Goal: Information Seeking & Learning: Learn about a topic

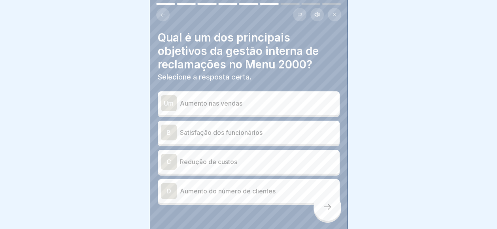
click at [233, 192] on p "Aumento do número de clientes" at bounding box center [258, 190] width 157 height 9
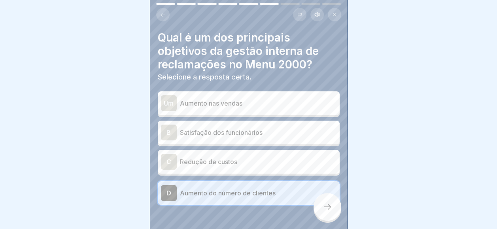
click at [309, 138] on div "B Satisfação dos funcionários" at bounding box center [248, 132] width 175 height 16
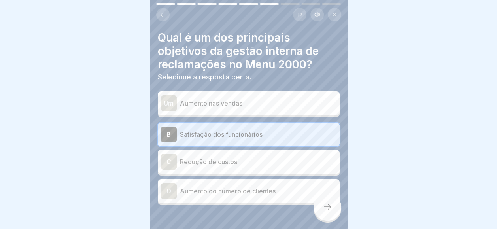
click at [327, 220] on div at bounding box center [327, 207] width 28 height 28
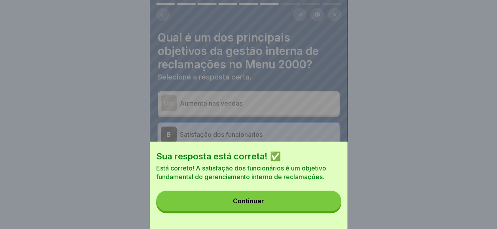
click at [327, 220] on div "Sua resposta está correta! ✅ Está correto! A satisfação dos funcionários é um o…" at bounding box center [249, 184] width 198 height 87
click at [327, 211] on button "Continuar" at bounding box center [248, 200] width 185 height 21
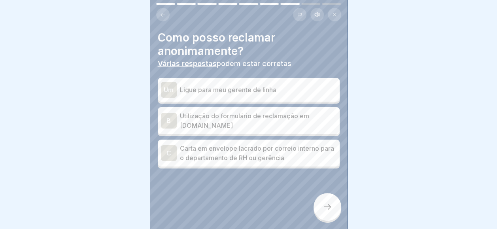
click at [232, 88] on p "Ligue para meu gerente de linha" at bounding box center [258, 89] width 157 height 9
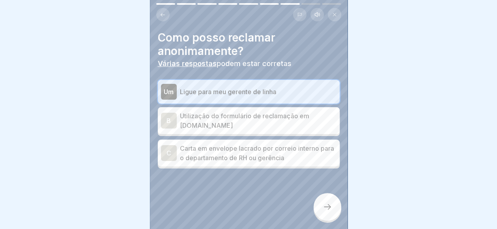
click at [292, 125] on p "Utilização do formulário de reclamação em [DOMAIN_NAME]" at bounding box center [258, 120] width 157 height 19
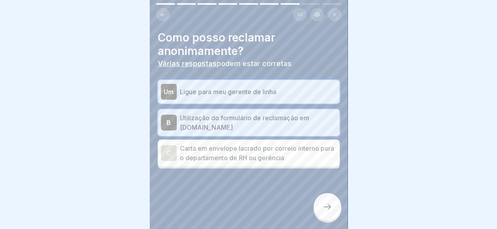
click at [313, 217] on div "Como posso reclamar anonimamente? Várias respostas podem estar corretas Um Ligu…" at bounding box center [249, 114] width 198 height 229
click at [315, 215] on div at bounding box center [327, 207] width 28 height 28
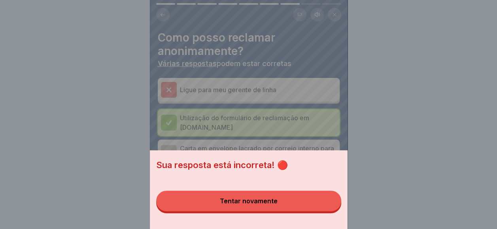
click at [315, 211] on button "Tentar novamente" at bounding box center [248, 200] width 185 height 21
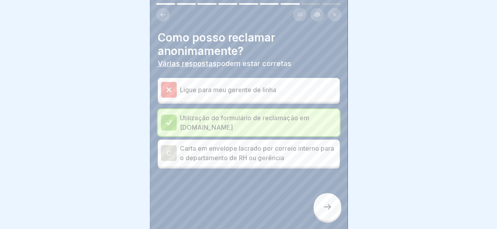
click at [273, 161] on p "Carta em envelope lacrado por correio interno para o departamento de RH ou gerê…" at bounding box center [258, 152] width 157 height 19
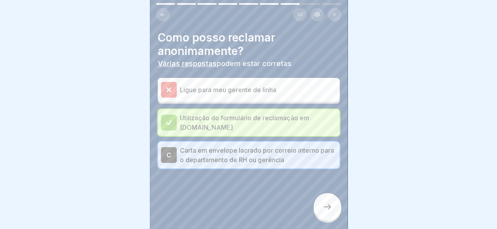
drag, startPoint x: 330, startPoint y: 214, endPoint x: 329, endPoint y: 219, distance: 5.2
click at [329, 219] on div at bounding box center [327, 207] width 28 height 28
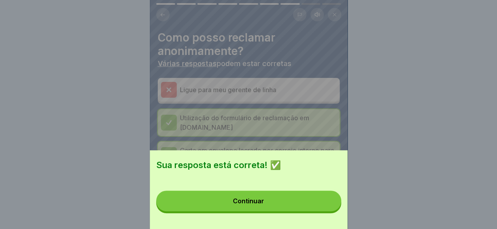
click at [319, 219] on div "Sua resposta está correta! ✅ Continuar" at bounding box center [249, 189] width 198 height 79
click at [316, 202] on button "Continuar" at bounding box center [248, 200] width 185 height 21
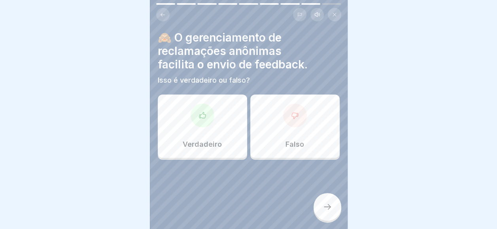
click at [223, 135] on div "Verdadeiro" at bounding box center [202, 125] width 89 height 63
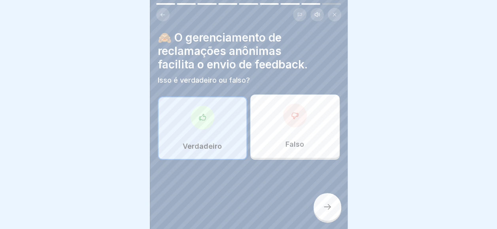
click at [324, 208] on div at bounding box center [327, 207] width 28 height 28
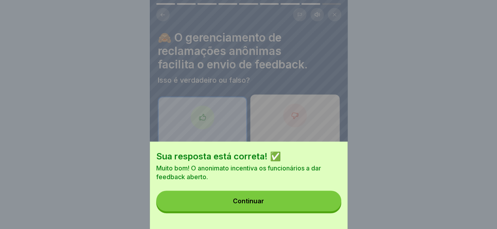
click at [321, 211] on button "Continuar" at bounding box center [248, 200] width 185 height 21
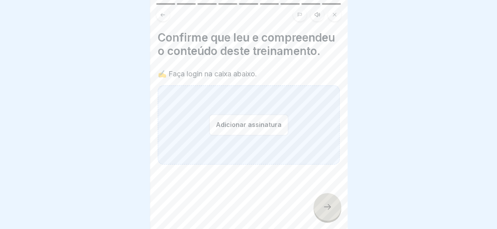
click at [246, 135] on button "Adicionar assinatura" at bounding box center [248, 124] width 79 height 21
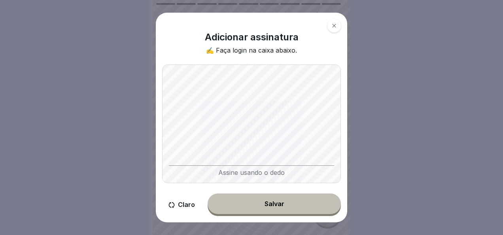
click at [260, 201] on button "Salvar" at bounding box center [273, 203] width 133 height 21
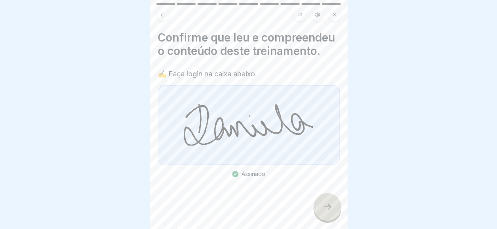
click at [321, 221] on div at bounding box center [327, 207] width 28 height 28
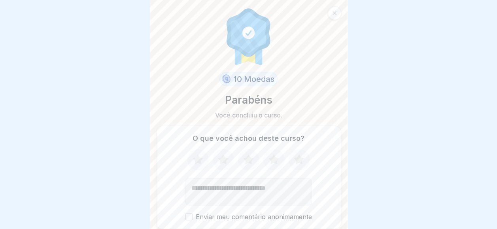
scroll to position [28, 0]
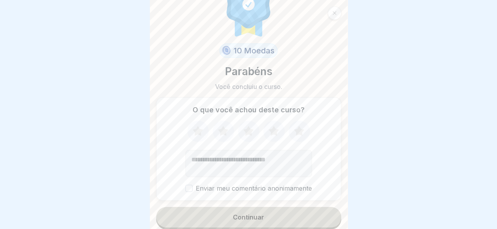
click at [279, 223] on button "Continuar" at bounding box center [248, 217] width 185 height 21
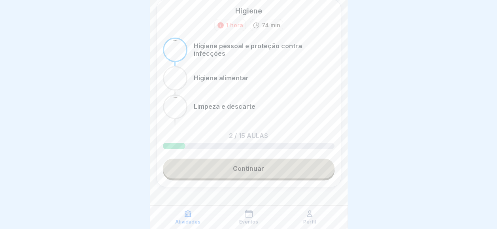
scroll to position [33, 0]
click at [277, 171] on link "Continuar" at bounding box center [249, 168] width 172 height 20
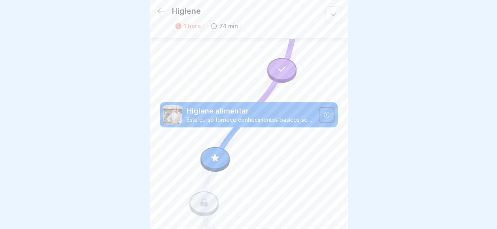
scroll to position [149, 0]
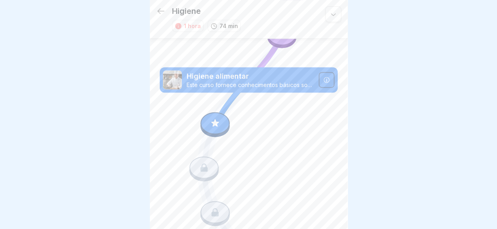
click at [214, 122] on div at bounding box center [214, 123] width 29 height 22
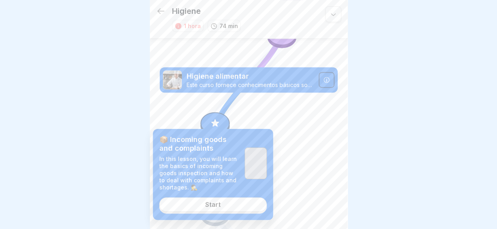
click at [213, 128] on polygon at bounding box center [213, 128] width 4 height 2
click at [222, 200] on link "Start" at bounding box center [212, 204] width 107 height 14
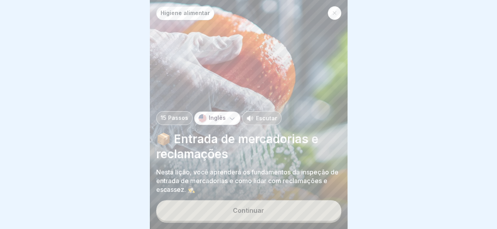
click at [234, 211] on div "Continuar" at bounding box center [248, 210] width 31 height 7
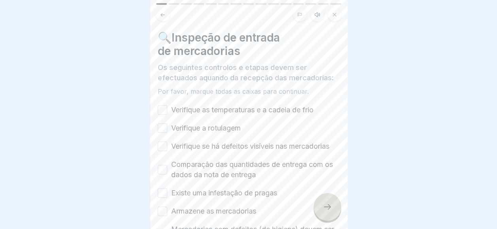
click at [164, 105] on div "Verifique as temperaturas e a cadeia de frio" at bounding box center [236, 110] width 156 height 10
click at [159, 105] on button "Verifique as temperaturas e a cadeia de frio" at bounding box center [162, 109] width 9 height 9
click at [162, 126] on button "Verifique a rotulagem" at bounding box center [162, 127] width 9 height 9
click at [163, 148] on button "Verifique se há defeitos visíveis nas mercadorias" at bounding box center [162, 145] width 9 height 9
click at [163, 180] on div "Comparação das quantidades de entrega com os dados da nota de entrega" at bounding box center [249, 169] width 182 height 21
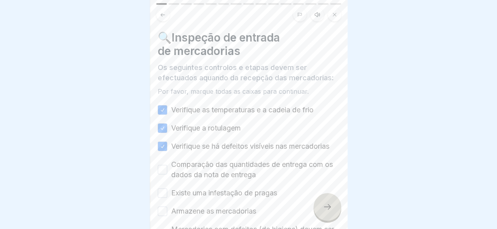
click at [164, 206] on div "Verifique as temperaturas e a cadeia de frio Verifique a rotulagem Verifique se…" at bounding box center [249, 175] width 182 height 140
click at [163, 174] on button "Comparação das quantidades de entrega com os dados da nota de entrega" at bounding box center [162, 169] width 9 height 9
click at [164, 198] on button "Existe uma infestação de pragas" at bounding box center [162, 192] width 9 height 9
click at [164, 224] on div "Verifique as temperaturas e a cadeia de frio Verifique a rotulagem Verifique se…" at bounding box center [249, 175] width 182 height 140
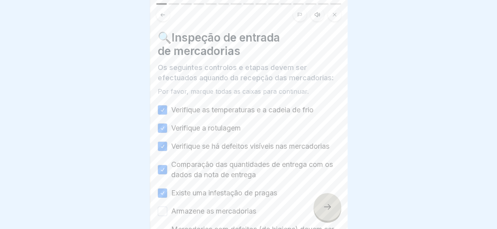
click at [164, 224] on div "Verifique as temperaturas e a cadeia de frio Verifique a rotulagem Verifique se…" at bounding box center [249, 175] width 182 height 140
click at [164, 223] on div "Verifique as temperaturas e a cadeia de frio Verifique a rotulagem Verifique se…" at bounding box center [249, 175] width 182 height 140
click at [165, 216] on button "Armazene as mercadorias" at bounding box center [162, 210] width 9 height 9
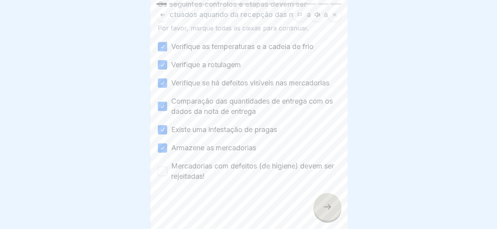
click at [167, 168] on div "Mercadorias com defeitos (de higiene) devem ser rejeitadas!" at bounding box center [249, 171] width 182 height 21
click at [166, 168] on button "Mercadorias com defeitos (de higiene) devem ser rejeitadas!" at bounding box center [162, 170] width 9 height 9
click at [323, 211] on icon at bounding box center [326, 206] width 9 height 9
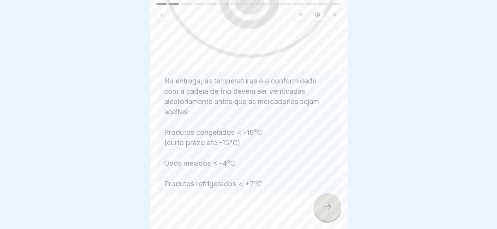
scroll to position [211, 0]
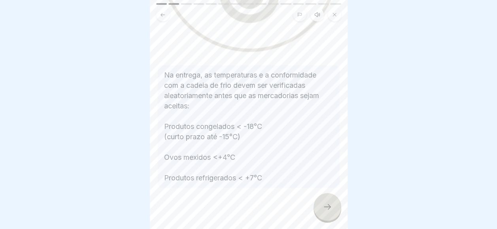
click at [328, 197] on div at bounding box center [327, 207] width 28 height 28
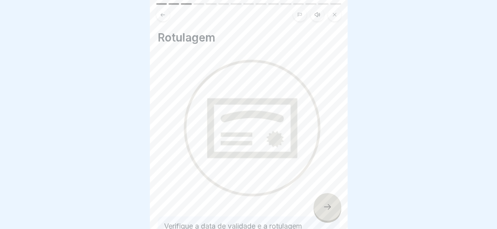
click at [328, 198] on div at bounding box center [327, 207] width 28 height 28
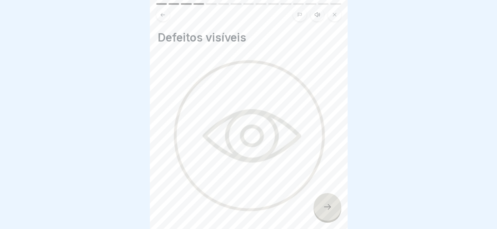
click at [328, 198] on div at bounding box center [327, 207] width 28 height 28
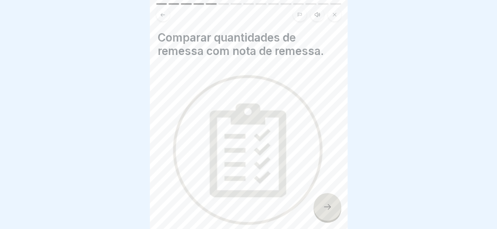
click at [328, 198] on div at bounding box center [327, 207] width 28 height 28
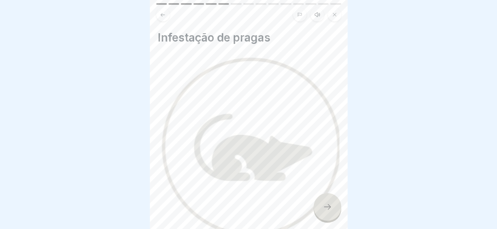
click at [328, 198] on div at bounding box center [327, 207] width 28 height 28
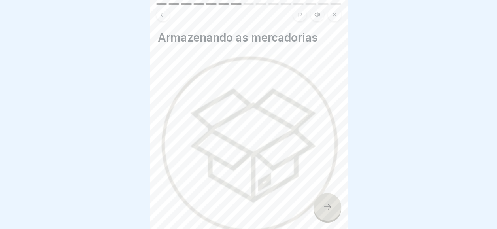
click at [328, 198] on div at bounding box center [327, 207] width 28 height 28
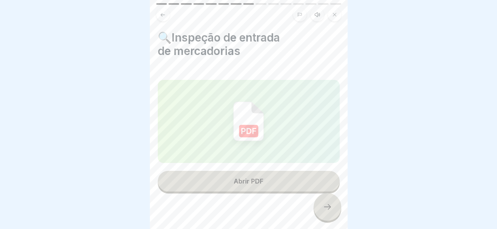
click at [301, 175] on button "Abrir PDF" at bounding box center [249, 181] width 182 height 21
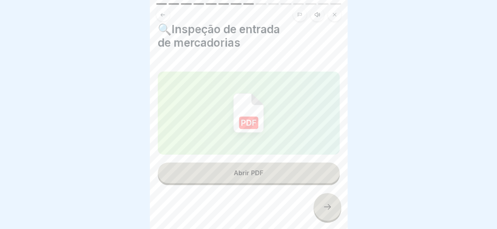
scroll to position [12, 0]
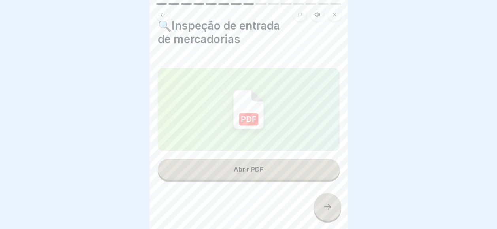
click at [327, 211] on icon at bounding box center [326, 206] width 9 height 9
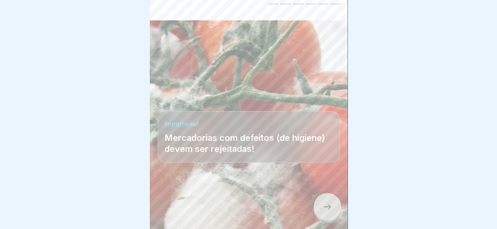
click at [327, 211] on icon at bounding box center [326, 206] width 9 height 9
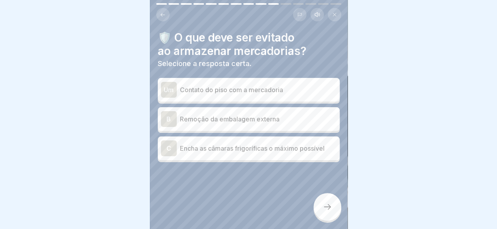
click at [241, 119] on p "Remoção da embalagem externa" at bounding box center [258, 118] width 157 height 9
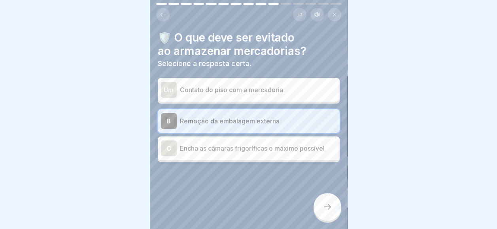
scroll to position [6, 0]
click at [336, 214] on div at bounding box center [327, 207] width 28 height 28
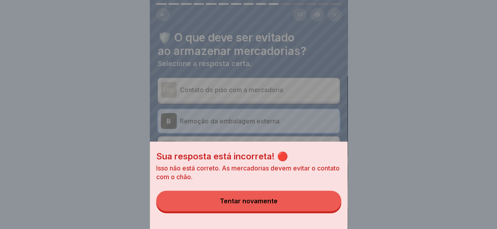
click at [287, 208] on button "Tentar novamente" at bounding box center [248, 200] width 185 height 21
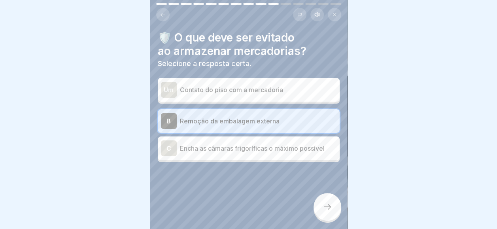
click at [287, 85] on p "Contato do piso com a mercadoria" at bounding box center [258, 89] width 157 height 9
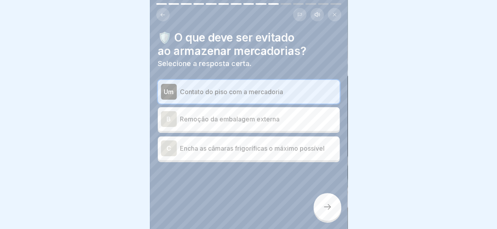
click at [326, 203] on icon at bounding box center [326, 206] width 9 height 9
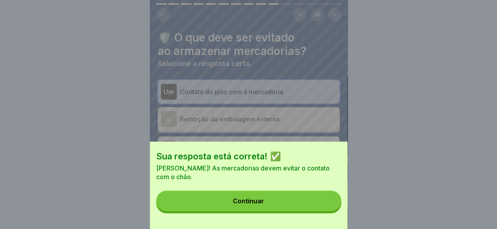
click at [326, 203] on button "Continuar" at bounding box center [248, 200] width 185 height 21
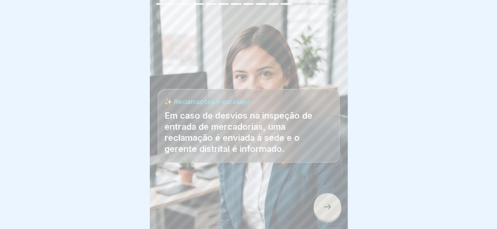
click at [326, 203] on icon at bounding box center [326, 206] width 9 height 9
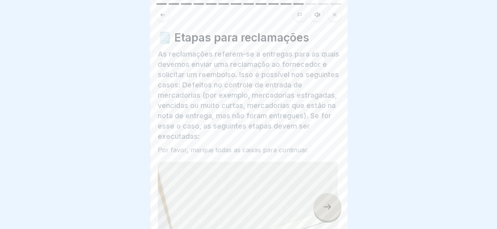
click at [326, 203] on icon at bounding box center [326, 206] width 9 height 9
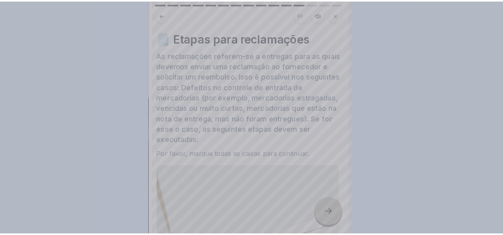
scroll to position [0, 0]
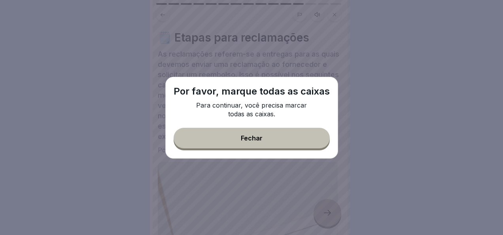
click at [245, 143] on button "Fechar" at bounding box center [251, 138] width 156 height 21
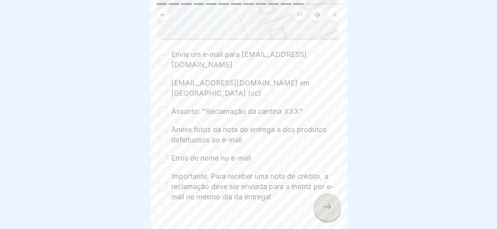
scroll to position [407, 0]
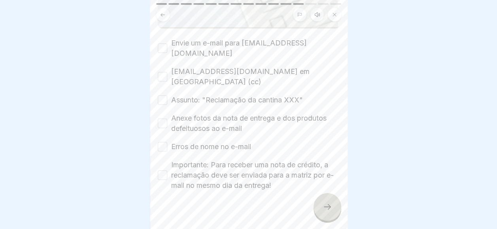
click at [168, 38] on div "Envie um e-mail para [EMAIL_ADDRESS][DOMAIN_NAME]" at bounding box center [249, 48] width 182 height 21
click at [164, 38] on div "Envie um e-mail para [EMAIL_ADDRESS][DOMAIN_NAME]" at bounding box center [249, 48] width 182 height 21
click at [163, 70] on div "[EMAIL_ADDRESS][DOMAIN_NAME] em [GEOGRAPHIC_DATA] (cc)" at bounding box center [249, 76] width 182 height 21
click at [162, 72] on button "[EMAIL_ADDRESS][DOMAIN_NAME] em [GEOGRAPHIC_DATA] (cc)" at bounding box center [162, 76] width 9 height 9
click at [162, 38] on div "Envie um e-mail para [EMAIL_ADDRESS][DOMAIN_NAME]" at bounding box center [249, 48] width 182 height 21
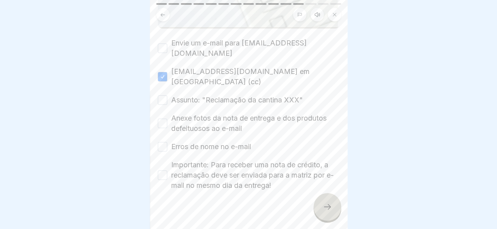
click at [162, 38] on div "Envie um e-mail para [EMAIL_ADDRESS][DOMAIN_NAME]" at bounding box center [249, 48] width 182 height 21
click at [163, 43] on button "Envie um e-mail para [EMAIL_ADDRESS][DOMAIN_NAME]" at bounding box center [162, 47] width 9 height 9
click at [160, 78] on div "Envie um e-mail para [EMAIL_ADDRESS][DOMAIN_NAME] [EMAIL_ADDRESS][DOMAIN_NAME] …" at bounding box center [249, 114] width 182 height 153
click at [160, 79] on div "Envie um e-mail para [EMAIL_ADDRESS][DOMAIN_NAME] [EMAIL_ADDRESS][DOMAIN_NAME] …" at bounding box center [249, 114] width 182 height 153
click at [159, 95] on button "Assunto: "Reclamação da cantina XXX"" at bounding box center [162, 99] width 9 height 9
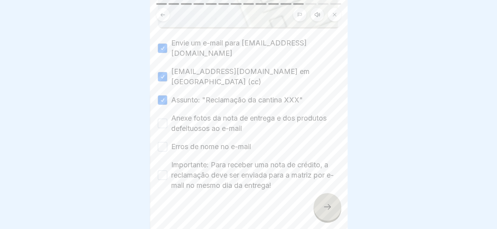
click at [161, 113] on div "Anexe fotos da nota de entrega e dos produtos defeituosos ao e-mail" at bounding box center [249, 123] width 182 height 21
click at [161, 119] on button "Anexe fotos da nota de entrega e dos produtos defeituosos ao e-mail" at bounding box center [162, 123] width 9 height 9
click at [160, 126] on div "Envie um e-mail para [EMAIL_ADDRESS][DOMAIN_NAME] [EMAIL_ADDRESS][DOMAIN_NAME] …" at bounding box center [249, 114] width 182 height 153
click at [160, 142] on button "Erros de nome no e-mail" at bounding box center [162, 146] width 9 height 9
click at [160, 170] on button "Importante: Para receber uma nota de crédito, a reclamação deve ser enviada par…" at bounding box center [162, 174] width 9 height 9
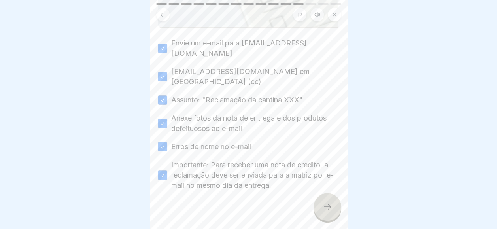
click at [325, 194] on div at bounding box center [327, 207] width 28 height 28
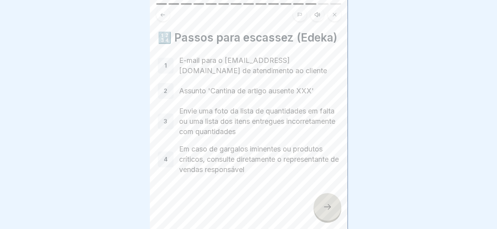
scroll to position [17, 0]
click at [317, 196] on div at bounding box center [249, 198] width 182 height 47
click at [319, 197] on div at bounding box center [327, 207] width 28 height 28
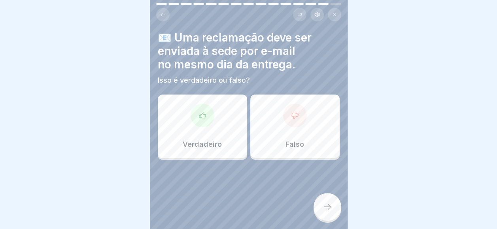
click at [234, 65] on div "📧 Uma reclamação deve ser enviada à sede por e-mail no mesmo dia da entrega. Is…" at bounding box center [249, 58] width 182 height 54
click at [204, 94] on div "Verdadeiro" at bounding box center [202, 125] width 89 height 63
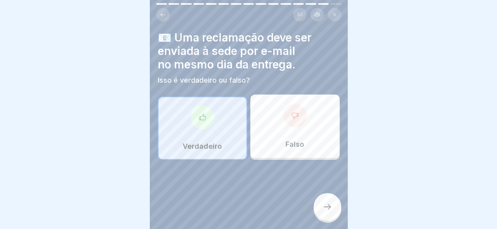
click at [321, 203] on div at bounding box center [327, 207] width 28 height 28
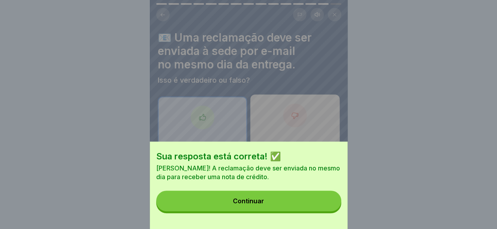
click at [321, 203] on button "Continuar" at bounding box center [248, 200] width 185 height 21
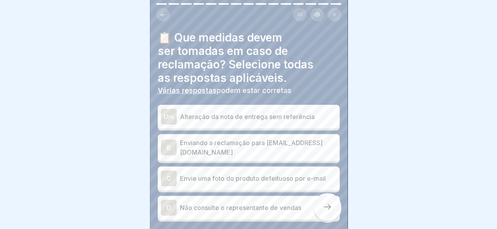
scroll to position [40, 0]
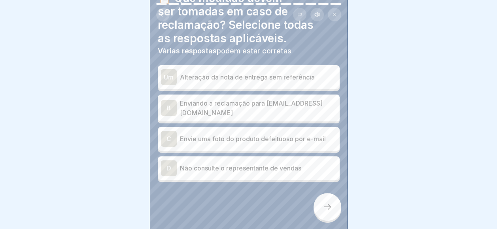
click at [269, 98] on p "Enviando a reclamação para [EMAIL_ADDRESS][DOMAIN_NAME]" at bounding box center [258, 107] width 157 height 19
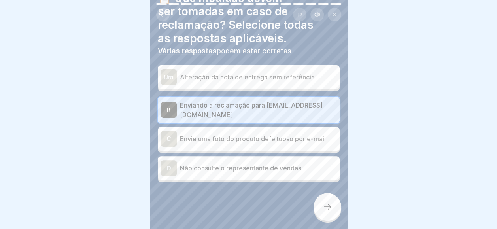
click at [267, 135] on p "Envie uma foto do produto defeituoso por e-mail" at bounding box center [258, 138] width 157 height 9
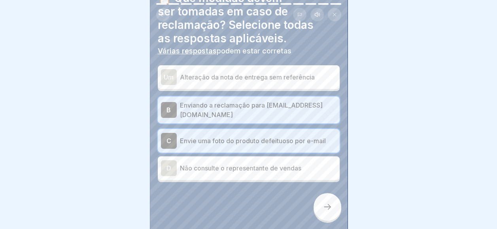
click at [316, 205] on div at bounding box center [327, 207] width 28 height 28
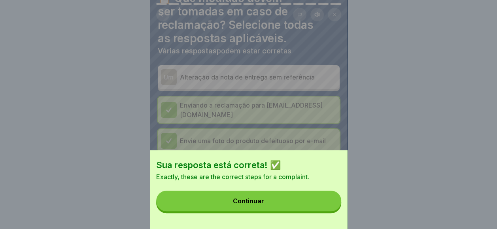
click at [316, 204] on button "Continuar" at bounding box center [248, 200] width 185 height 21
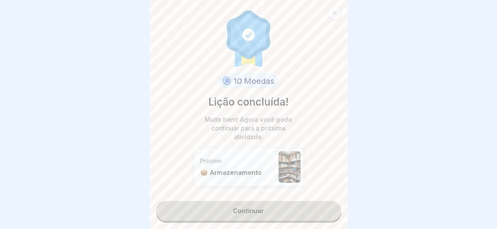
click at [316, 204] on link "Continuar" at bounding box center [248, 211] width 185 height 20
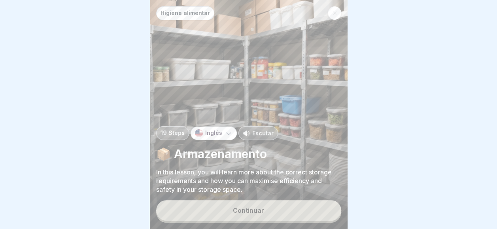
click at [316, 204] on button "Continuar" at bounding box center [248, 210] width 185 height 21
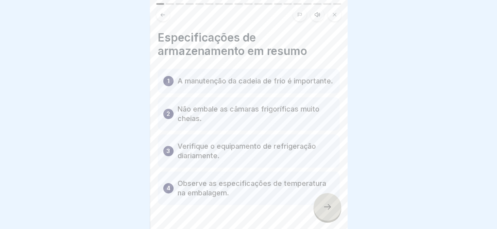
click at [316, 204] on div at bounding box center [327, 207] width 28 height 28
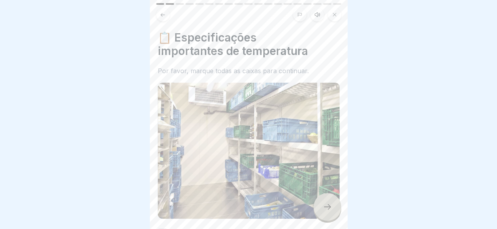
click at [316, 204] on div at bounding box center [327, 207] width 28 height 28
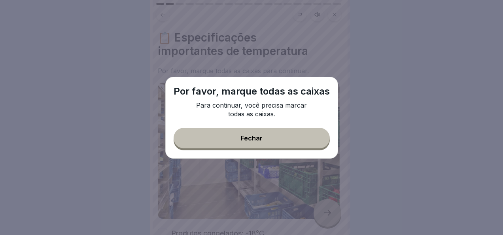
click at [304, 117] on p "Para continuar, você precisa marcar todas as caixas." at bounding box center [251, 109] width 119 height 17
drag, startPoint x: 300, startPoint y: 120, endPoint x: 296, endPoint y: 130, distance: 11.3
click at [300, 122] on div "Por favor, marque todas as caixas Para continuar, você precisa marcar todas as …" at bounding box center [251, 118] width 173 height 82
click at [296, 134] on button "Fechar" at bounding box center [251, 138] width 156 height 21
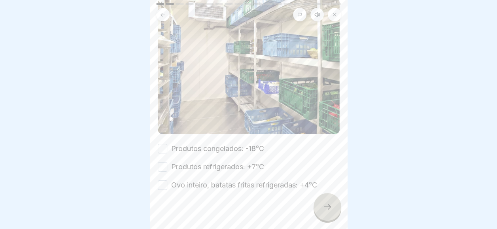
scroll to position [89, 0]
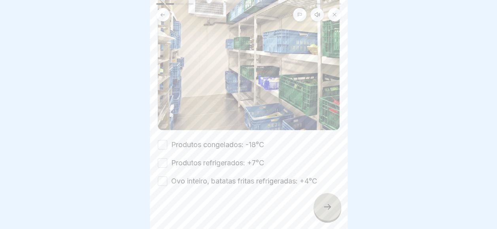
click at [226, 140] on label "Produtos congelados: -18°C" at bounding box center [217, 145] width 93 height 10
click at [167, 140] on button "Produtos congelados: -18°C" at bounding box center [162, 144] width 9 height 9
click at [208, 158] on label "Produtos refrigerados: +7°C" at bounding box center [217, 163] width 93 height 10
click at [167, 158] on button "Produtos refrigerados: +7°C" at bounding box center [162, 162] width 9 height 9
click at [207, 176] on label "Ovo inteiro, batatas fritas refrigeradas: +4°C" at bounding box center [244, 181] width 146 height 10
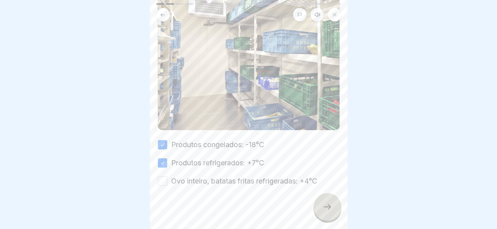
click at [167, 176] on button "Ovo inteiro, batatas fritas refrigeradas: +4°C" at bounding box center [162, 180] width 9 height 9
click at [331, 211] on icon at bounding box center [326, 206] width 9 height 9
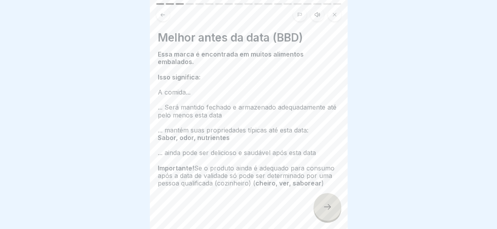
click at [331, 211] on icon at bounding box center [326, 206] width 9 height 9
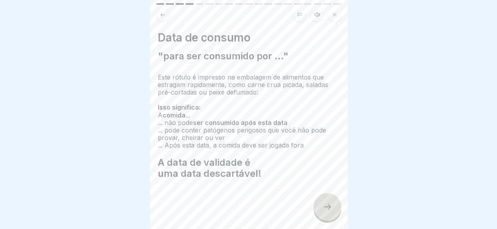
click at [331, 211] on icon at bounding box center [326, 206] width 9 height 9
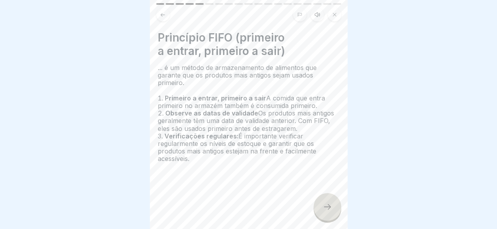
click at [331, 211] on icon at bounding box center [326, 206] width 9 height 9
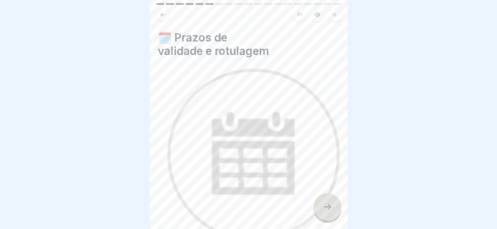
click at [331, 211] on icon at bounding box center [326, 206] width 9 height 9
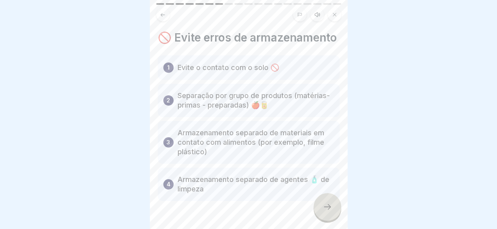
click at [331, 211] on icon at bounding box center [326, 206] width 9 height 9
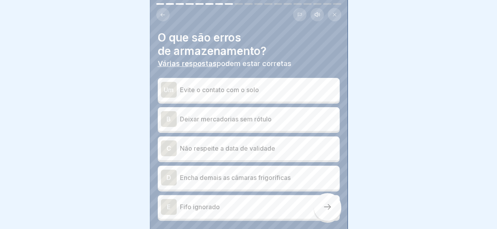
click at [331, 211] on icon at bounding box center [326, 206] width 9 height 9
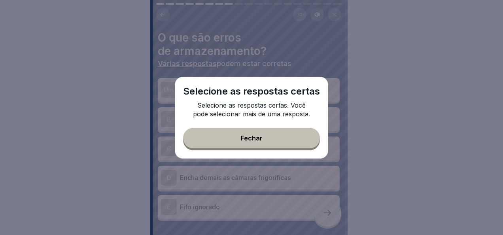
click at [283, 144] on button "Fechar" at bounding box center [251, 138] width 137 height 21
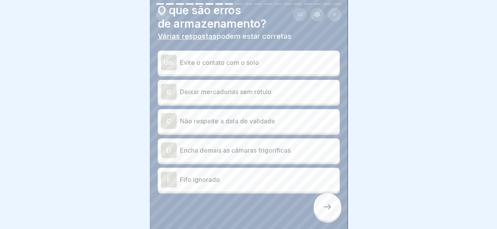
scroll to position [39, 0]
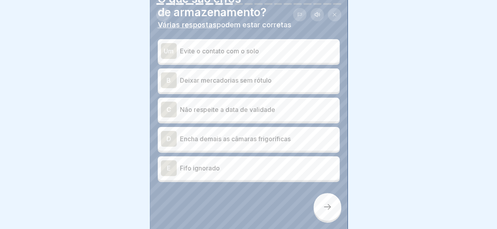
click at [201, 54] on p "Evite o contato com o solo" at bounding box center [258, 50] width 157 height 9
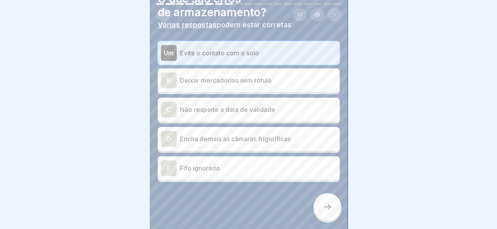
click at [210, 84] on p "Deixar mercadorias sem rótulo" at bounding box center [258, 79] width 157 height 9
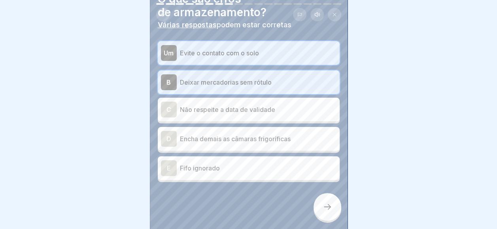
click at [207, 111] on p "Não respeite a data de validade" at bounding box center [258, 109] width 157 height 9
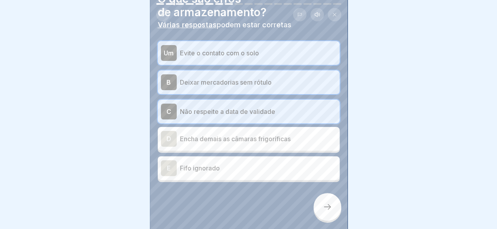
click at [336, 213] on div at bounding box center [327, 207] width 28 height 28
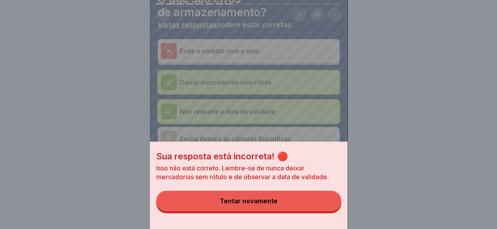
click at [330, 211] on button "Tentar novamente" at bounding box center [248, 200] width 185 height 21
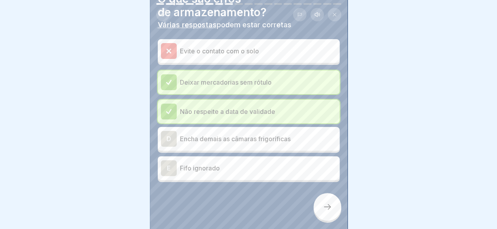
click at [292, 167] on p "Fifo ignorado" at bounding box center [258, 167] width 157 height 9
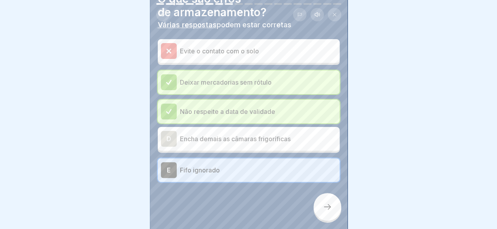
click at [314, 197] on div at bounding box center [249, 205] width 182 height 47
click at [322, 206] on div at bounding box center [327, 207] width 28 height 28
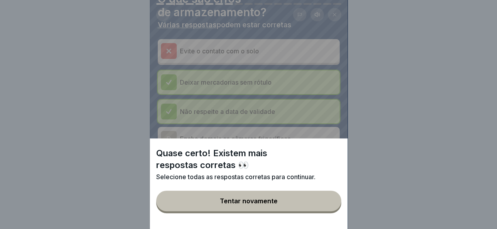
click at [322, 206] on button "Tentar novamente" at bounding box center [248, 200] width 185 height 21
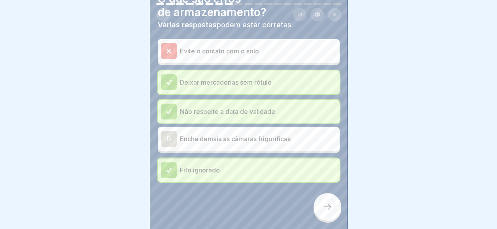
click at [286, 148] on div "D Encha demais as câmaras frigoríficas" at bounding box center [249, 139] width 182 height 24
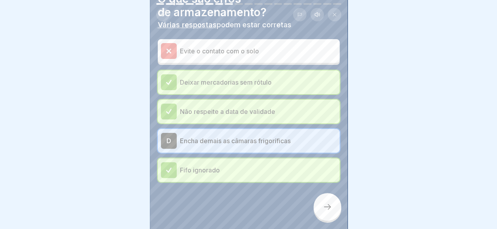
click at [309, 200] on div at bounding box center [249, 205] width 182 height 47
click at [319, 209] on div at bounding box center [327, 207] width 28 height 28
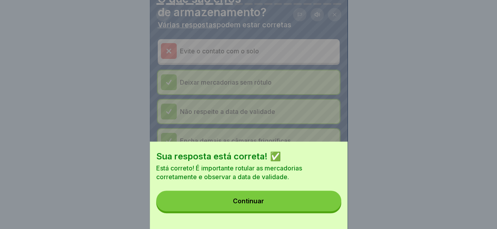
click at [319, 209] on button "Continuar" at bounding box center [248, 200] width 185 height 21
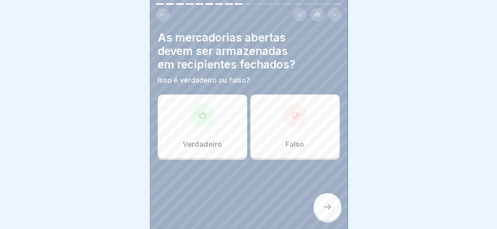
click at [291, 114] on icon at bounding box center [294, 116] width 6 height 6
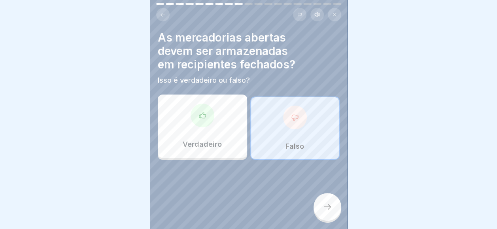
click at [324, 221] on div at bounding box center [327, 207] width 28 height 28
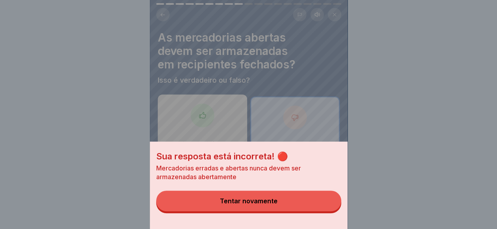
drag, startPoint x: 313, startPoint y: 211, endPoint x: 304, endPoint y: 206, distance: 10.4
click at [313, 211] on button "Tentar novamente" at bounding box center [248, 200] width 185 height 21
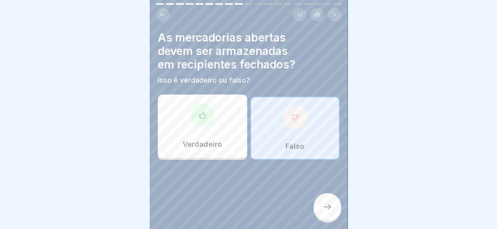
click at [209, 155] on div "Verdadeiro" at bounding box center [202, 125] width 89 height 63
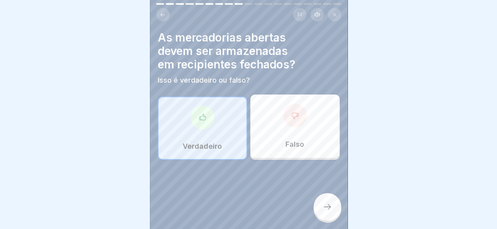
click at [324, 207] on div at bounding box center [327, 207] width 28 height 28
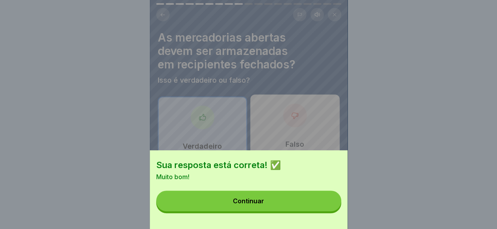
click at [324, 207] on button "Continuar" at bounding box center [248, 200] width 185 height 21
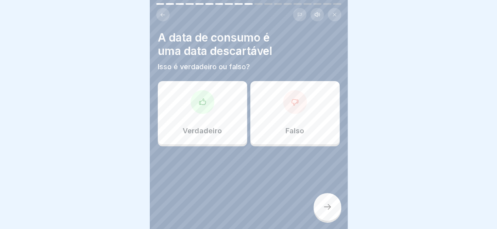
click at [258, 94] on div "Falso" at bounding box center [294, 112] width 89 height 63
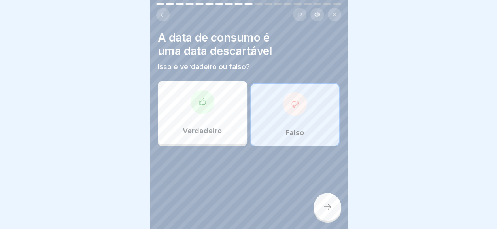
click at [264, 96] on div "Falso" at bounding box center [294, 114] width 89 height 63
click at [327, 221] on div at bounding box center [327, 207] width 28 height 28
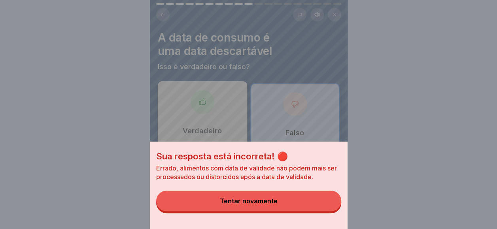
click at [307, 210] on button "Tentar novamente" at bounding box center [248, 200] width 185 height 21
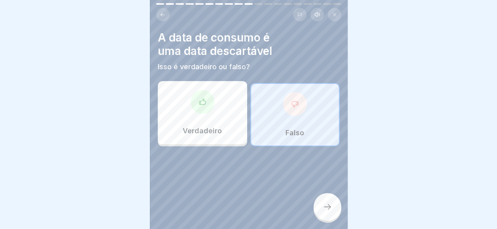
click at [215, 132] on p "Verdadeiro" at bounding box center [202, 130] width 39 height 9
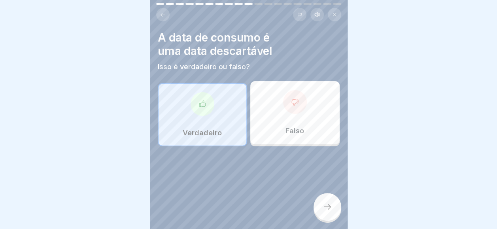
click at [330, 209] on icon at bounding box center [326, 206] width 9 height 9
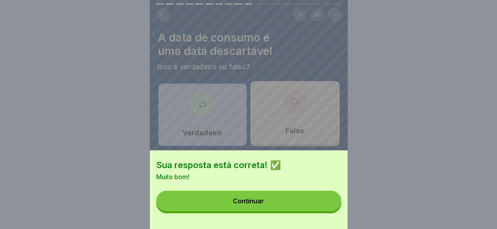
click at [330, 209] on button "Continuar" at bounding box center [248, 200] width 185 height 21
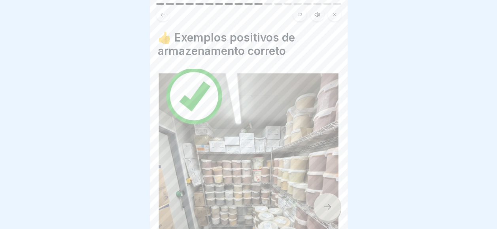
scroll to position [6, 0]
click at [337, 207] on div at bounding box center [327, 207] width 28 height 28
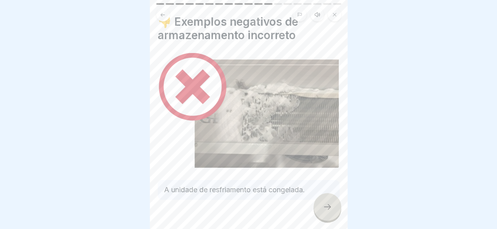
scroll to position [30, 0]
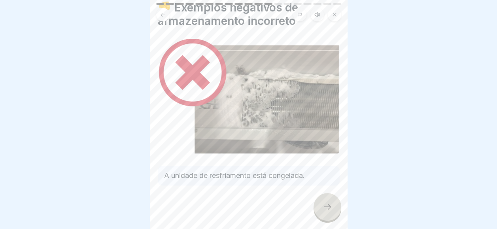
click at [318, 205] on div at bounding box center [327, 207] width 28 height 28
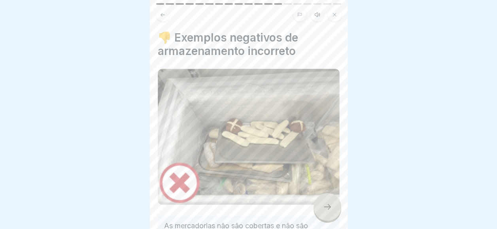
click at [318, 205] on div at bounding box center [327, 207] width 28 height 28
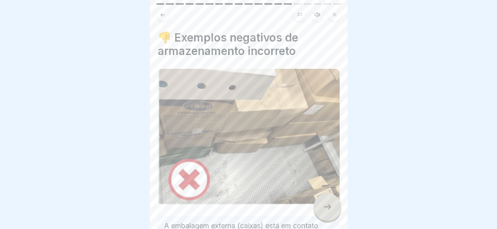
click at [318, 205] on div at bounding box center [327, 207] width 28 height 28
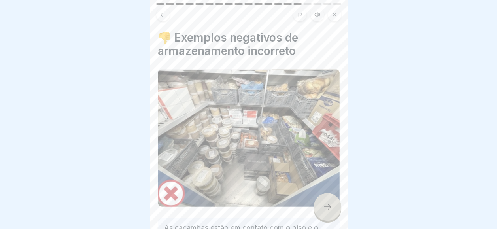
click at [318, 205] on div at bounding box center [327, 207] width 28 height 28
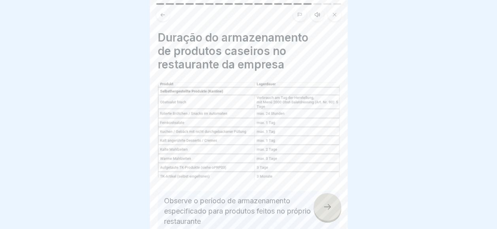
click at [318, 205] on div at bounding box center [327, 207] width 28 height 28
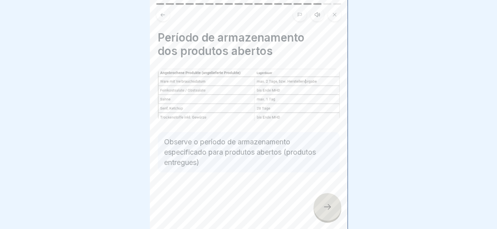
click at [318, 205] on div at bounding box center [327, 207] width 28 height 28
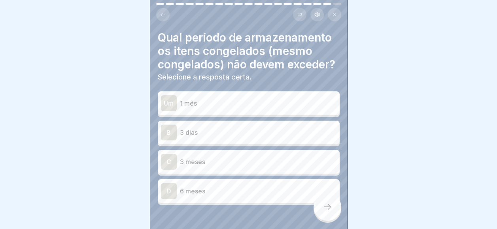
click at [175, 24] on div "Qual período de armazenamento os itens congelados (mesmo congelados) não devem …" at bounding box center [249, 114] width 198 height 229
click at [202, 107] on p "1 mês" at bounding box center [258, 102] width 157 height 9
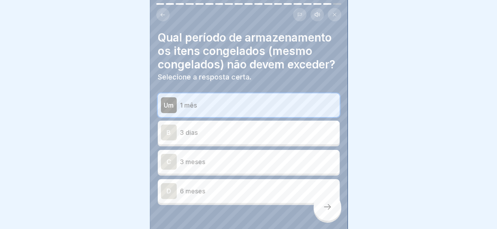
click at [329, 197] on div at bounding box center [327, 207] width 28 height 28
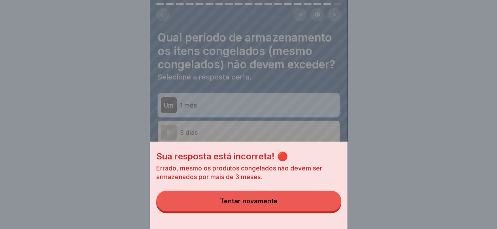
click at [322, 198] on button "Tentar novamente" at bounding box center [248, 200] width 185 height 21
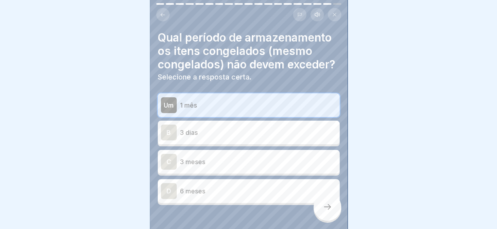
click at [269, 162] on div "C 3 meses" at bounding box center [248, 162] width 175 height 16
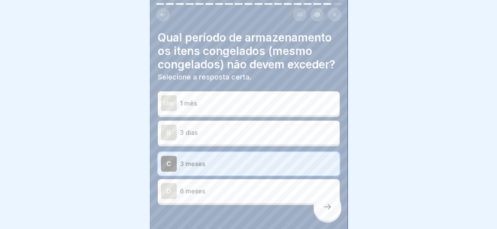
click at [334, 205] on div at bounding box center [327, 207] width 28 height 28
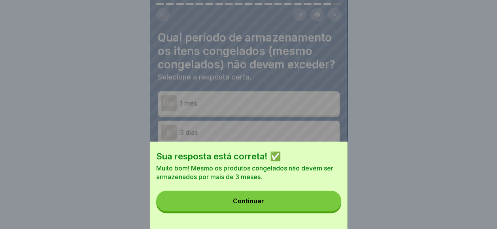
click at [334, 205] on button "Continuar" at bounding box center [248, 200] width 185 height 21
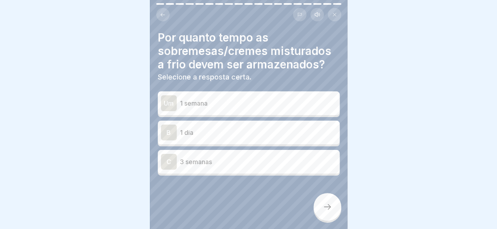
click at [232, 95] on div "Um 1 semana" at bounding box center [248, 103] width 175 height 16
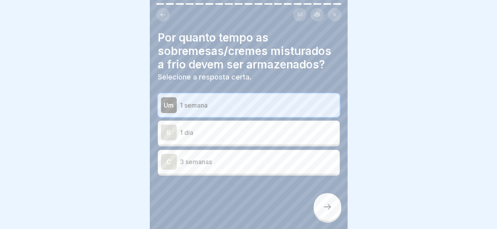
click at [328, 211] on icon at bounding box center [326, 206] width 9 height 9
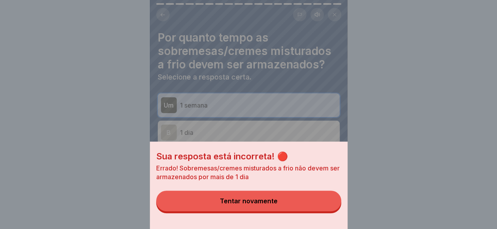
click at [328, 211] on button "Tentar novamente" at bounding box center [248, 200] width 185 height 21
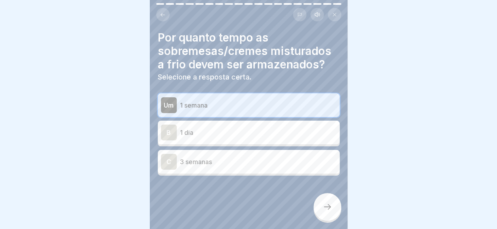
click at [261, 128] on p "1 dia" at bounding box center [258, 132] width 157 height 9
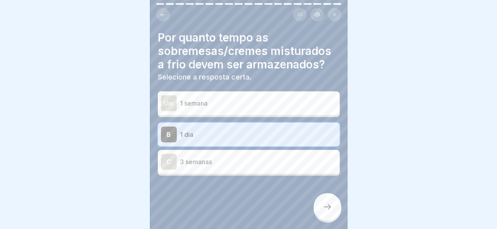
click at [320, 211] on div at bounding box center [327, 207] width 28 height 28
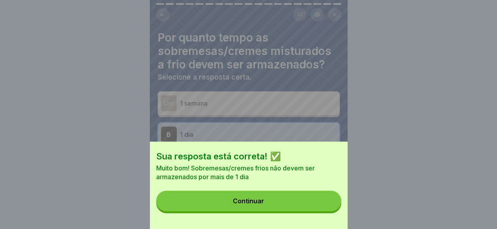
click at [320, 211] on button "Continuar" at bounding box center [248, 200] width 185 height 21
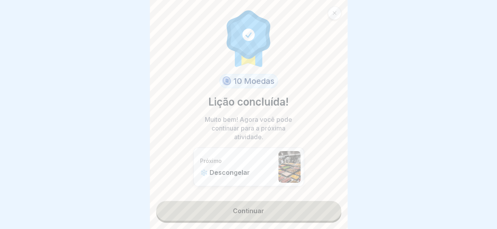
click at [320, 211] on link "Continuar" at bounding box center [248, 211] width 185 height 20
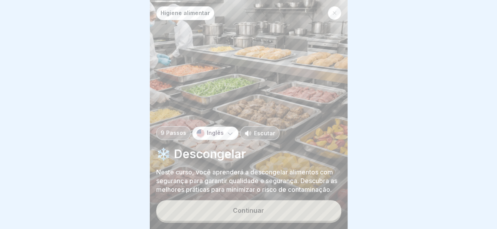
click at [320, 211] on button "Continuar" at bounding box center [248, 210] width 185 height 21
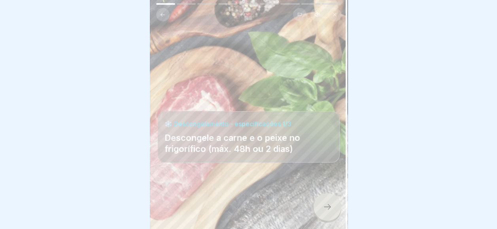
click at [317, 198] on div at bounding box center [327, 207] width 28 height 28
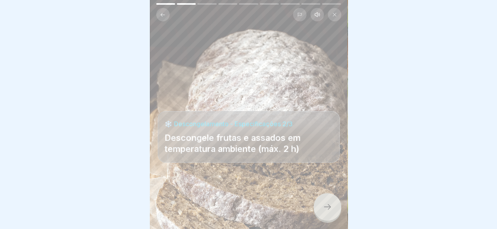
click at [317, 198] on div at bounding box center [327, 207] width 28 height 28
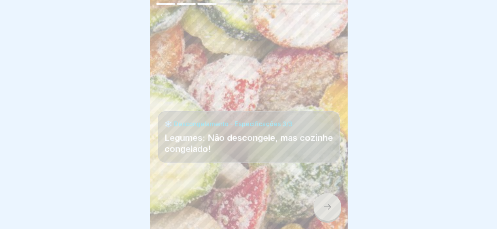
click at [317, 198] on div at bounding box center [327, 207] width 28 height 28
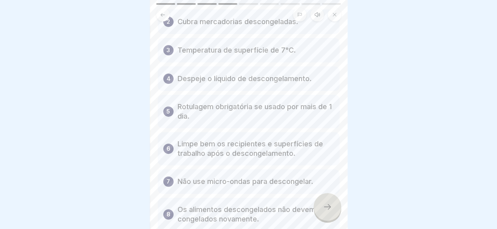
scroll to position [137, 0]
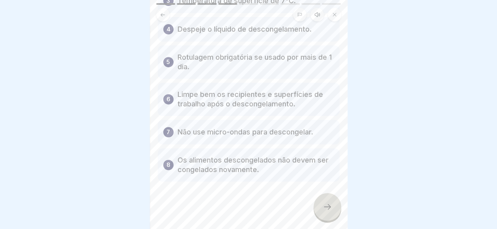
click at [326, 206] on icon at bounding box center [326, 206] width 9 height 9
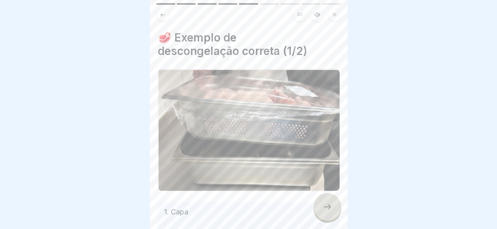
click at [326, 206] on icon at bounding box center [326, 206] width 9 height 9
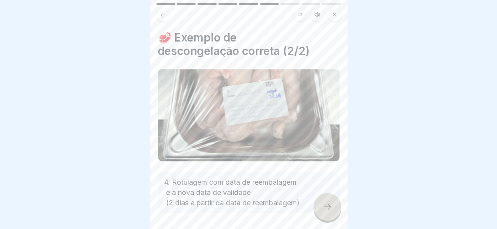
click at [326, 206] on icon at bounding box center [326, 206] width 9 height 9
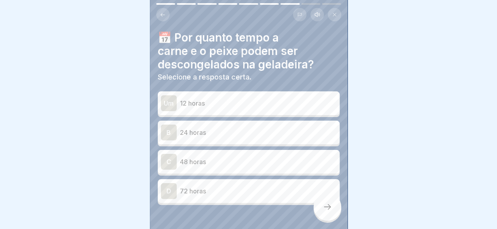
click at [256, 154] on div "C 48 horas" at bounding box center [248, 162] width 175 height 16
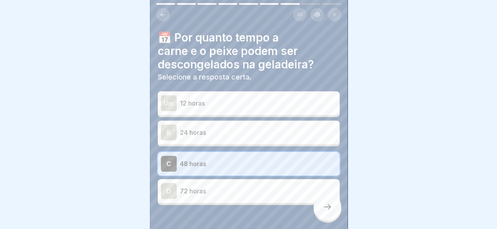
click at [319, 194] on div "D 72 horas" at bounding box center [249, 191] width 182 height 24
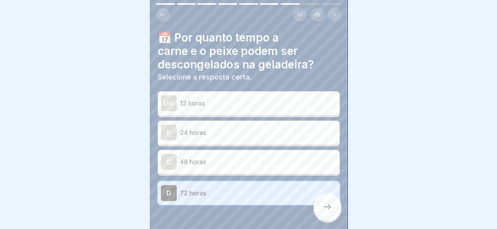
click at [300, 165] on div "C 48 horas" at bounding box center [249, 162] width 182 height 24
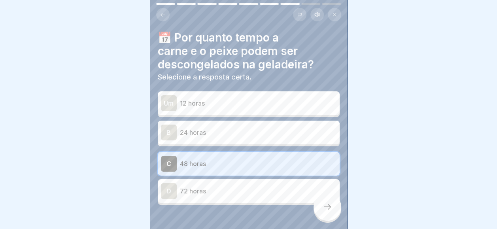
click at [334, 216] on div at bounding box center [327, 207] width 28 height 28
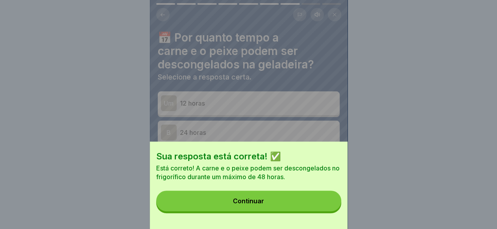
click at [334, 211] on button "Continuar" at bounding box center [248, 200] width 185 height 21
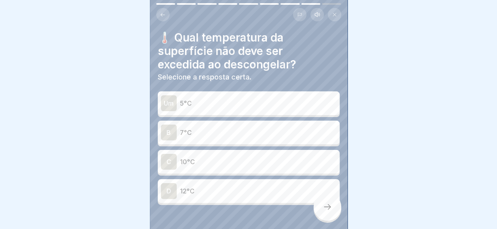
click at [247, 154] on div "C 10°C" at bounding box center [248, 162] width 175 height 16
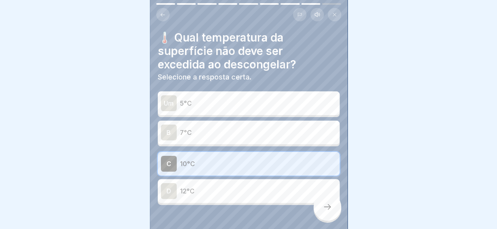
click at [330, 208] on icon at bounding box center [326, 206] width 9 height 9
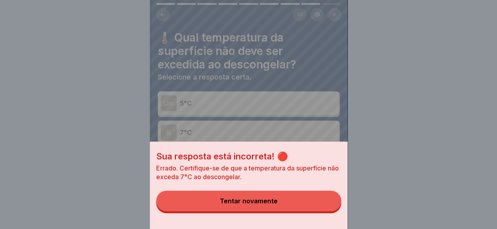
click at [327, 207] on button "Tentar novamente" at bounding box center [248, 200] width 185 height 21
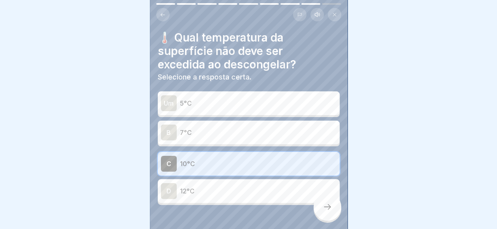
click at [245, 128] on p "7°C" at bounding box center [258, 132] width 157 height 9
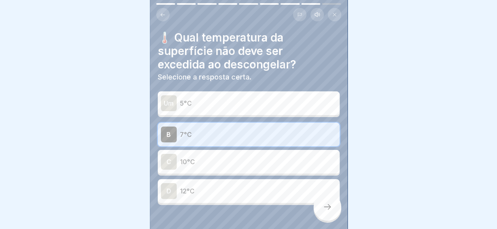
click at [323, 208] on div at bounding box center [327, 207] width 28 height 28
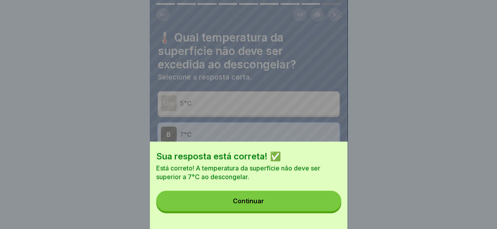
click at [323, 208] on button "Continuar" at bounding box center [248, 200] width 185 height 21
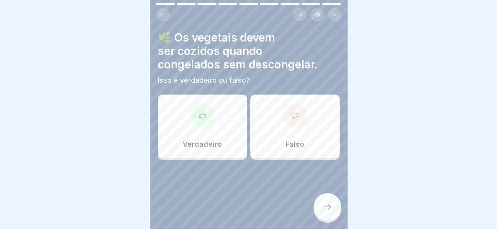
click at [224, 96] on div "Verdadeiro" at bounding box center [202, 125] width 89 height 63
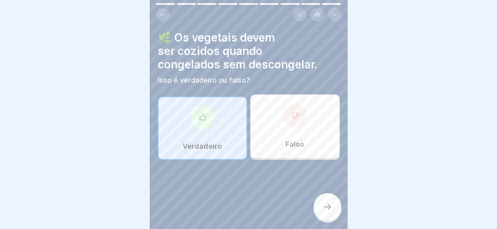
click at [325, 196] on div at bounding box center [327, 207] width 28 height 28
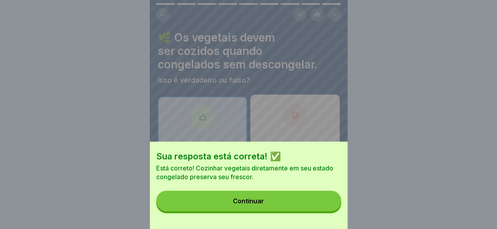
click at [311, 202] on button "Continuar" at bounding box center [248, 200] width 185 height 21
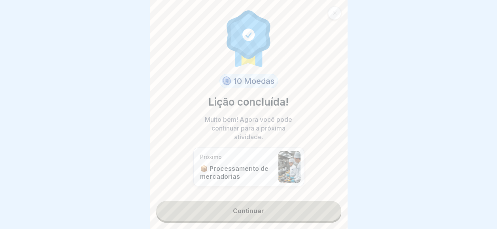
click at [306, 202] on link "Continuar" at bounding box center [248, 211] width 185 height 20
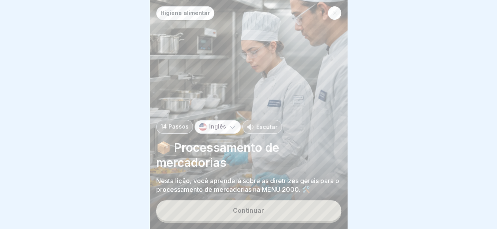
click at [306, 202] on button "Continuar" at bounding box center [248, 210] width 185 height 21
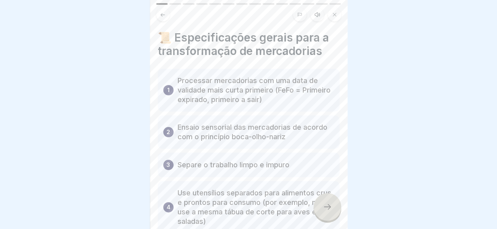
click at [306, 202] on p "Use utensílios separados para alimentos crus e prontos para consumo (por exempl…" at bounding box center [255, 207] width 157 height 38
click at [318, 207] on div at bounding box center [327, 207] width 28 height 28
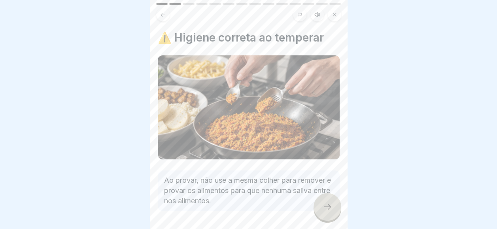
click at [318, 207] on div at bounding box center [327, 207] width 28 height 28
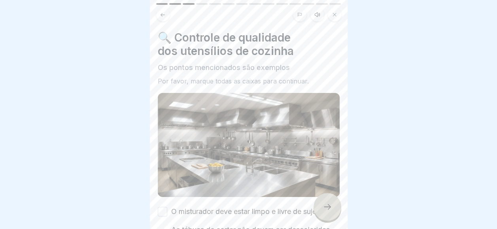
click at [318, 207] on div at bounding box center [327, 207] width 28 height 28
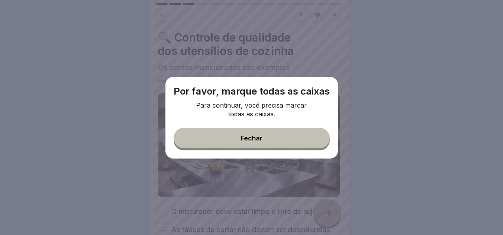
click at [250, 119] on div "Por favor, marque todas as caixas Para continuar, você precisa marcar todas as …" at bounding box center [251, 118] width 173 height 82
click at [245, 134] on button "Fechar" at bounding box center [251, 138] width 156 height 21
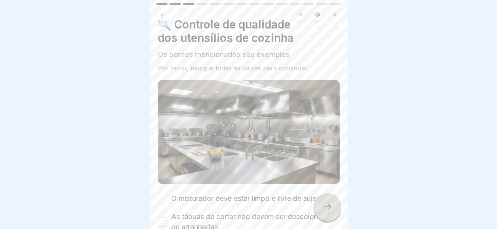
scroll to position [117, 0]
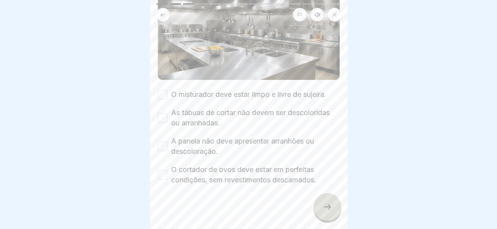
click at [170, 93] on div "O misturador deve estar limpo e livre de sujeira." at bounding box center [242, 94] width 168 height 10
click at [157, 194] on div "🔍 Controle de qualidade dos utensílios de cozinha Os pontos mencionados são exe…" at bounding box center [249, 114] width 198 height 229
click at [157, 136] on div "🔍 Controle de qualidade dos utensílios de cozinha Os pontos mencionados são exe…" at bounding box center [249, 114] width 198 height 229
click at [162, 143] on button "A panela não deve apresentar arranhões ou descoloração." at bounding box center [162, 145] width 9 height 9
click at [157, 95] on div "🔍 Controle de qualidade dos utensílios de cozinha Os pontos mencionados são exe…" at bounding box center [249, 114] width 198 height 229
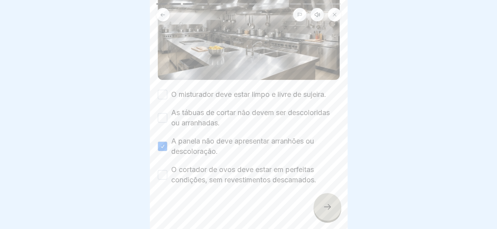
click at [162, 107] on div "As tábuas de cortar não devem ser descoloridas ou arranhadas." at bounding box center [249, 117] width 182 height 21
click at [162, 113] on button "As tábuas de cortar não devem ser descoloridas ou arranhadas." at bounding box center [162, 117] width 9 height 9
click at [68, 88] on div at bounding box center [248, 114] width 497 height 229
click at [57, 94] on div at bounding box center [248, 114] width 497 height 229
click at [160, 174] on button "O cortador de ovos deve estar em perfeitas condições, sem revestimentos descama…" at bounding box center [162, 174] width 9 height 9
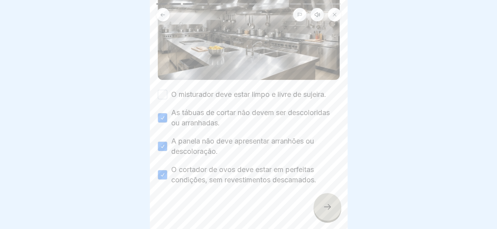
click at [165, 81] on div "🔍 Controle de qualidade dos utensílios de cozinha Os pontos mencionados são exe…" at bounding box center [249, 49] width 182 height 271
click at [165, 83] on div "🔍 Controle de qualidade dos utensílios de cozinha Os pontos mencionados são exe…" at bounding box center [249, 49] width 182 height 271
click at [164, 90] on button "O misturador deve estar limpo e livre de sujeira." at bounding box center [162, 94] width 9 height 9
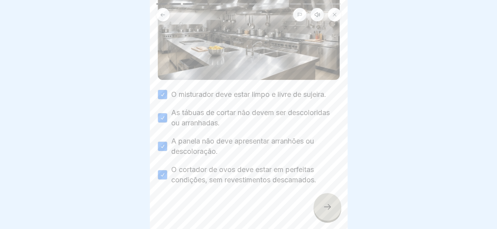
click at [323, 211] on icon at bounding box center [326, 206] width 9 height 9
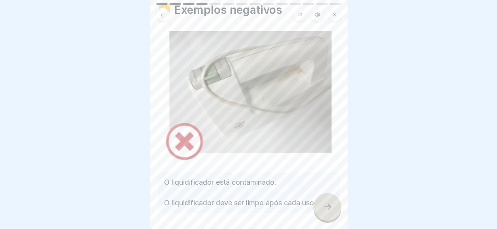
scroll to position [55, 0]
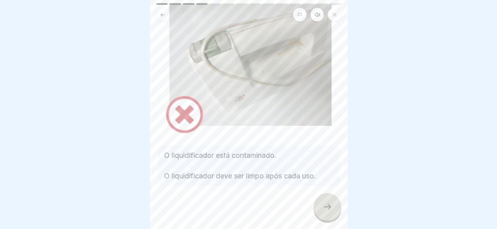
click at [325, 211] on icon at bounding box center [326, 206] width 9 height 9
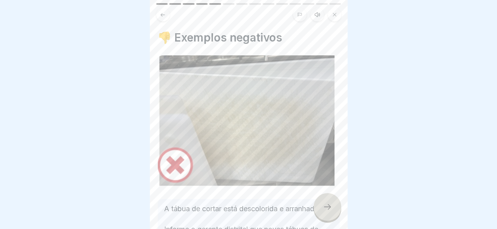
click at [325, 211] on icon at bounding box center [326, 206] width 9 height 9
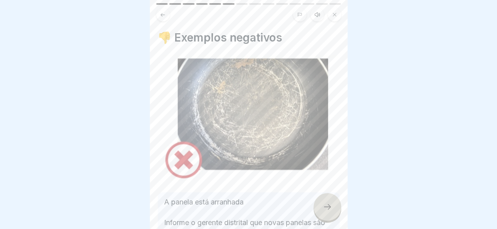
click at [325, 211] on icon at bounding box center [326, 206] width 9 height 9
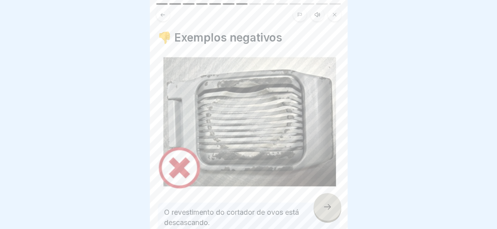
click at [325, 211] on icon at bounding box center [326, 206] width 9 height 9
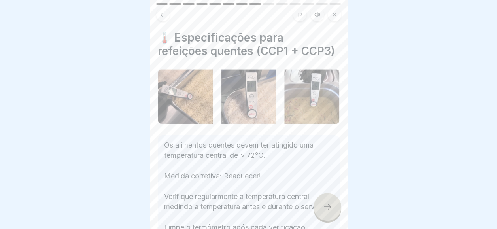
click at [325, 211] on icon at bounding box center [326, 206] width 9 height 9
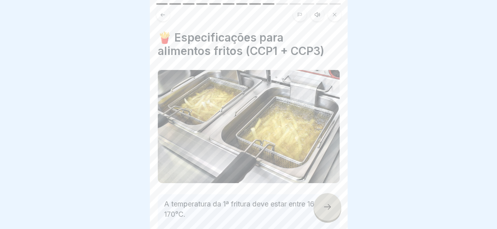
click at [325, 211] on icon at bounding box center [326, 206] width 9 height 9
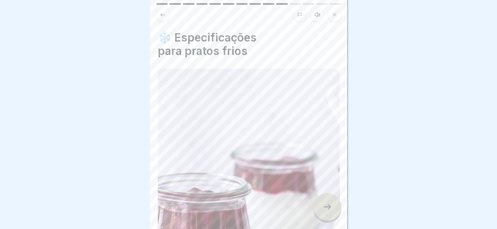
click at [322, 211] on icon at bounding box center [326, 206] width 9 height 9
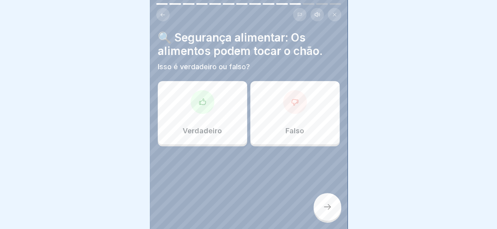
click at [274, 93] on div "Falso" at bounding box center [294, 112] width 89 height 63
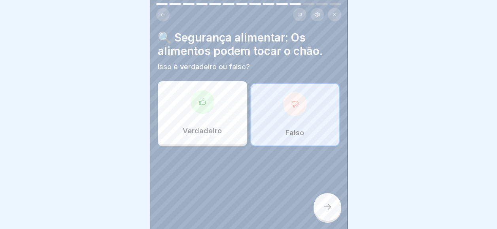
click at [315, 221] on div "🔍 Segurança alimentar: Os alimentos podem tocar o chão. Isso é verdadeiro ou fa…" at bounding box center [249, 114] width 198 height 229
click at [319, 217] on div at bounding box center [327, 207] width 28 height 28
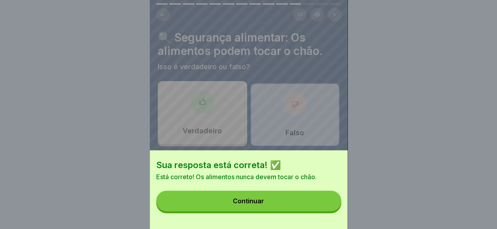
click at [319, 211] on button "Continuar" at bounding box center [248, 200] width 185 height 21
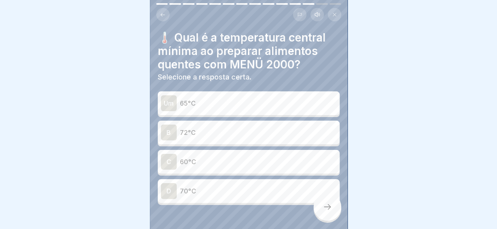
click at [232, 154] on div "C 60°C" at bounding box center [248, 162] width 175 height 16
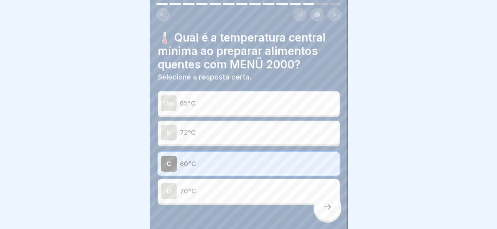
click at [332, 208] on div at bounding box center [327, 207] width 28 height 28
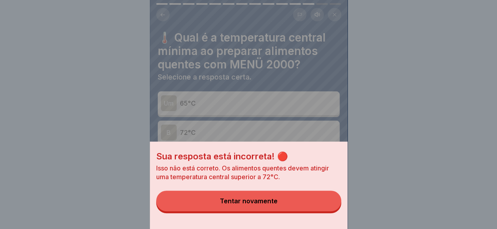
click at [332, 208] on button "Tentar novamente" at bounding box center [248, 200] width 185 height 21
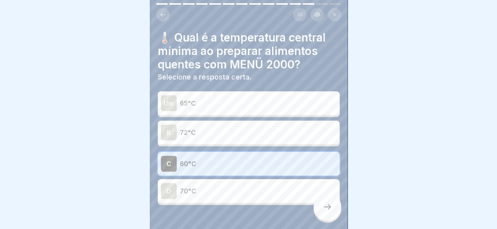
click at [223, 131] on p "72°C" at bounding box center [258, 132] width 157 height 9
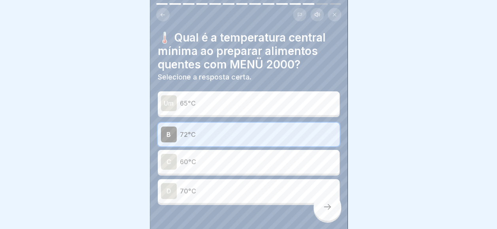
click at [321, 212] on div at bounding box center [327, 207] width 28 height 28
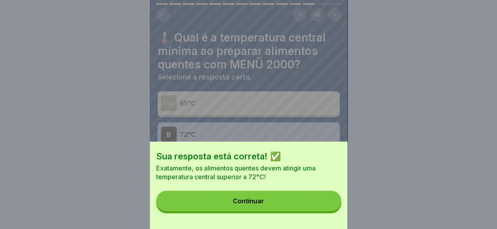
click at [317, 211] on button "Continuar" at bounding box center [248, 200] width 185 height 21
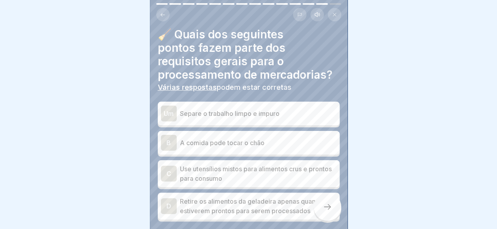
scroll to position [43, 0]
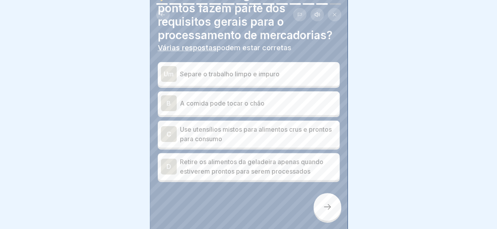
click at [258, 103] on p "A comida pode tocar o chão" at bounding box center [258, 102] width 157 height 9
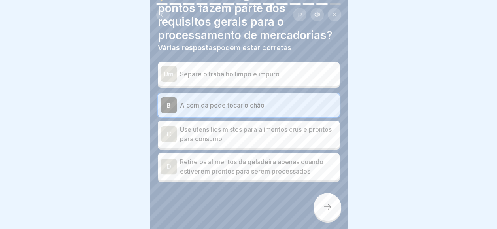
click at [256, 71] on p "Separe o trabalho limpo e impuro" at bounding box center [258, 73] width 157 height 9
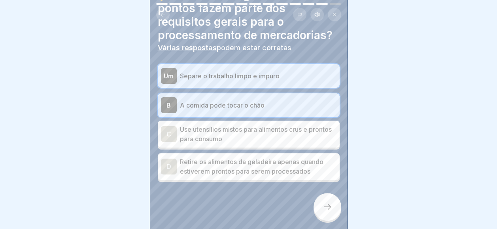
click at [283, 163] on p "Retire os alimentos da geladeira apenas quando estiverem prontos para serem pro…" at bounding box center [258, 166] width 157 height 19
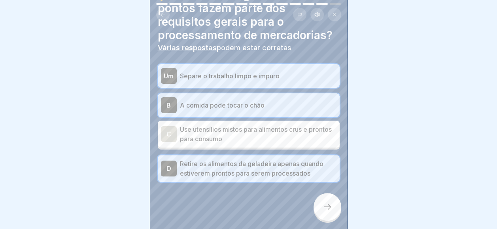
click at [335, 204] on div at bounding box center [327, 207] width 28 height 28
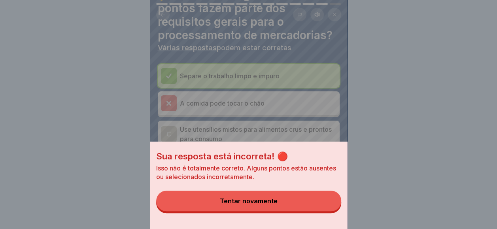
click at [326, 204] on button "Tentar novamente" at bounding box center [248, 200] width 185 height 21
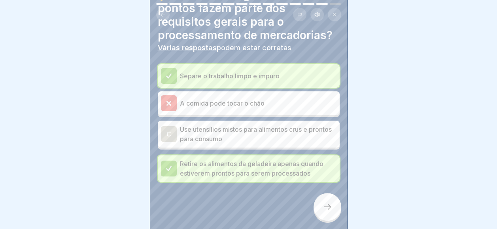
click at [254, 130] on p "Use utensílios mistos para alimentos crus e prontos para consumo" at bounding box center [258, 133] width 157 height 19
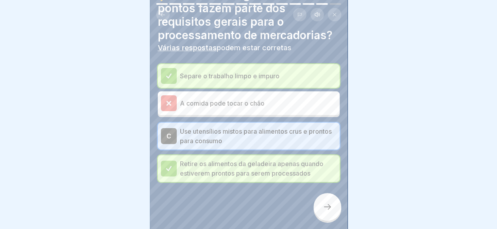
click at [322, 202] on div at bounding box center [327, 207] width 28 height 28
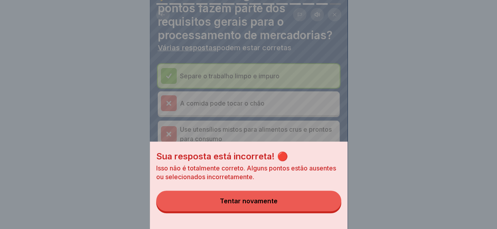
click at [322, 202] on button "Tentar novamente" at bounding box center [248, 200] width 185 height 21
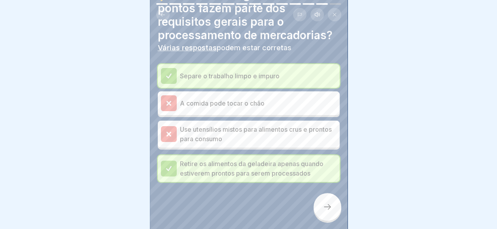
click at [248, 75] on p "Separe o trabalho limpo e impuro" at bounding box center [258, 75] width 157 height 9
click at [241, 111] on div "A comida pode tocar o chão" at bounding box center [249, 103] width 182 height 24
click at [244, 137] on p "Use utensílios mistos para alimentos crus e prontos para consumo" at bounding box center [258, 133] width 157 height 19
click at [320, 197] on div at bounding box center [249, 205] width 182 height 47
click at [324, 208] on div at bounding box center [327, 207] width 28 height 28
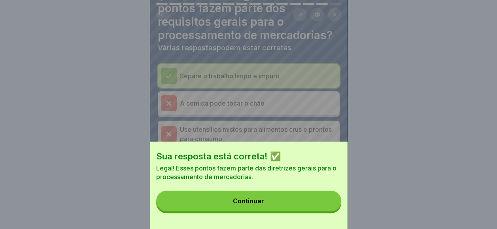
click at [324, 207] on button "Continuar" at bounding box center [248, 200] width 185 height 21
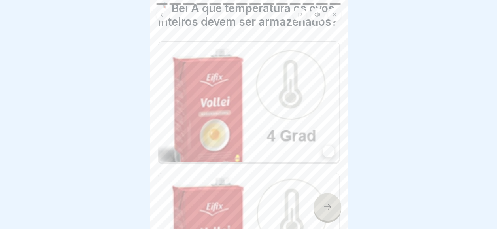
scroll to position [40, 0]
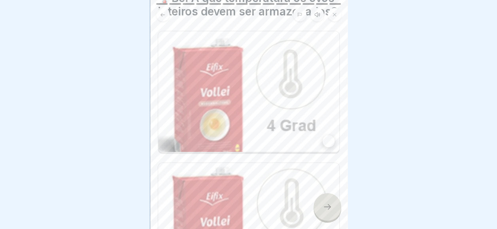
click at [283, 105] on img at bounding box center [248, 91] width 181 height 121
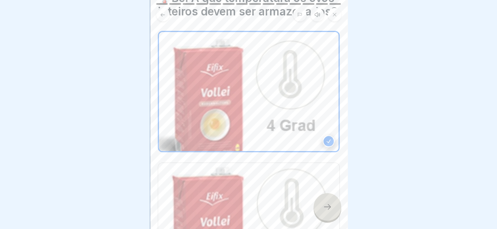
click at [327, 207] on div at bounding box center [327, 207] width 28 height 28
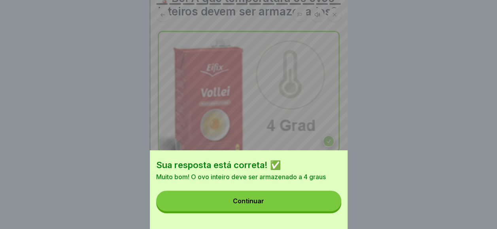
click at [326, 207] on button "Continuar" at bounding box center [248, 200] width 185 height 21
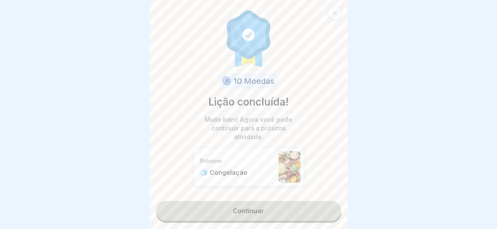
click at [326, 205] on link "Continuar" at bounding box center [248, 211] width 185 height 20
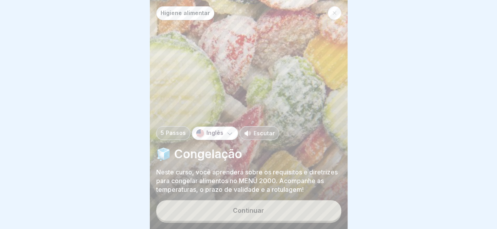
click at [299, 219] on button "Continuar" at bounding box center [248, 210] width 185 height 21
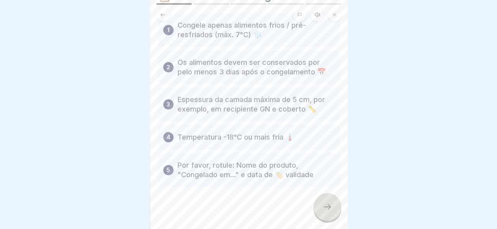
scroll to position [47, 0]
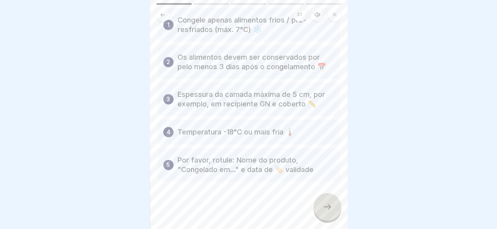
click at [330, 211] on icon at bounding box center [326, 206] width 9 height 9
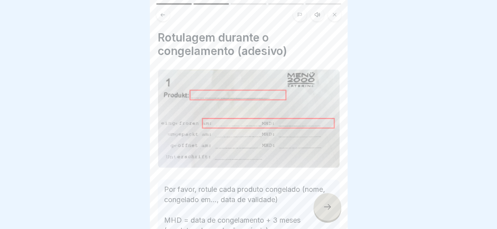
drag, startPoint x: 328, startPoint y: 213, endPoint x: 326, endPoint y: 208, distance: 5.5
click at [328, 209] on icon at bounding box center [327, 207] width 7 height 6
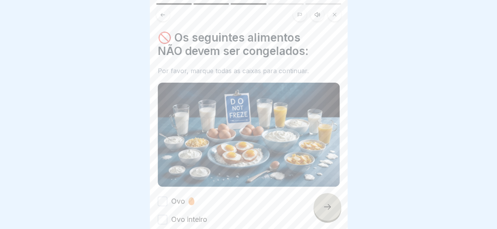
scroll to position [79, 0]
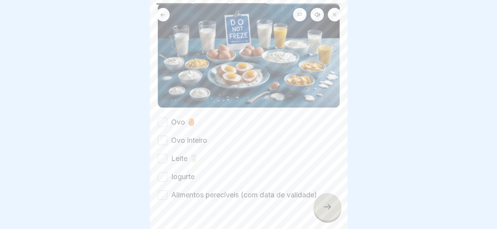
click at [162, 120] on button "Ovo 🥚" at bounding box center [162, 121] width 9 height 9
click at [164, 141] on button "Ovo inteiro" at bounding box center [162, 140] width 9 height 9
click at [156, 152] on div "🚫 Os seguintes alimentos NÃO devem ser congelados: Por favor, marque todas as c…" at bounding box center [249, 114] width 198 height 229
click at [169, 160] on div "Ovo 🥚 Ovo inteiro Leite 🥛 Iogurte Alimentos perecíveis (com data de validade)" at bounding box center [249, 158] width 182 height 83
click at [166, 154] on button "Leite 🥛" at bounding box center [162, 158] width 9 height 9
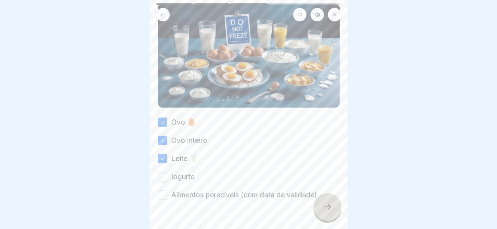
click at [168, 175] on div "Iogurte" at bounding box center [176, 177] width 37 height 10
click at [164, 173] on button "Iogurte" at bounding box center [162, 176] width 9 height 9
click at [161, 200] on div at bounding box center [249, 223] width 182 height 47
click at [160, 194] on button "Alimentos perecíveis (com data de validade)" at bounding box center [162, 194] width 9 height 9
click at [330, 208] on div at bounding box center [327, 207] width 28 height 28
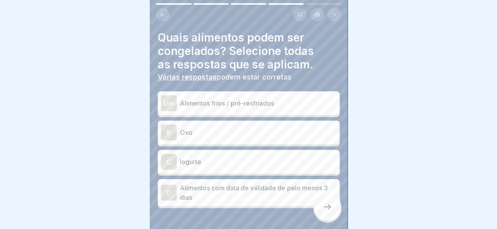
click at [260, 187] on p "Alimentos com data de validade de pelo menos 3 dias" at bounding box center [258, 192] width 157 height 19
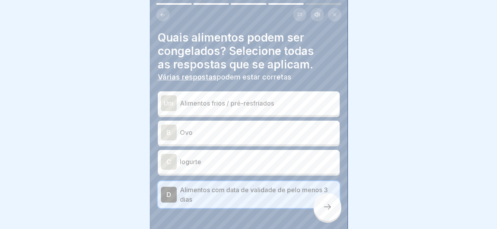
click at [330, 209] on icon at bounding box center [327, 207] width 7 height 6
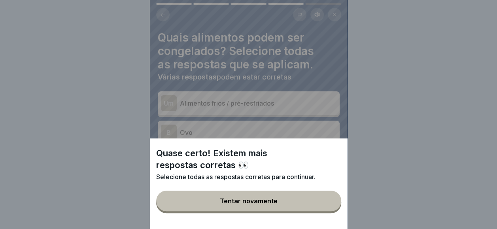
click at [323, 211] on button "Tentar novamente" at bounding box center [248, 200] width 185 height 21
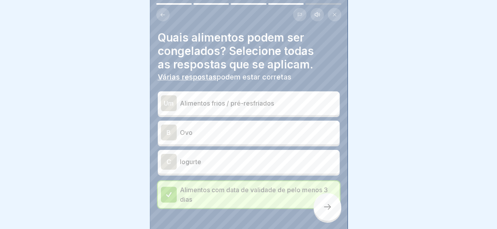
click at [212, 108] on div "Um Alimentos frios / pré-resfriados" at bounding box center [248, 103] width 175 height 16
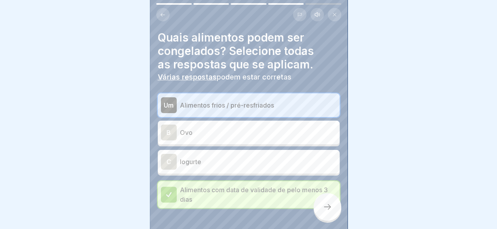
click at [329, 211] on icon at bounding box center [326, 206] width 9 height 9
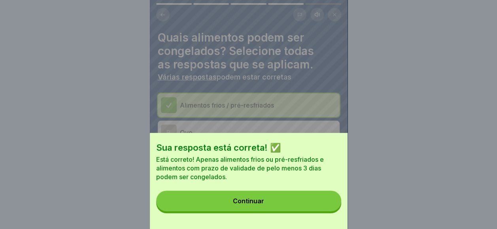
click at [328, 211] on button "Continuar" at bounding box center [248, 200] width 185 height 21
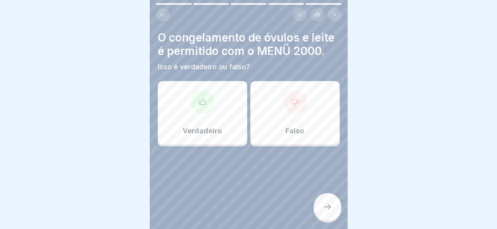
click at [263, 126] on div "Falso" at bounding box center [294, 112] width 89 height 63
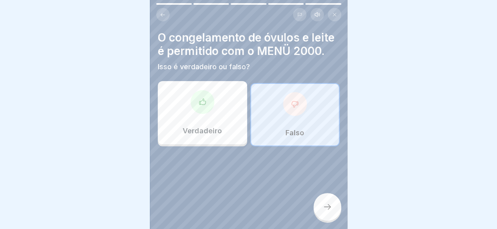
click at [328, 207] on div at bounding box center [327, 207] width 28 height 28
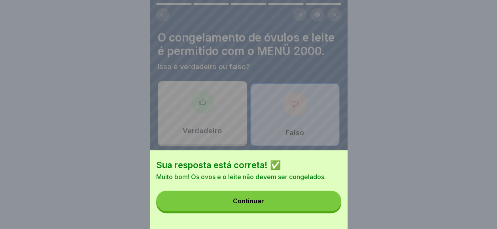
click at [328, 207] on button "Continuar" at bounding box center [248, 200] width 185 height 21
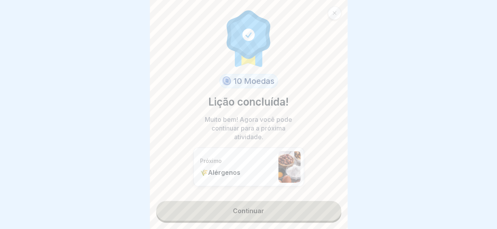
click at [327, 206] on link "Continuar" at bounding box center [248, 211] width 185 height 20
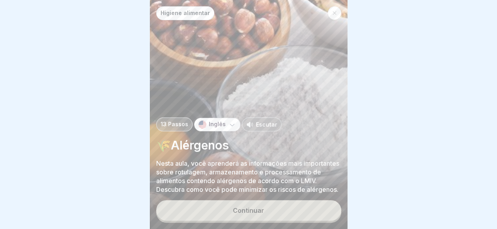
click at [324, 203] on div "Higiene alimentar 13 Passos Inglês Escutar 🌾Alérgenos Nesta aula, você aprender…" at bounding box center [249, 114] width 198 height 229
click at [320, 205] on div "Higiene alimentar 13 Passos Inglês Escutar 🌾Alérgenos Nesta aula, você aprender…" at bounding box center [249, 114] width 198 height 229
drag, startPoint x: 307, startPoint y: 216, endPoint x: 302, endPoint y: 215, distance: 4.9
click at [307, 216] on button "Continuar" at bounding box center [248, 210] width 185 height 21
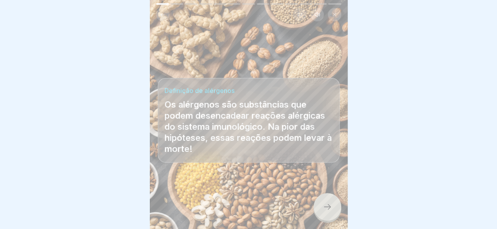
click at [316, 209] on div at bounding box center [327, 207] width 28 height 28
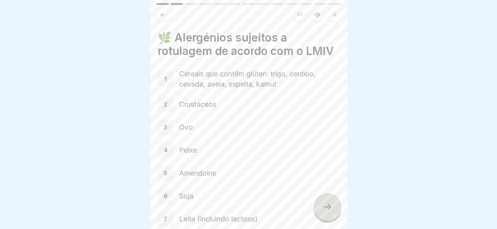
click at [316, 209] on div at bounding box center [327, 207] width 28 height 28
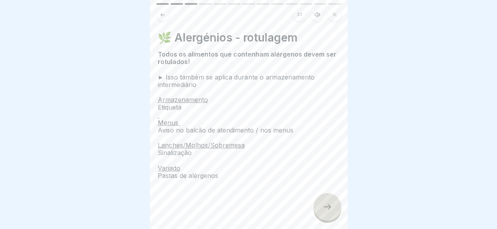
click at [316, 209] on div at bounding box center [327, 207] width 28 height 28
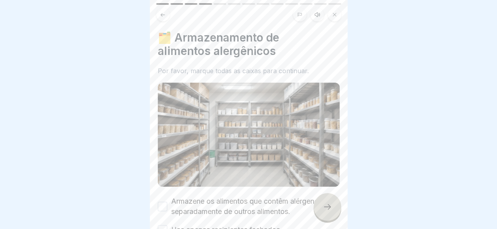
click at [316, 209] on div at bounding box center [327, 207] width 28 height 28
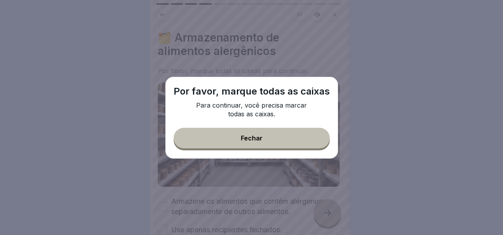
click at [241, 135] on div "Fechar" at bounding box center [252, 137] width 22 height 7
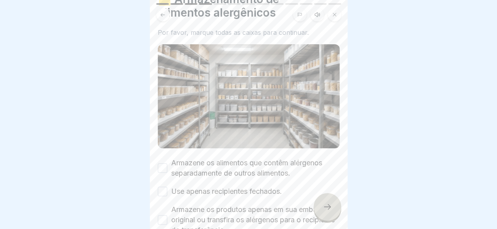
scroll to position [89, 0]
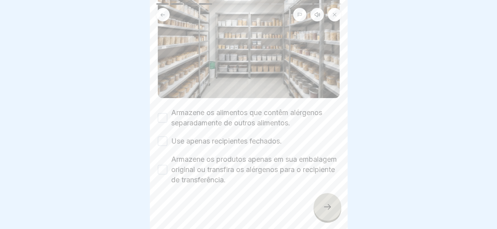
click at [174, 110] on label "Armazene os alimentos que contêm alérgenos separadamente de outros alimentos." at bounding box center [255, 117] width 168 height 21
click at [167, 113] on button "Armazene os alimentos que contêm alérgenos separadamente de outros alimentos." at bounding box center [162, 117] width 9 height 9
click at [166, 147] on div "Armazene os alimentos que contêm alérgenos separadamente de outros alimentos. U…" at bounding box center [249, 145] width 182 height 77
click at [156, 133] on div "🗂️ Armazenamento de alimentos alergênicos Por favor, marque todas as caixas par…" at bounding box center [249, 114] width 198 height 229
click at [162, 140] on button "Use apenas recipientes fechados." at bounding box center [162, 140] width 9 height 9
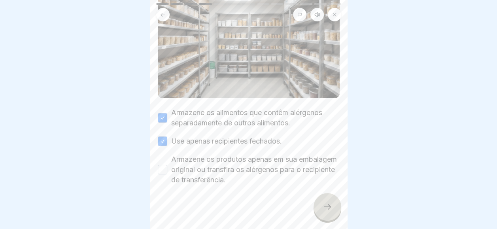
click at [165, 165] on button "Armazene os produtos apenas em sua embalagem original ou transfira os alérgenos…" at bounding box center [162, 169] width 9 height 9
click at [330, 206] on div at bounding box center [327, 207] width 28 height 28
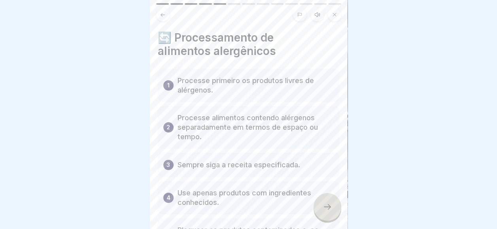
click at [330, 206] on div at bounding box center [327, 207] width 28 height 28
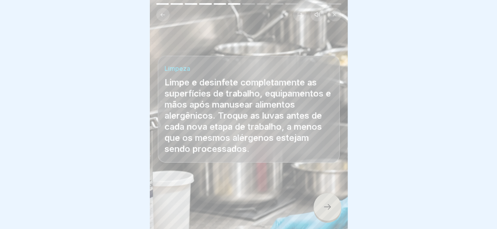
click at [330, 206] on div at bounding box center [327, 207] width 28 height 28
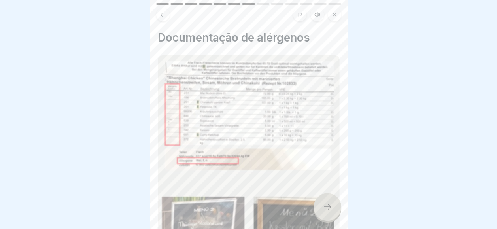
click at [326, 205] on div at bounding box center [327, 207] width 28 height 28
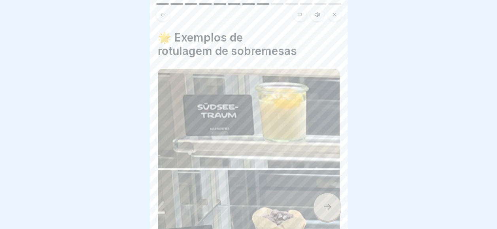
click at [326, 205] on div at bounding box center [327, 207] width 28 height 28
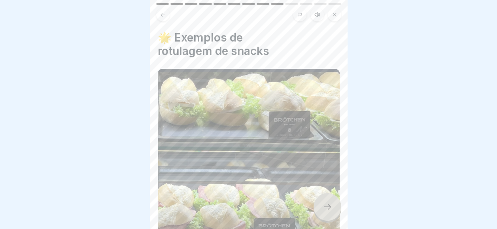
click at [319, 205] on div at bounding box center [327, 207] width 28 height 28
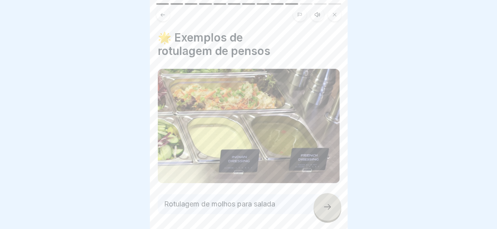
click at [319, 205] on div at bounding box center [327, 207] width 28 height 28
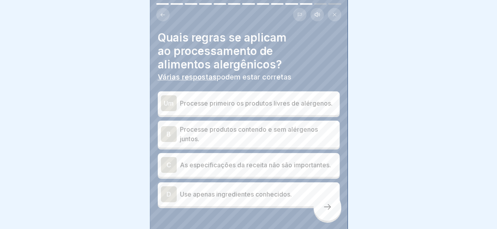
click at [229, 105] on p "Processe primeiro os produtos livres de alérgenos." at bounding box center [258, 102] width 157 height 9
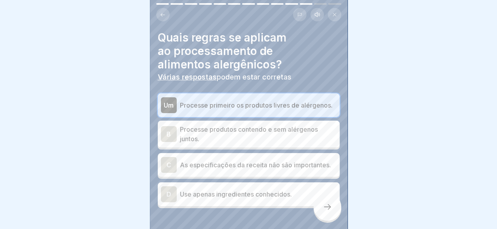
click at [235, 136] on p "Processe produtos contendo e sem alérgenos juntos." at bounding box center [258, 133] width 157 height 19
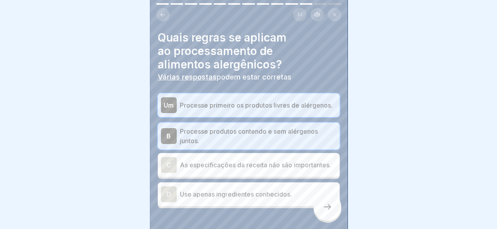
click at [235, 107] on p "Processe primeiro os produtos livres de alérgenos." at bounding box center [258, 104] width 157 height 9
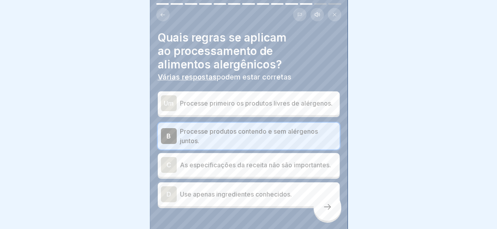
click at [238, 121] on div "Um Processe primeiro os produtos livres de alérgenos. B Processe produtos conte…" at bounding box center [249, 150] width 182 height 115
click at [177, 185] on div "Um Processe primeiro os produtos livres de alérgenos. B Processe produtos conte…" at bounding box center [249, 150] width 182 height 115
click at [194, 191] on div "D Use apenas ingredientes conhecidos." at bounding box center [249, 194] width 182 height 24
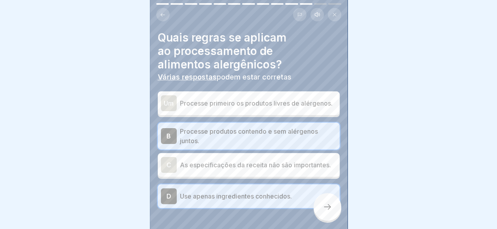
click at [316, 215] on div at bounding box center [327, 207] width 28 height 28
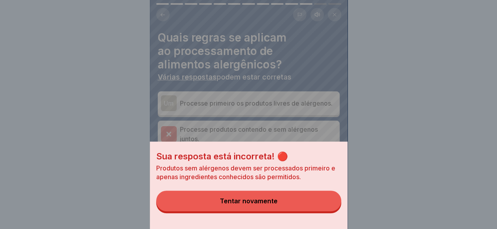
click at [300, 207] on button "Tentar novamente" at bounding box center [248, 200] width 185 height 21
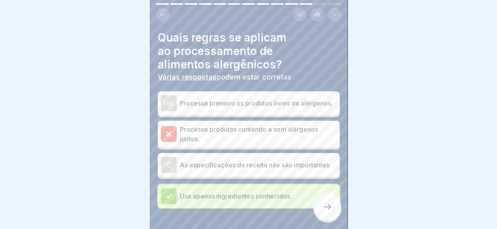
click at [213, 94] on div "Um Processe primeiro os produtos livres de alérgenos." at bounding box center [249, 103] width 182 height 24
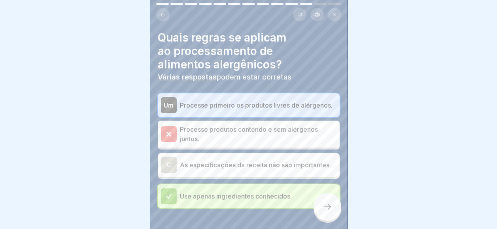
click at [319, 208] on div at bounding box center [327, 207] width 28 height 28
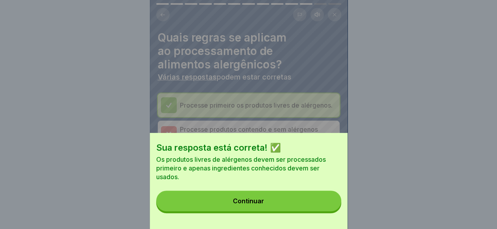
click at [318, 207] on button "Continuar" at bounding box center [248, 200] width 185 height 21
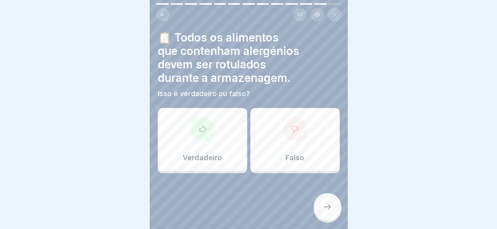
click at [247, 154] on div "Verdadeiro Falso" at bounding box center [249, 141] width 182 height 63
click at [213, 147] on div "Verdadeiro" at bounding box center [202, 139] width 89 height 63
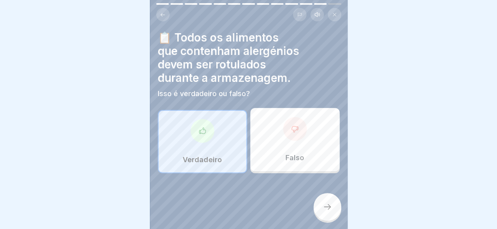
click at [323, 220] on div at bounding box center [327, 207] width 28 height 28
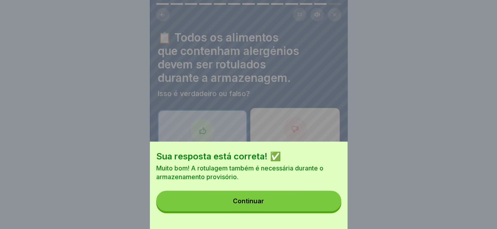
click at [321, 220] on div "Sua resposta está correta! ✅ Muito bom! A rotulagem também é necessária durante…" at bounding box center [249, 184] width 198 height 87
click at [319, 211] on button "Continuar" at bounding box center [248, 200] width 185 height 21
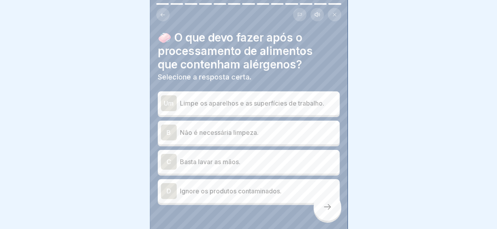
click at [211, 106] on p "Limpe os aparelhos e as superfícies de trabalho." at bounding box center [258, 102] width 157 height 9
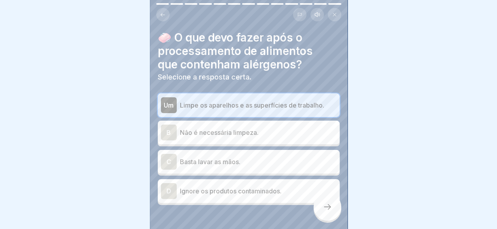
click at [337, 216] on div at bounding box center [327, 207] width 28 height 28
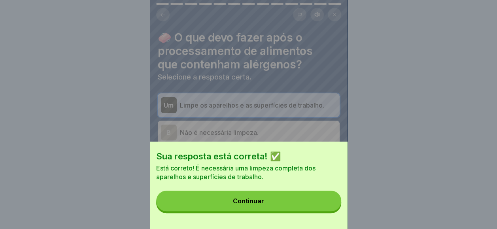
click at [337, 211] on button "Continuar" at bounding box center [248, 200] width 185 height 21
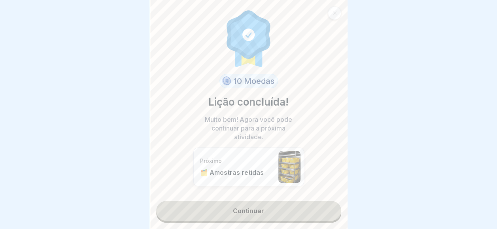
click at [336, 216] on div "10 Moedas Lição concluída! Muito bem! Agora você pode continuar para a próxima …" at bounding box center [249, 114] width 198 height 229
click at [292, 213] on link "Continuar" at bounding box center [248, 211] width 185 height 20
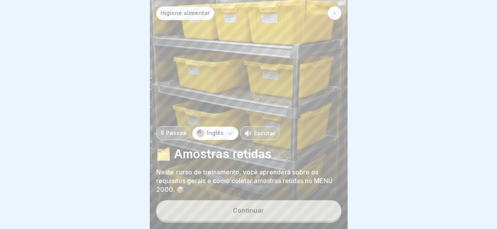
click at [292, 213] on button "Continuar" at bounding box center [248, 210] width 185 height 21
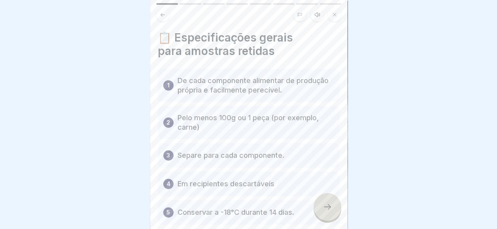
click at [313, 214] on div "Higiene alimentar 8 Passos Inglês Escutar 🗂️ Amostras retidas Neste curso de tr…" at bounding box center [249, 114] width 198 height 229
click at [317, 214] on div at bounding box center [327, 207] width 28 height 28
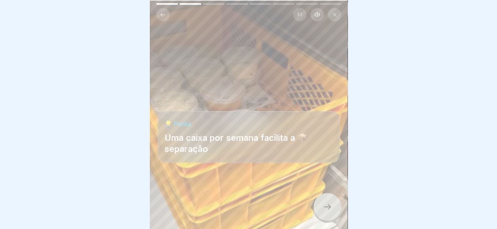
click at [317, 214] on div at bounding box center [327, 207] width 28 height 28
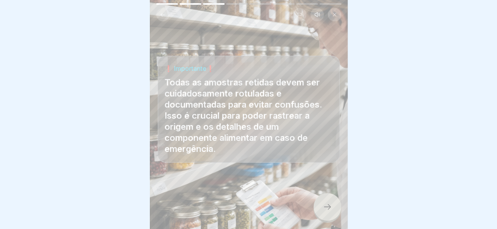
click at [317, 214] on div at bounding box center [327, 207] width 28 height 28
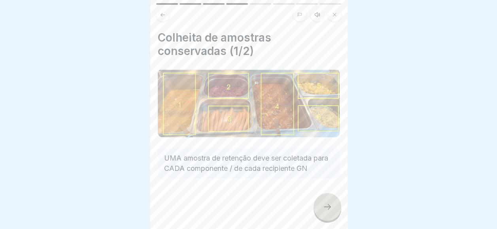
click at [317, 214] on div at bounding box center [327, 207] width 28 height 28
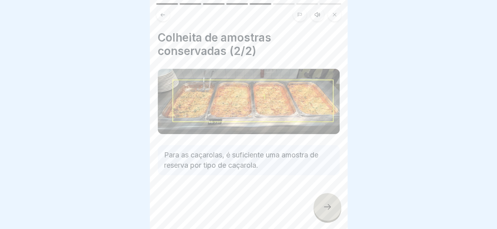
click at [317, 214] on div at bounding box center [327, 207] width 28 height 28
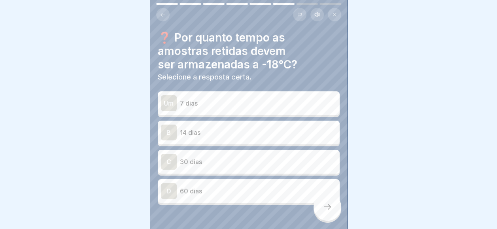
click at [317, 214] on div at bounding box center [327, 207] width 28 height 28
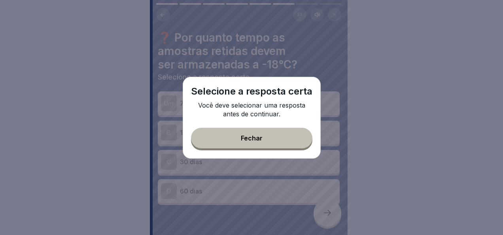
click at [233, 136] on button "Fechar" at bounding box center [251, 138] width 121 height 21
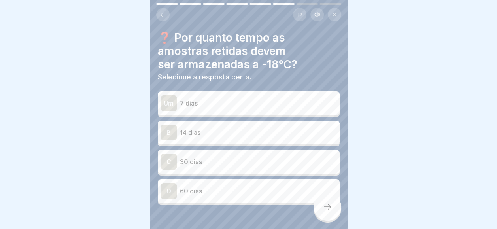
click at [213, 106] on p "7 dias" at bounding box center [258, 102] width 157 height 9
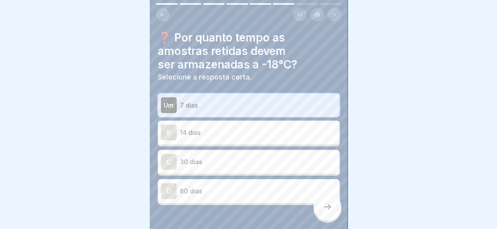
click at [331, 217] on div at bounding box center [327, 207] width 28 height 28
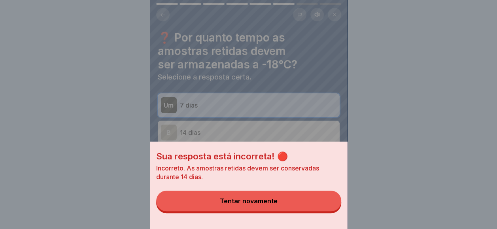
click at [309, 209] on button "Tentar novamente" at bounding box center [248, 200] width 185 height 21
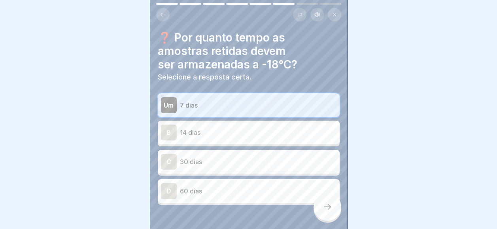
click at [250, 121] on div "B 14 dias" at bounding box center [249, 133] width 182 height 24
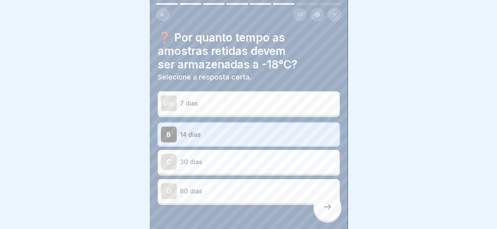
click at [349, 220] on div at bounding box center [248, 114] width 497 height 229
click at [341, 220] on div "❓ Por quanto tempo as amostras retidas devem ser armazenadas a -18°C? Selecione…" at bounding box center [249, 114] width 198 height 229
click at [334, 220] on div at bounding box center [327, 207] width 28 height 28
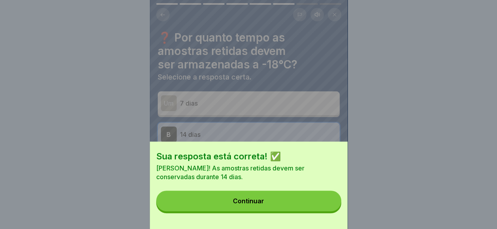
click at [334, 220] on div "Sua resposta está correta! ✅ Correto! As amostras retidas devem ser conservadas…" at bounding box center [249, 184] width 198 height 87
click at [326, 211] on button "Continuar" at bounding box center [248, 200] width 185 height 21
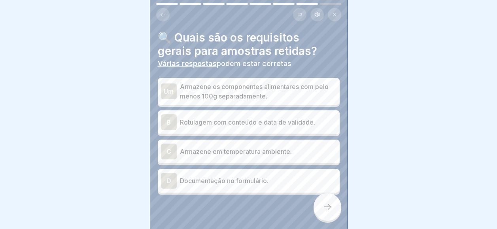
click at [255, 96] on p "Armazene os componentes alimentares com pelo menos 100g separadamente." at bounding box center [258, 91] width 157 height 19
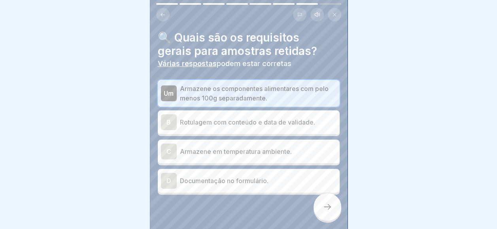
click at [249, 129] on div "B Rotulagem com conteúdo e data de validade." at bounding box center [248, 122] width 175 height 16
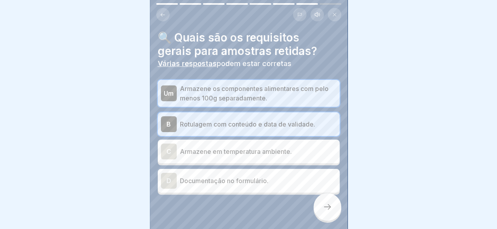
click at [287, 187] on div "D Documentação no formulário." at bounding box center [248, 181] width 175 height 16
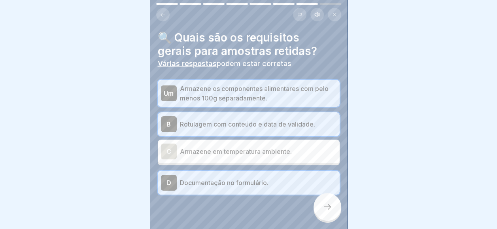
click at [335, 225] on div "🔍 Quais são os requisitos gerais para amostras retidas? Várias respostas podem …" at bounding box center [249, 114] width 198 height 229
click at [324, 217] on div at bounding box center [327, 207] width 28 height 28
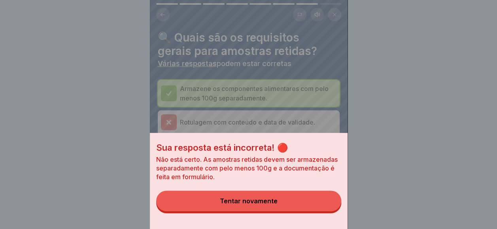
click at [324, 217] on div "Sua resposta está incorreta! 🔴 Não está certo. As amostras retidas devem ser ar…" at bounding box center [249, 181] width 198 height 96
click at [311, 206] on button "Tentar novamente" at bounding box center [248, 200] width 185 height 21
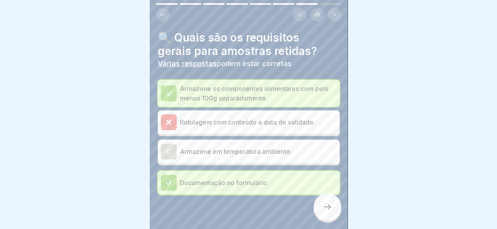
click at [318, 210] on div at bounding box center [327, 207] width 28 height 28
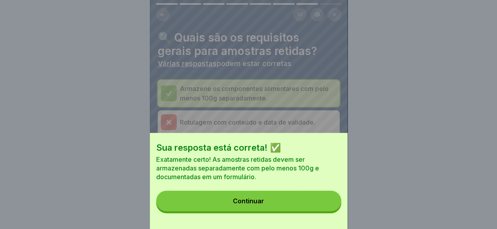
click at [318, 210] on button "Continuar" at bounding box center [248, 200] width 185 height 21
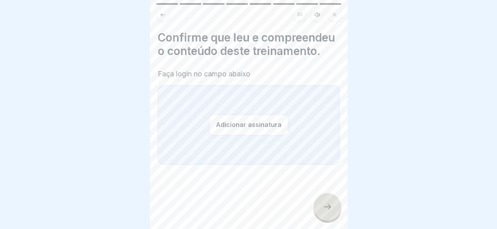
click at [204, 133] on div "Adicionar assinatura" at bounding box center [249, 124] width 182 height 79
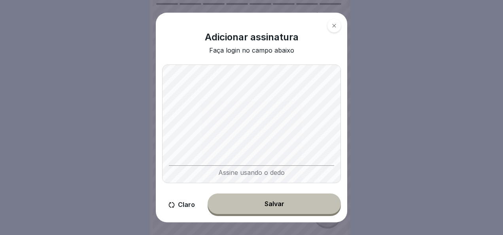
click at [290, 195] on button "Salvar" at bounding box center [273, 203] width 133 height 21
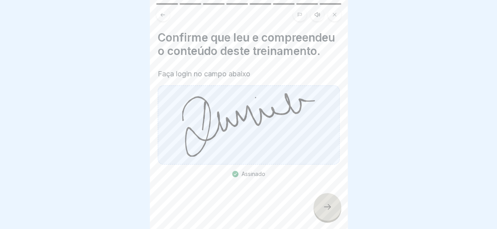
click at [332, 217] on div at bounding box center [327, 207] width 28 height 28
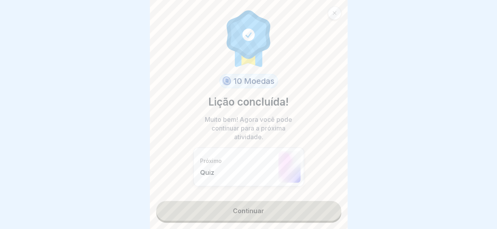
click at [331, 217] on link "Continuar" at bounding box center [248, 211] width 185 height 20
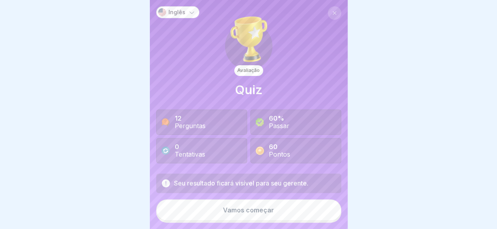
click at [302, 211] on button "Vamos começar" at bounding box center [248, 209] width 185 height 21
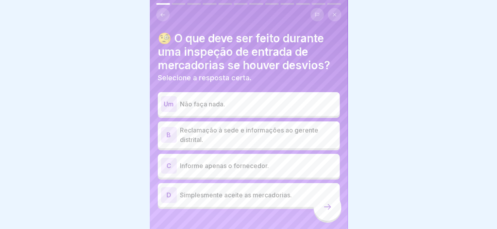
click at [290, 141] on p "Reclamação à sede e informações ao gerente distrital." at bounding box center [258, 134] width 157 height 19
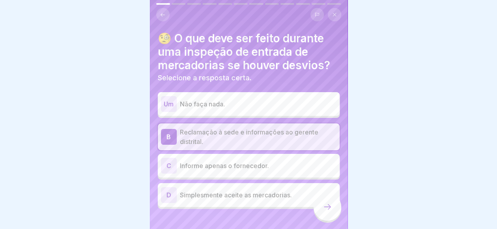
click at [330, 211] on icon at bounding box center [326, 206] width 9 height 9
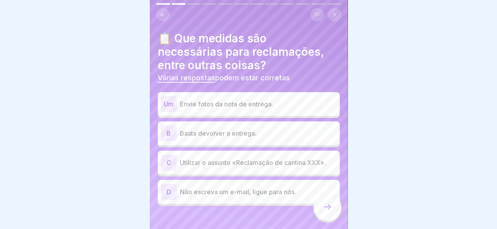
click at [247, 102] on p "Envie fotos da nota de entrega." at bounding box center [258, 103] width 157 height 9
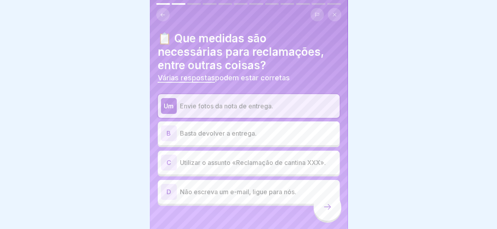
click at [297, 164] on p "Utilizar o assunto «Reclamação de cantina XXX»." at bounding box center [258, 162] width 157 height 9
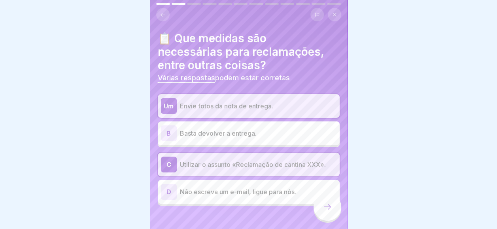
click at [322, 203] on div at bounding box center [327, 207] width 28 height 28
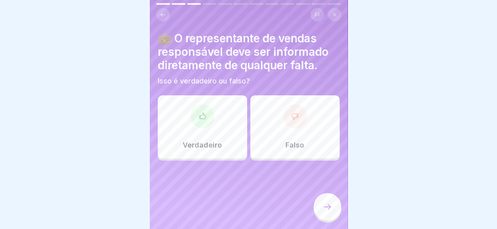
click at [234, 108] on div "Verdadeiro" at bounding box center [202, 126] width 89 height 63
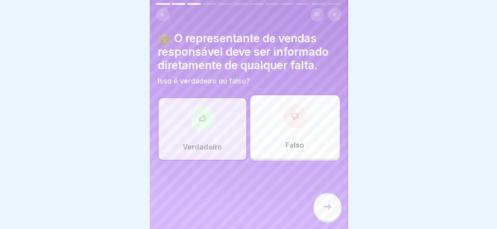
click at [322, 205] on div at bounding box center [327, 207] width 28 height 28
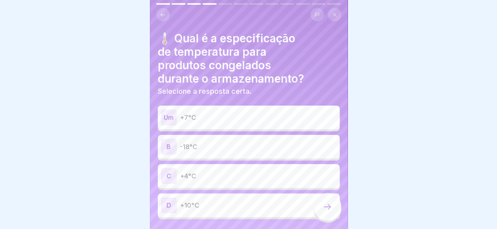
click at [237, 111] on div "Um +7°C" at bounding box center [248, 117] width 175 height 16
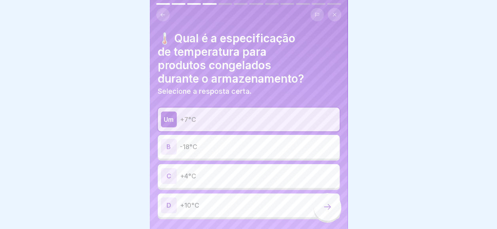
click at [331, 209] on icon at bounding box center [326, 206] width 9 height 9
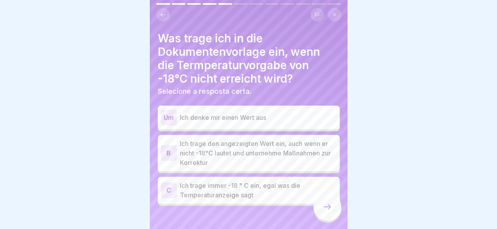
click at [236, 119] on p "Ich denke mir einen Wert aus" at bounding box center [258, 117] width 157 height 9
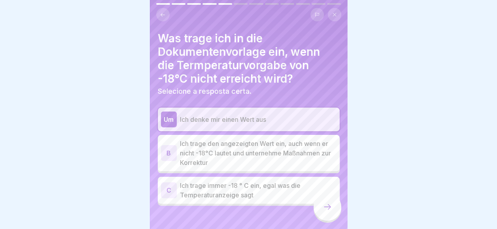
click at [322, 212] on div at bounding box center [327, 207] width 28 height 28
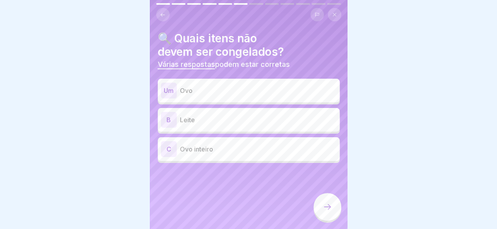
click at [249, 90] on p "Ovo" at bounding box center [258, 90] width 157 height 9
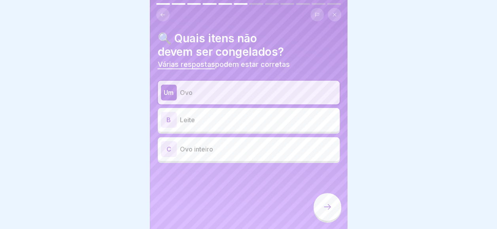
click at [251, 121] on p "Leite" at bounding box center [258, 119] width 157 height 9
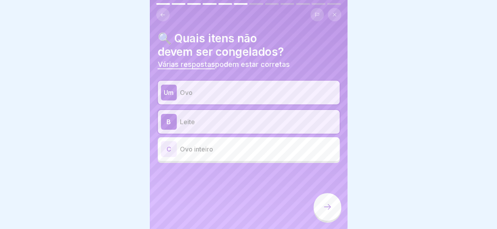
click at [262, 151] on p "Ovo inteiro" at bounding box center [258, 148] width 157 height 9
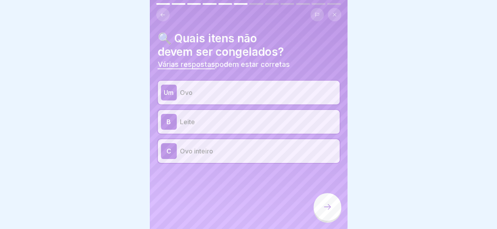
click at [330, 206] on div at bounding box center [327, 207] width 28 height 28
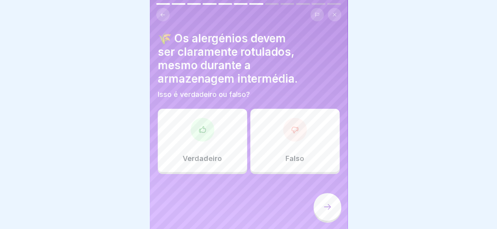
click at [231, 132] on div "Verdadeiro" at bounding box center [202, 140] width 89 height 63
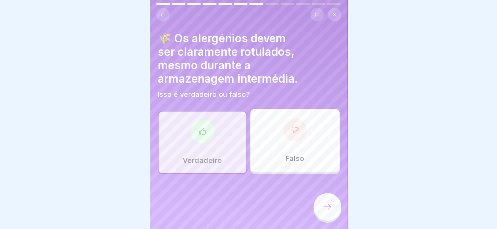
click at [328, 206] on div at bounding box center [327, 207] width 28 height 28
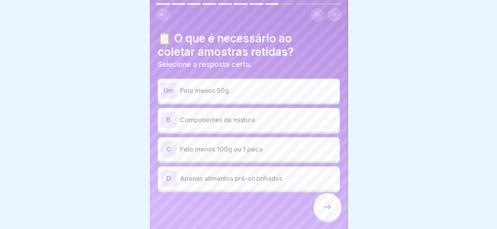
click at [252, 149] on p "Pelo menos 100g ou 1 peça" at bounding box center [258, 148] width 157 height 9
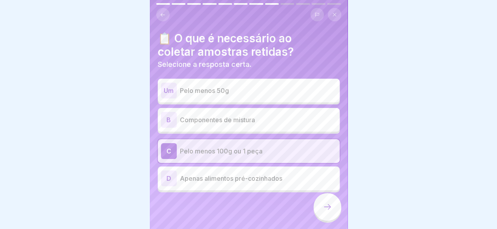
click at [321, 211] on div at bounding box center [327, 207] width 28 height 28
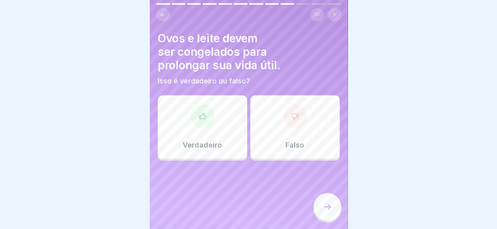
click at [283, 124] on div at bounding box center [295, 116] width 24 height 24
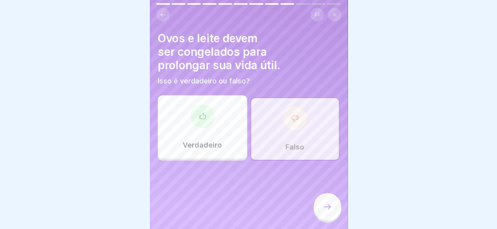
click at [325, 206] on div at bounding box center [327, 207] width 28 height 28
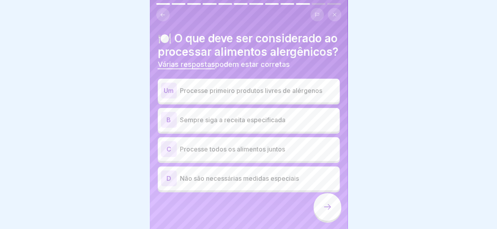
click at [276, 95] on p "Processe primeiro produtos livres de alérgenos" at bounding box center [258, 90] width 157 height 9
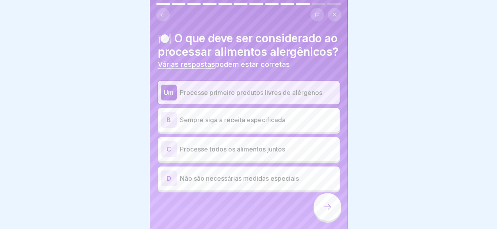
click at [277, 124] on p "Sempre siga a receita especificada" at bounding box center [258, 119] width 157 height 9
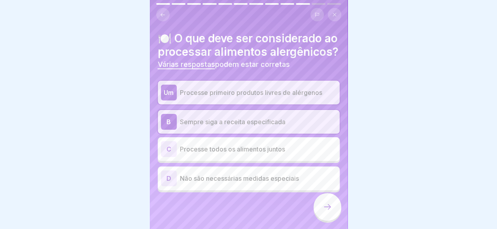
click at [324, 211] on icon at bounding box center [326, 206] width 9 height 9
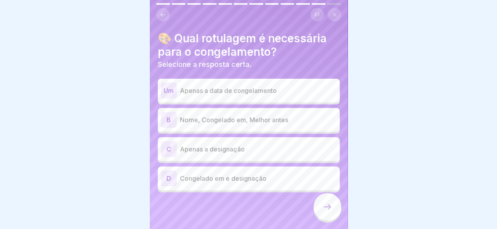
click at [277, 117] on p "Nome, Congelado em, Melhor antes" at bounding box center [258, 119] width 157 height 9
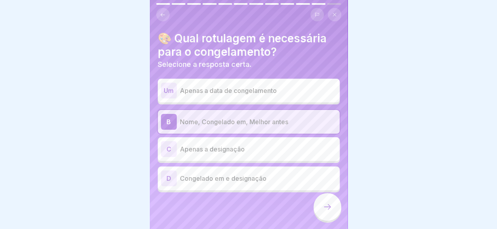
click at [321, 205] on div at bounding box center [327, 207] width 28 height 28
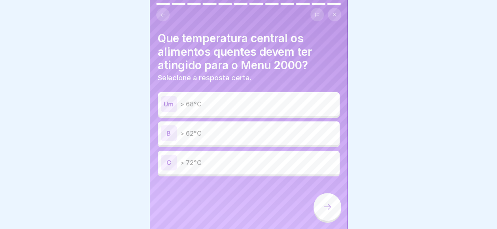
click at [260, 161] on p "> 72°C" at bounding box center [258, 162] width 157 height 9
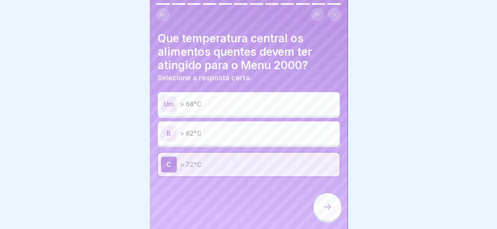
click at [328, 206] on div at bounding box center [327, 207] width 28 height 28
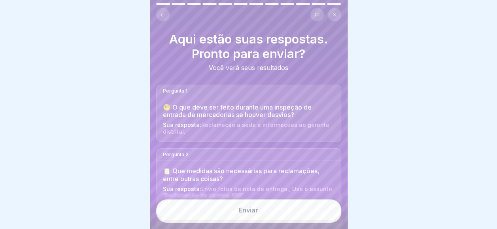
click at [328, 208] on button "Enviar" at bounding box center [248, 209] width 185 height 21
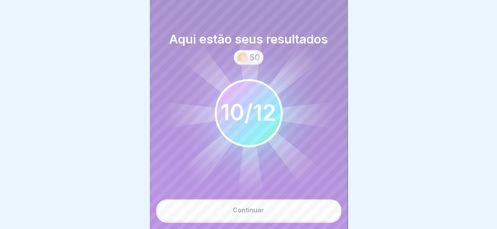
click at [324, 213] on button "Continuar" at bounding box center [248, 209] width 185 height 21
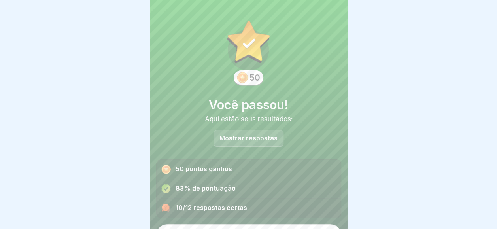
scroll to position [18, 0]
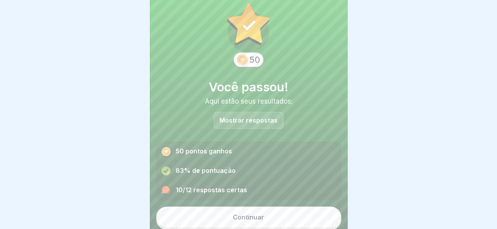
click at [285, 210] on button "Continuar" at bounding box center [248, 216] width 185 height 21
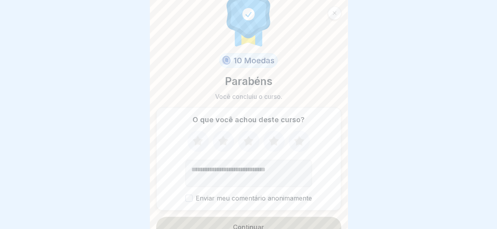
scroll to position [28, 0]
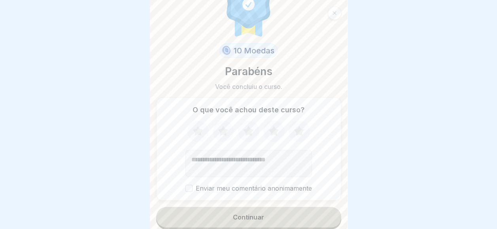
click at [287, 211] on button "Continuar" at bounding box center [248, 217] width 185 height 21
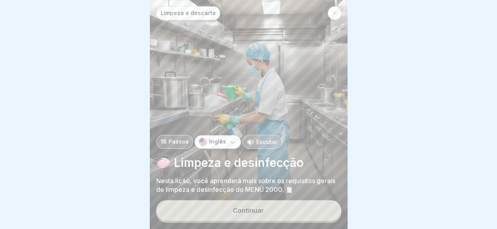
click at [334, 18] on div at bounding box center [334, 12] width 13 height 13
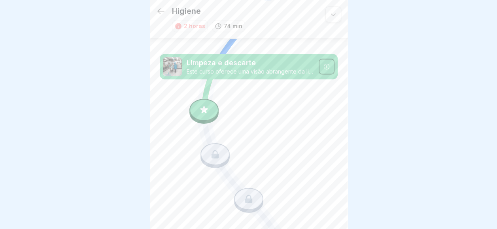
scroll to position [513, 0]
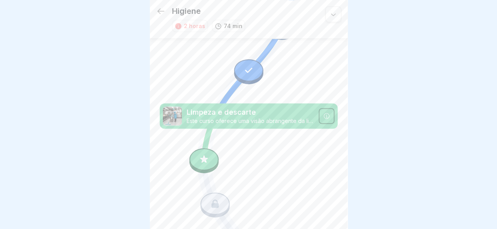
click at [158, 7] on icon at bounding box center [160, 10] width 9 height 9
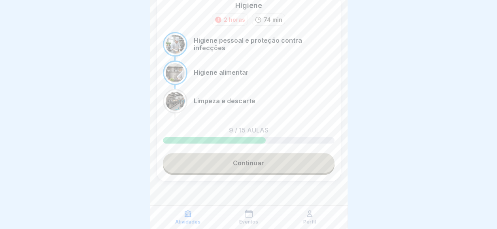
scroll to position [6, 0]
click at [284, 154] on link "Continuar" at bounding box center [249, 163] width 172 height 20
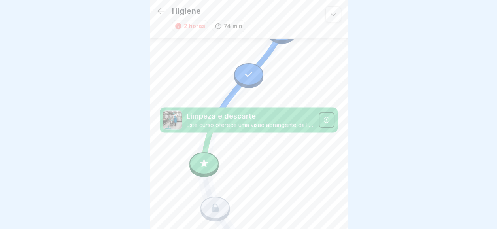
scroll to position [537, 0]
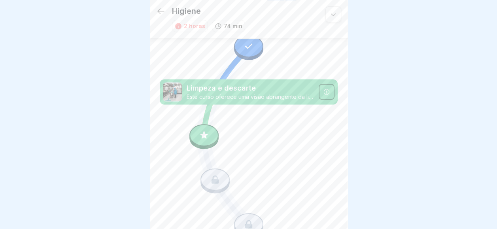
click at [216, 124] on div at bounding box center [203, 135] width 29 height 22
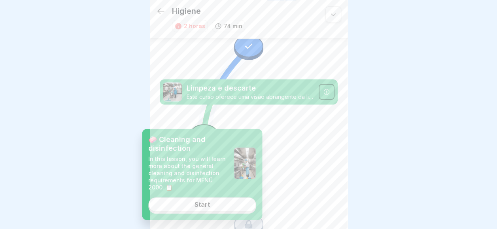
click at [211, 204] on link "Start" at bounding box center [201, 204] width 107 height 14
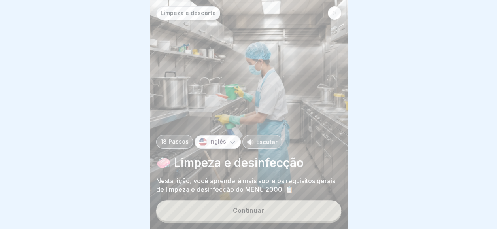
click at [211, 202] on div "Limpeza e descarte 18 Passos Inglês Escutar 🧼 Limpeza e desinfecção Nesta lição…" at bounding box center [249, 114] width 198 height 229
click at [221, 214] on button "Continuar" at bounding box center [248, 210] width 185 height 21
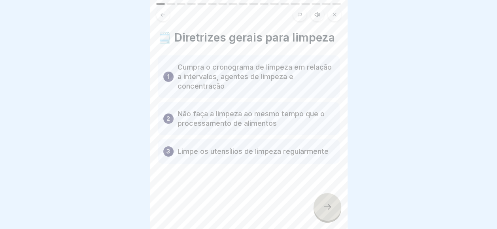
scroll to position [4, 0]
click at [338, 210] on div at bounding box center [327, 207] width 28 height 28
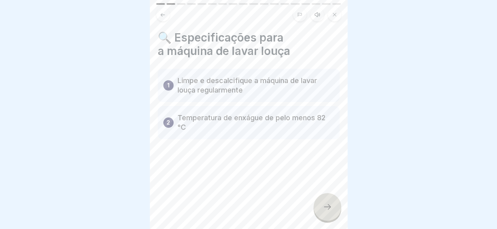
click at [338, 210] on div at bounding box center [327, 207] width 28 height 28
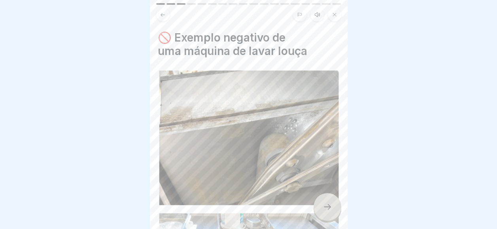
click at [338, 210] on div at bounding box center [327, 207] width 28 height 28
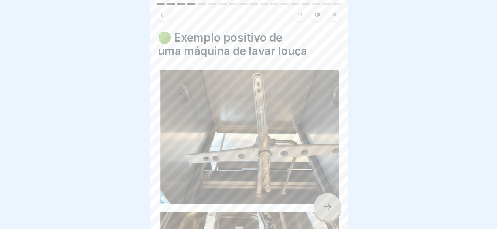
click at [338, 210] on div at bounding box center [327, 207] width 28 height 28
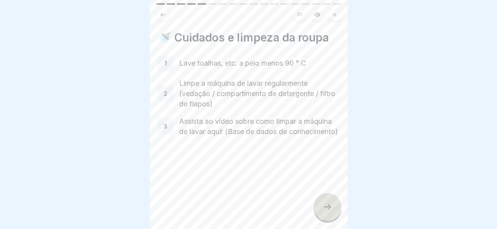
click at [338, 210] on div at bounding box center [327, 207] width 28 height 28
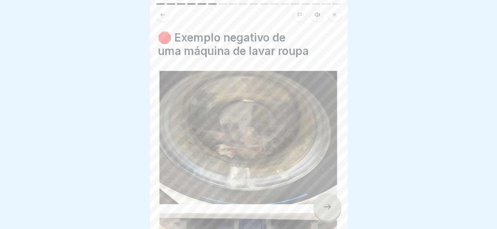
click at [338, 210] on div at bounding box center [327, 207] width 28 height 28
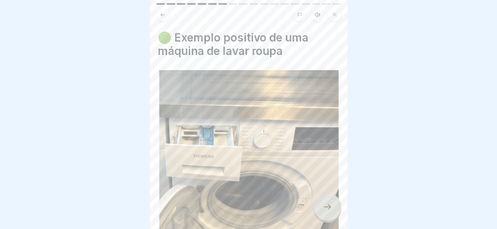
click at [338, 210] on div at bounding box center [327, 207] width 28 height 28
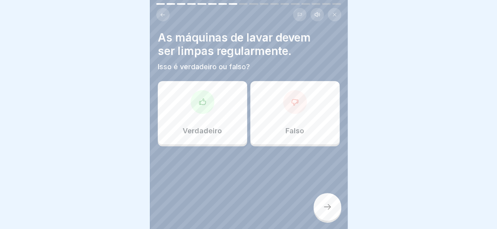
click at [224, 84] on div "Verdadeiro" at bounding box center [202, 112] width 89 height 63
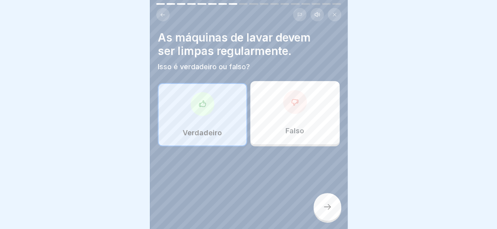
click at [316, 207] on div at bounding box center [327, 207] width 28 height 28
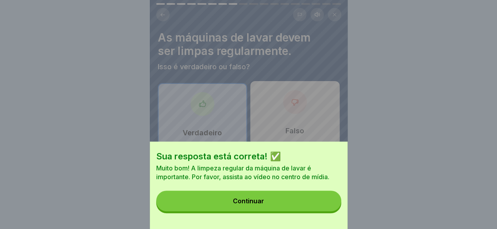
click at [328, 211] on button "Continuar" at bounding box center [248, 200] width 185 height 21
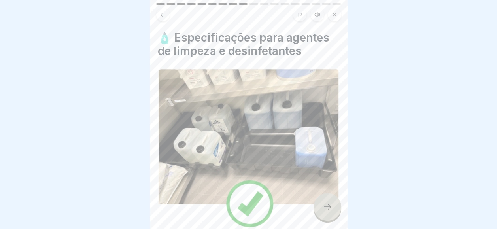
click at [333, 215] on div at bounding box center [327, 207] width 28 height 28
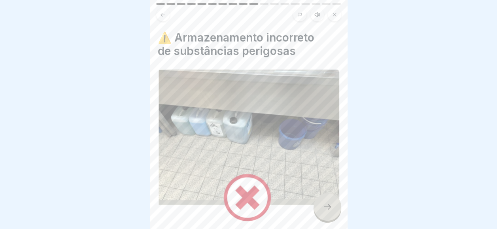
click at [333, 215] on div at bounding box center [327, 207] width 28 height 28
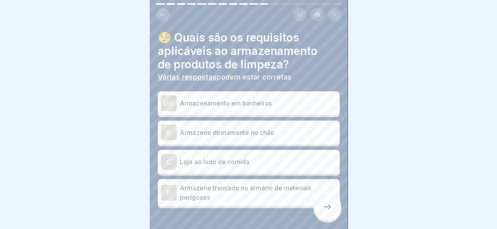
click at [278, 199] on div "D Armazene trancado no armário de materiais perigosos" at bounding box center [249, 192] width 182 height 27
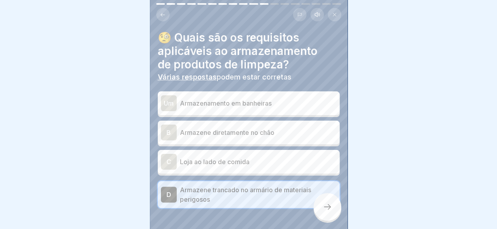
click at [317, 98] on p "Armazenamento em banheiras" at bounding box center [258, 102] width 157 height 9
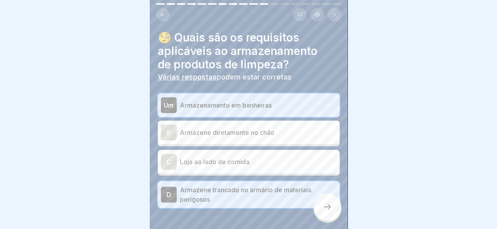
click at [319, 208] on div at bounding box center [327, 207] width 28 height 28
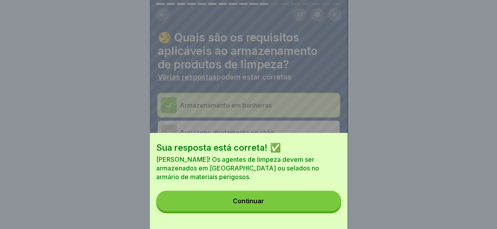
click at [319, 208] on button "Continuar" at bounding box center [248, 200] width 185 height 21
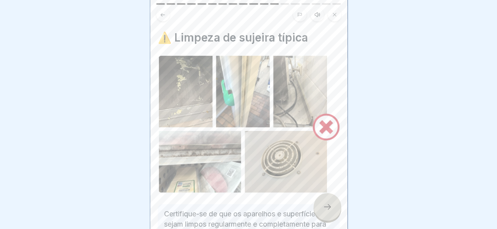
click at [319, 208] on div at bounding box center [327, 207] width 28 height 28
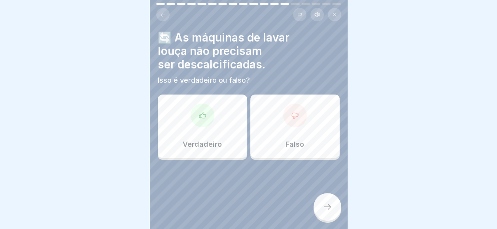
click at [285, 118] on div at bounding box center [295, 116] width 24 height 24
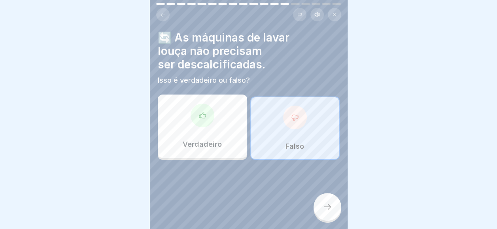
click at [323, 210] on icon at bounding box center [326, 206] width 9 height 9
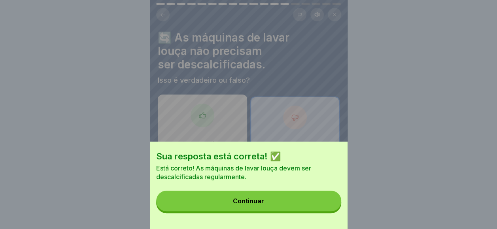
click at [323, 210] on button "Continuar" at bounding box center [248, 200] width 185 height 21
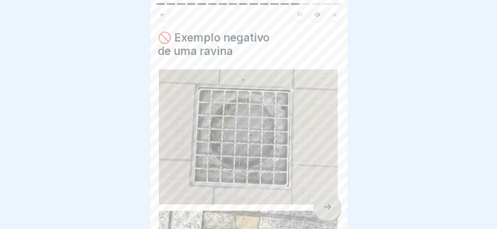
click at [336, 203] on div at bounding box center [327, 207] width 28 height 28
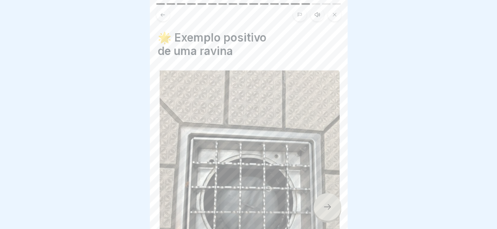
click at [328, 206] on icon at bounding box center [326, 206] width 9 height 9
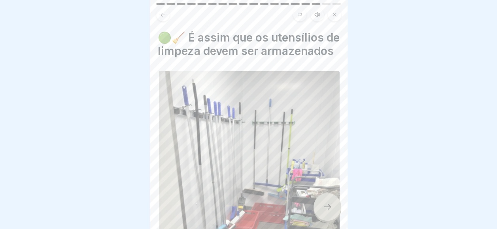
click at [328, 206] on icon at bounding box center [326, 206] width 9 height 9
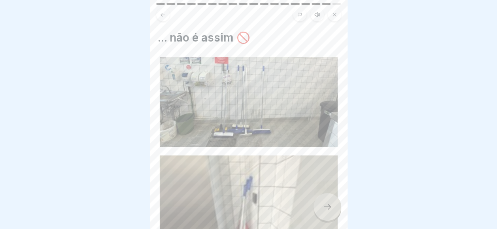
click at [328, 206] on icon at bounding box center [326, 206] width 9 height 9
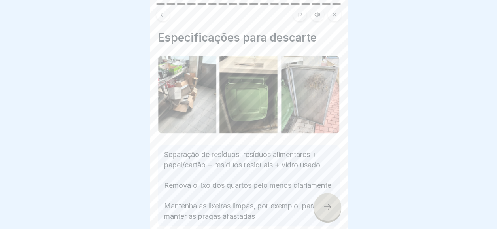
click at [328, 206] on icon at bounding box center [326, 206] width 9 height 9
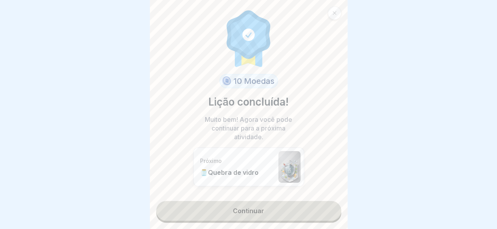
click at [328, 206] on link "Continuar" at bounding box center [248, 211] width 185 height 20
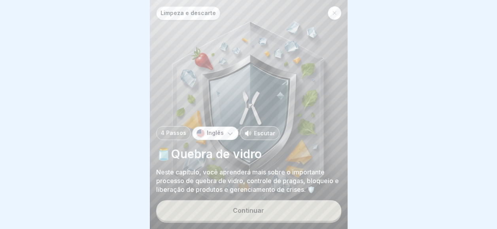
click at [328, 206] on button "Continuar" at bounding box center [248, 210] width 185 height 21
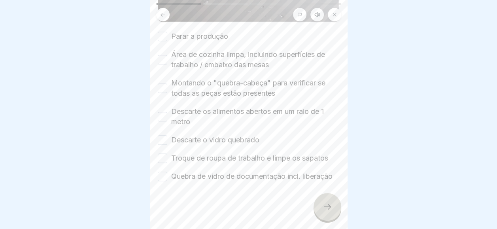
scroll to position [316, 0]
click at [157, 30] on div "🚨 Quebra de vidro: procedimento COM perigo do produto Por favor, marque todas a…" at bounding box center [249, 114] width 198 height 229
click at [159, 33] on button "Parar a produção" at bounding box center [162, 36] width 9 height 9
click at [162, 68] on div "Área de cozinha limpa, incluindo superfícies de trabalho / embaixo das mesas" at bounding box center [249, 59] width 182 height 21
click at [159, 55] on button "Área de cozinha limpa, incluindo superfícies de trabalho / embaixo das mesas" at bounding box center [162, 59] width 9 height 9
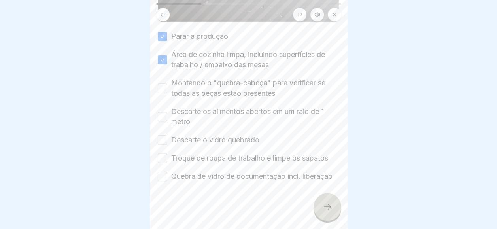
drag, startPoint x: 161, startPoint y: 86, endPoint x: 162, endPoint y: 91, distance: 4.4
click at [162, 91] on button "Montando o "quebra-cabeça" para verificar se todas as peças estão presentes" at bounding box center [162, 87] width 9 height 9
click at [160, 115] on button "Descarte os alimentos abertos em um raio de 1 metro" at bounding box center [162, 116] width 9 height 9
click at [161, 139] on button "Descarte o vidro quebrado" at bounding box center [162, 139] width 9 height 9
click at [165, 163] on div "Parar a produção Área de cozinha limpa, incluindo superfícies de trabalho / emb…" at bounding box center [249, 106] width 182 height 150
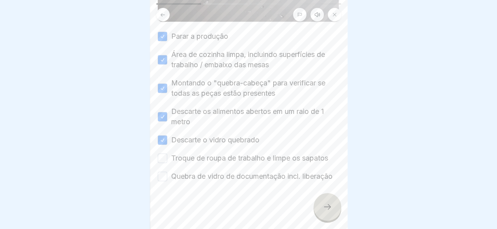
click at [162, 159] on button "Troque de roupa de trabalho e limpe os sapatos" at bounding box center [162, 157] width 9 height 9
click at [165, 173] on div "Quebra de vidro de documentação incl. liberação" at bounding box center [245, 176] width 175 height 10
click at [165, 181] on button "Quebra de vidro de documentação incl. liberação" at bounding box center [162, 176] width 9 height 9
click at [334, 205] on div at bounding box center [327, 207] width 28 height 28
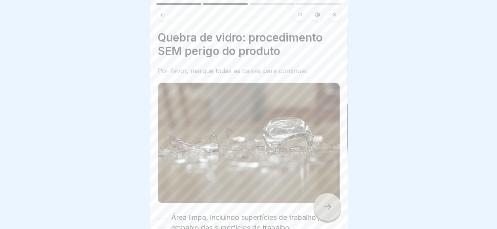
scroll to position [151, 0]
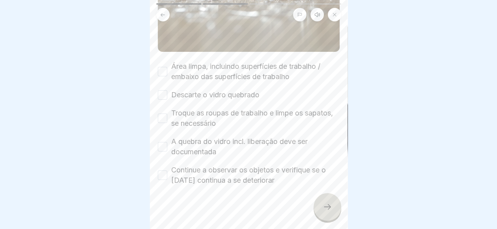
click at [159, 69] on button "Área limpa, incluindo superfícies de trabalho / embaixo das superfícies de trab…" at bounding box center [162, 71] width 9 height 9
click at [161, 91] on button "Descarte o vidro quebrado" at bounding box center [162, 94] width 9 height 9
click at [161, 113] on button "Troque as roupas de trabalho e limpe os sapatos, se necessário" at bounding box center [162, 117] width 9 height 9
click at [161, 142] on button "A quebra do vidro incl. liberação deve ser documentada" at bounding box center [162, 146] width 9 height 9
click at [162, 170] on button "Continue a observar os objetos e verifique se o [DATE] continua a se deteriorar" at bounding box center [162, 174] width 9 height 9
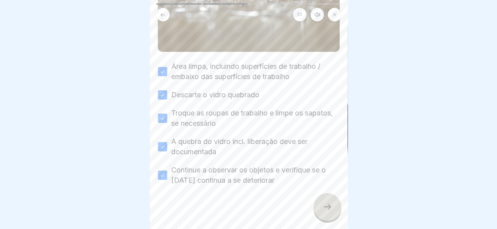
click at [332, 207] on div at bounding box center [327, 207] width 28 height 28
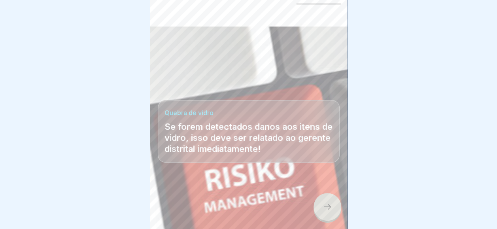
click at [332, 207] on div at bounding box center [327, 207] width 28 height 28
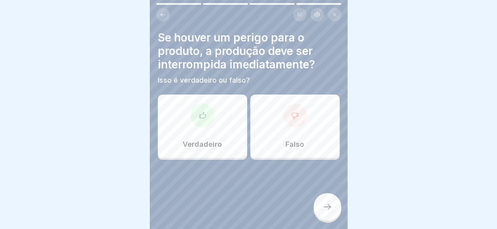
click at [237, 106] on div "Verdadeiro" at bounding box center [202, 125] width 89 height 63
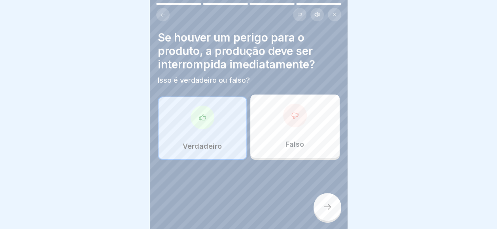
click at [319, 210] on div at bounding box center [327, 207] width 28 height 28
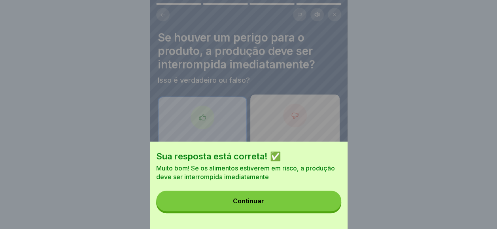
click at [319, 210] on button "Continuar" at bounding box center [248, 200] width 185 height 21
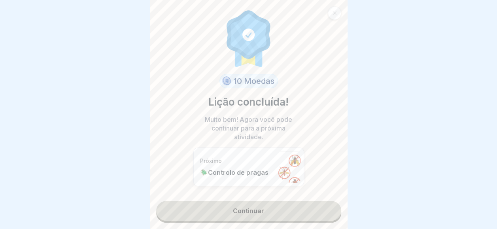
click at [319, 210] on link "Continuar" at bounding box center [248, 211] width 185 height 20
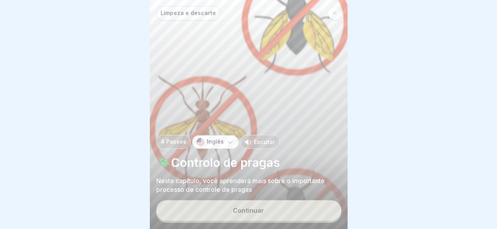
click at [317, 206] on button "Continuar" at bounding box center [248, 210] width 185 height 21
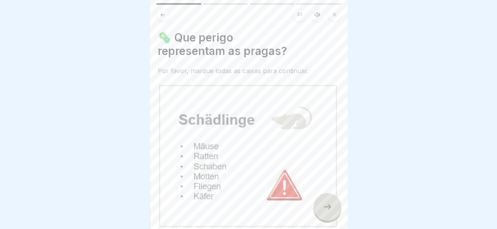
click at [329, 203] on div at bounding box center [327, 207] width 28 height 28
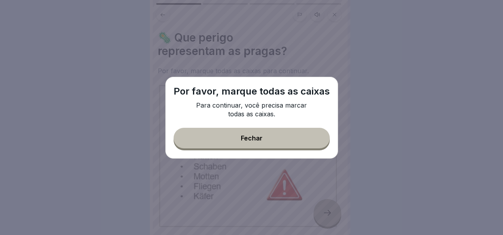
click at [276, 145] on button "Fechar" at bounding box center [251, 138] width 156 height 21
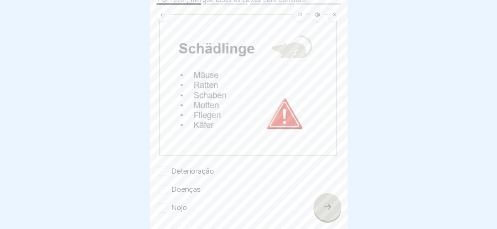
scroll to position [98, 0]
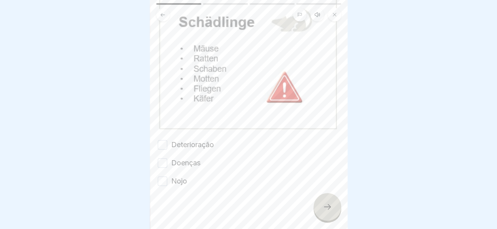
click at [199, 140] on label "Deterioração" at bounding box center [192, 145] width 43 height 10
click at [167, 140] on button "Deterioração" at bounding box center [162, 144] width 9 height 9
click at [187, 163] on label "Doenças" at bounding box center [185, 163] width 29 height 10
click at [167, 163] on button "Doenças" at bounding box center [162, 162] width 9 height 9
click at [183, 190] on div at bounding box center [249, 209] width 182 height 47
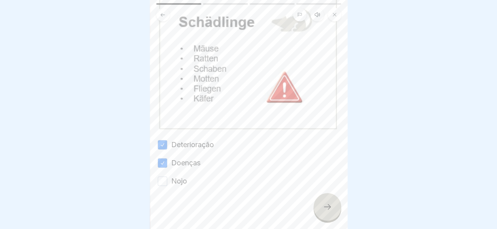
click at [170, 176] on div "Nojo" at bounding box center [172, 181] width 29 height 10
click at [180, 176] on label "Nojo" at bounding box center [179, 181] width 16 height 10
click at [167, 176] on button "Nojo" at bounding box center [162, 180] width 9 height 9
click at [336, 213] on div at bounding box center [327, 207] width 28 height 28
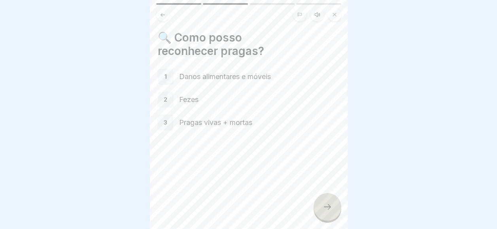
click at [328, 218] on div at bounding box center [327, 207] width 28 height 28
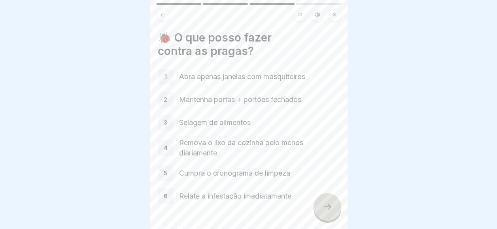
click at [328, 211] on icon at bounding box center [326, 206] width 9 height 9
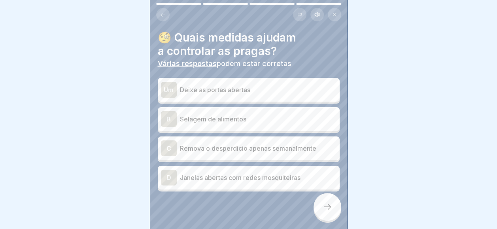
click at [217, 121] on p "Selagem de alimentos" at bounding box center [258, 118] width 157 height 9
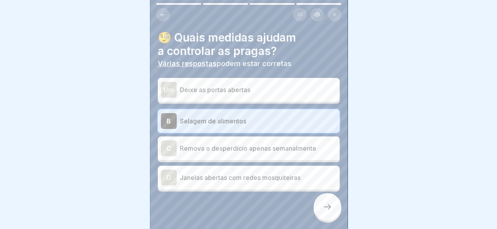
click at [234, 152] on p "Remova o desperdício apenas semanalmente" at bounding box center [258, 147] width 157 height 9
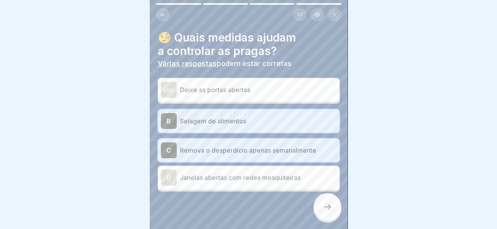
click at [234, 152] on p "Remova o desperdício apenas semanalmente" at bounding box center [258, 149] width 157 height 9
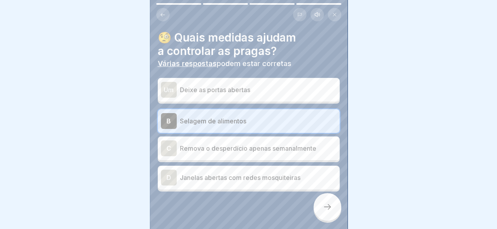
click at [245, 170] on div "D Janelas abertas com redes mosquiteiras" at bounding box center [248, 178] width 175 height 16
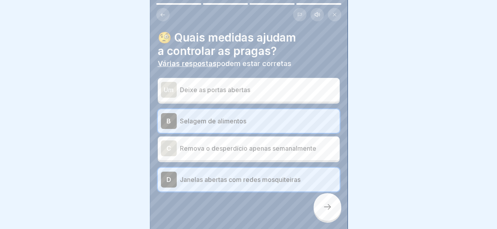
click at [339, 215] on div at bounding box center [327, 207] width 28 height 28
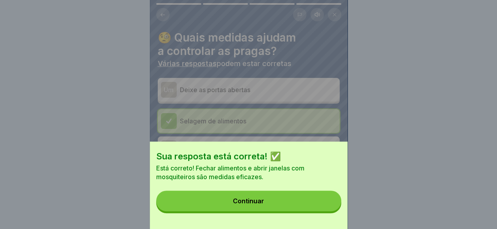
click at [319, 209] on button "Continuar" at bounding box center [248, 200] width 185 height 21
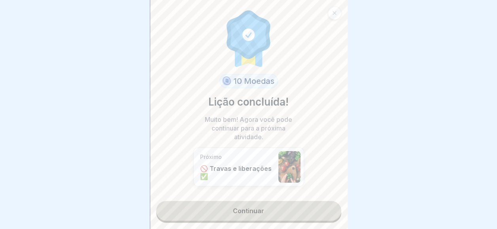
click at [317, 206] on link "Continuar" at bounding box center [248, 211] width 185 height 20
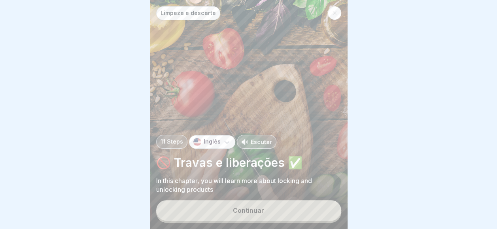
click at [315, 207] on button "Continuar" at bounding box center [248, 210] width 185 height 21
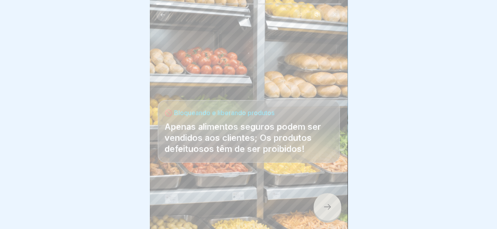
click at [315, 207] on div "Limpeza e descarte 11 Passos Inglês Escutar 🚫 Travas e liberações ✅ Neste capít…" at bounding box center [249, 114] width 198 height 229
click at [325, 208] on div at bounding box center [327, 207] width 28 height 28
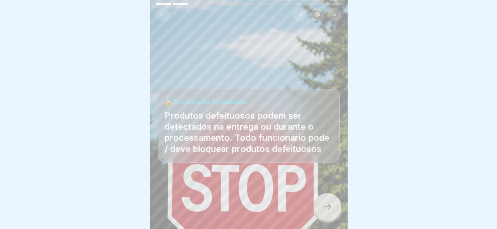
click at [325, 208] on div at bounding box center [327, 207] width 28 height 28
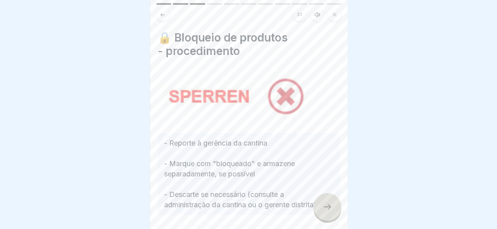
click at [325, 208] on div at bounding box center [327, 207] width 28 height 28
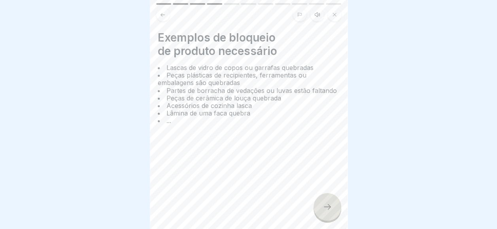
click at [325, 208] on div at bounding box center [327, 207] width 28 height 28
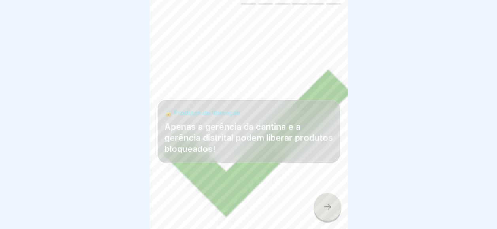
click at [325, 208] on div at bounding box center [327, 207] width 28 height 28
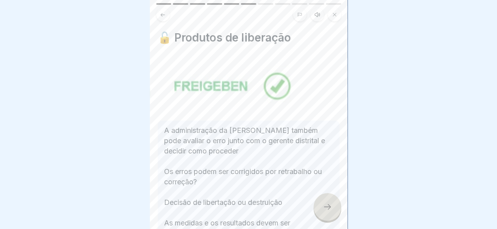
click at [325, 208] on div at bounding box center [327, 207] width 28 height 28
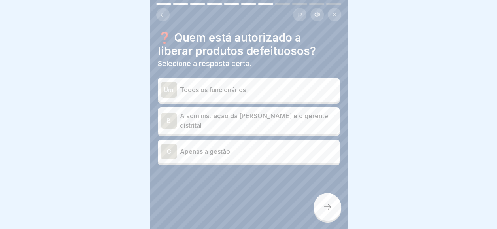
click at [325, 208] on div at bounding box center [327, 207] width 28 height 28
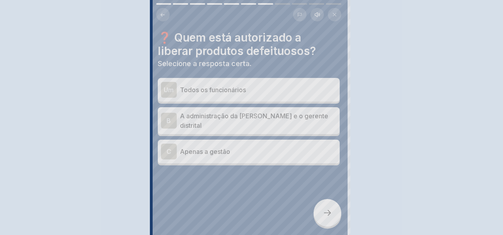
click at [325, 208] on div at bounding box center [251, 117] width 503 height 235
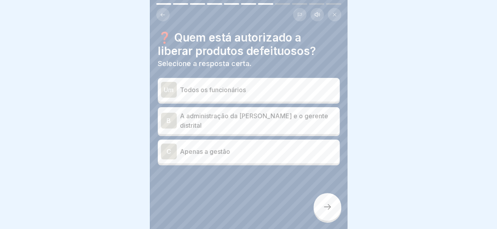
click at [241, 83] on div "Um Todos os funcionários" at bounding box center [248, 90] width 175 height 16
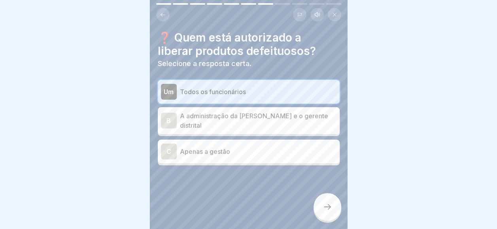
click at [329, 211] on icon at bounding box center [326, 206] width 9 height 9
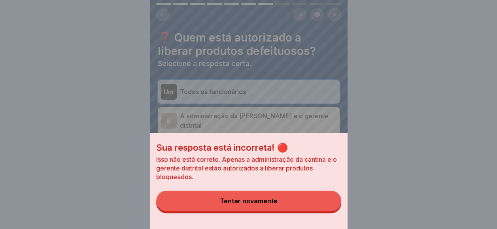
click at [309, 208] on button "Tentar novamente" at bounding box center [248, 200] width 185 height 21
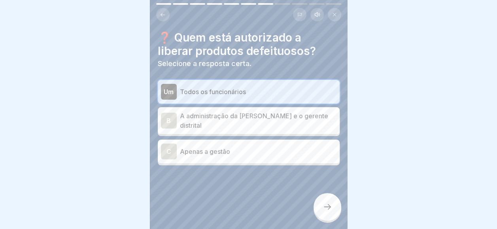
click at [280, 129] on div "B A administração da [PERSON_NAME] e o gerente distrital" at bounding box center [249, 120] width 182 height 27
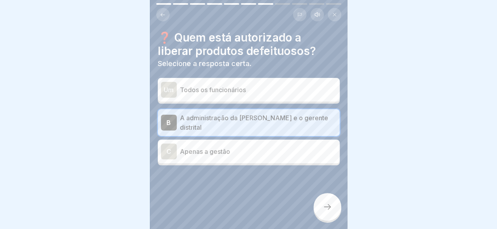
click at [325, 211] on icon at bounding box center [326, 206] width 9 height 9
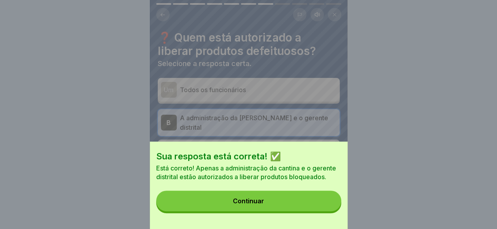
click at [325, 211] on button "Continuar" at bounding box center [248, 200] width 185 height 21
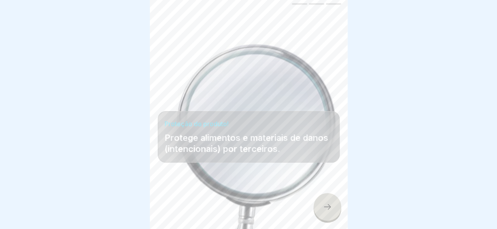
click at [325, 211] on icon at bounding box center [326, 206] width 9 height 9
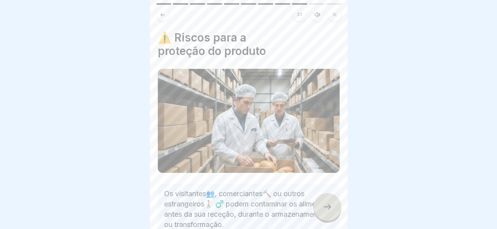
click at [325, 211] on icon at bounding box center [326, 206] width 9 height 9
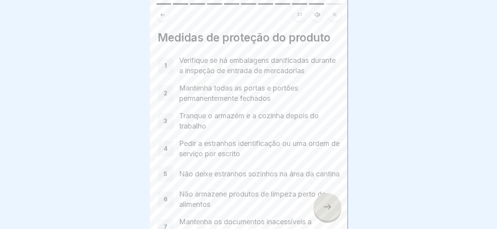
click at [325, 211] on icon at bounding box center [326, 206] width 9 height 9
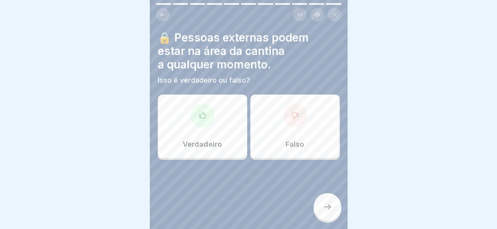
click at [268, 138] on div "Falso" at bounding box center [294, 125] width 89 height 63
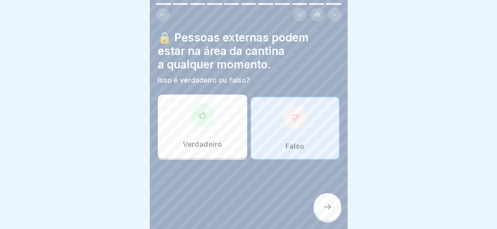
click at [323, 192] on div at bounding box center [249, 183] width 182 height 47
click at [325, 228] on html "Limpeza e descarte 11 Passos Inglês Escutar 🚫 Travas e liberações ✅ Neste capít…" at bounding box center [248, 114] width 497 height 229
click at [322, 211] on icon at bounding box center [326, 206] width 9 height 9
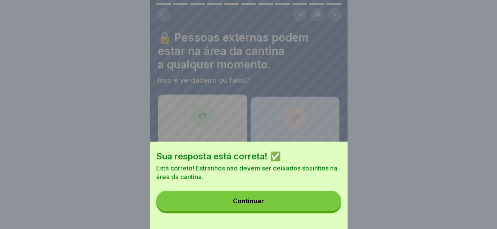
click at [322, 211] on button "Continuar" at bounding box center [248, 200] width 185 height 21
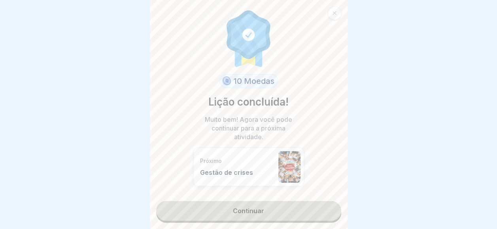
click at [322, 215] on link "Continuar" at bounding box center [248, 211] width 185 height 20
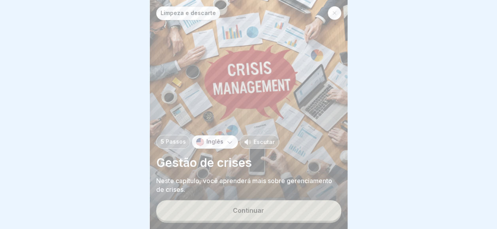
click at [322, 215] on button "Continuar" at bounding box center [248, 210] width 185 height 21
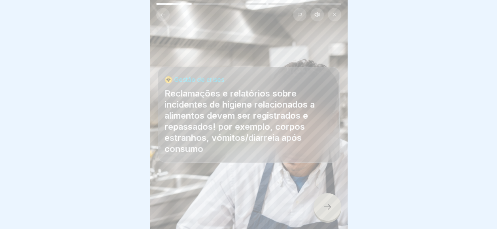
click at [322, 211] on icon at bounding box center [326, 206] width 9 height 9
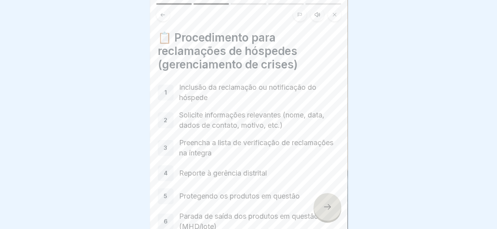
click at [322, 211] on icon at bounding box center [326, 206] width 9 height 9
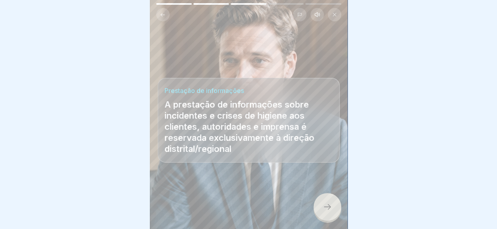
click at [322, 211] on icon at bounding box center [326, 206] width 9 height 9
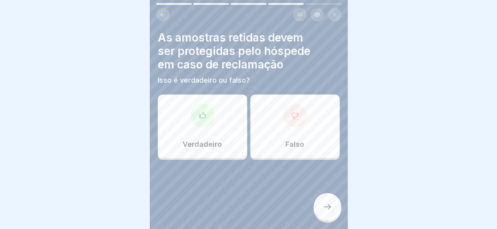
drag, startPoint x: 322, startPoint y: 215, endPoint x: 210, endPoint y: 119, distance: 147.4
click at [211, 121] on div "Limpeza e descarte 5 Passos Inglês Escutar Gestão de crises Neste capítulo, voc…" at bounding box center [249, 114] width 198 height 229
click at [228, 117] on div "Verdadeiro" at bounding box center [202, 125] width 89 height 63
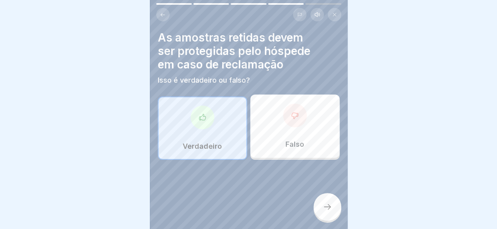
click at [319, 214] on div at bounding box center [327, 207] width 28 height 28
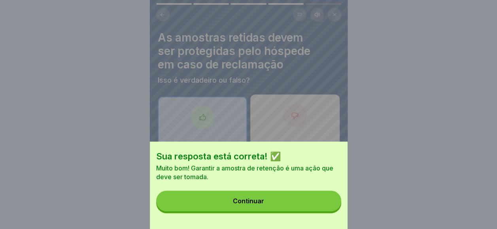
click at [319, 211] on button "Continuar" at bounding box center [248, 200] width 185 height 21
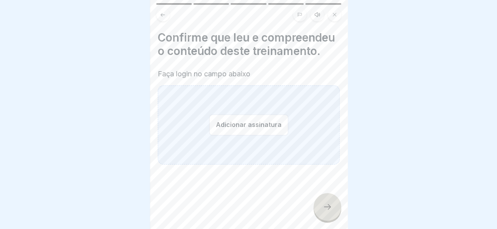
click at [255, 135] on button "Adicionar assinatura" at bounding box center [248, 124] width 79 height 21
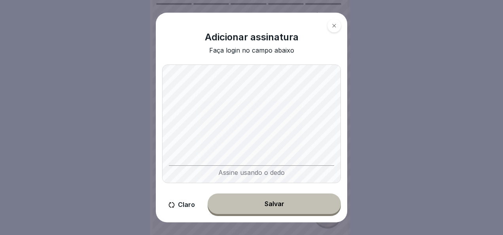
click at [285, 203] on button "Salvar" at bounding box center [273, 203] width 133 height 21
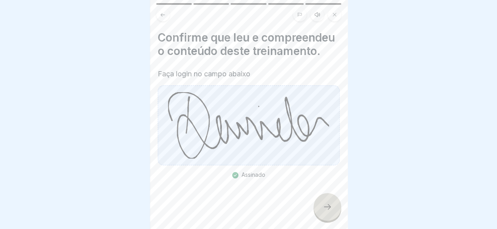
click at [324, 210] on icon at bounding box center [326, 206] width 9 height 9
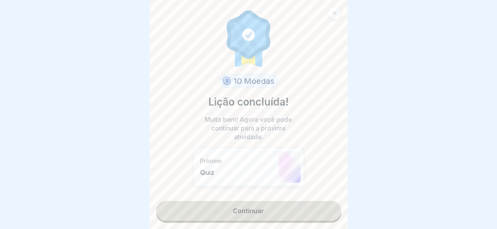
click at [275, 209] on link "Continuar" at bounding box center [248, 211] width 185 height 20
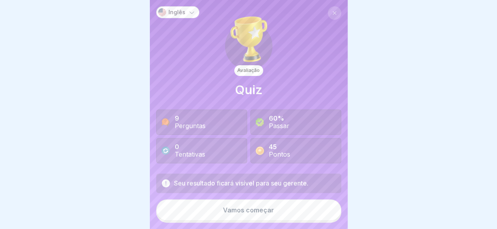
drag, startPoint x: -2, startPoint y: 184, endPoint x: -2, endPoint y: 255, distance: 70.7
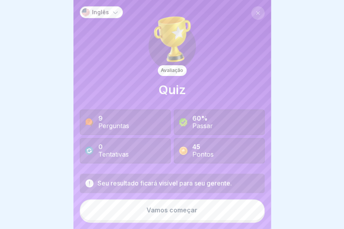
click at [152, 223] on div "Seu resultado ficará visível para seu gerente. Vamos começar" at bounding box center [172, 197] width 185 height 49
click at [151, 221] on button "Vamos começar" at bounding box center [172, 209] width 185 height 21
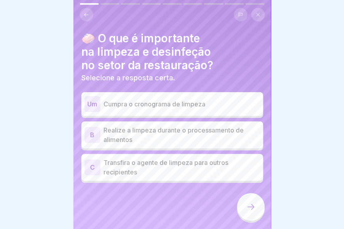
click at [132, 111] on div "Um Cumpra o cronograma de limpeza" at bounding box center [172, 104] width 175 height 16
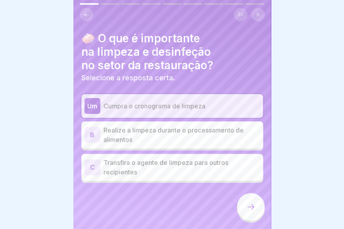
click at [263, 208] on div at bounding box center [251, 207] width 28 height 28
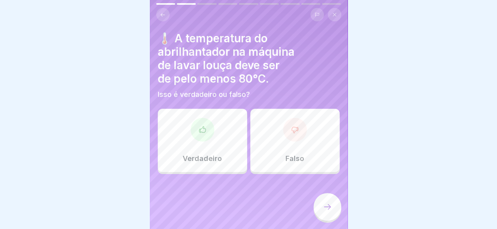
click at [230, 149] on div "Verdadeiro" at bounding box center [202, 140] width 89 height 63
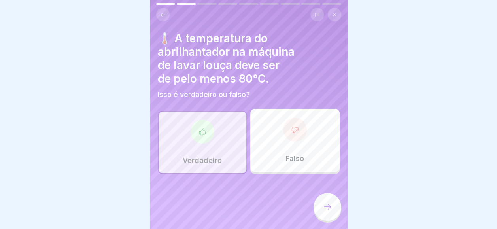
scroll to position [6, 0]
click at [329, 205] on icon at bounding box center [326, 206] width 9 height 9
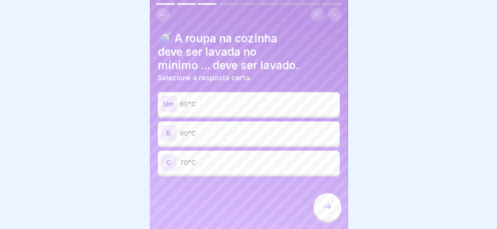
click at [221, 158] on p "70°C" at bounding box center [258, 162] width 157 height 9
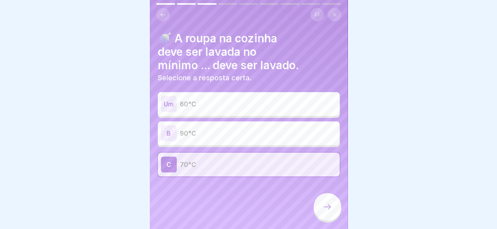
click at [336, 204] on div at bounding box center [327, 207] width 28 height 28
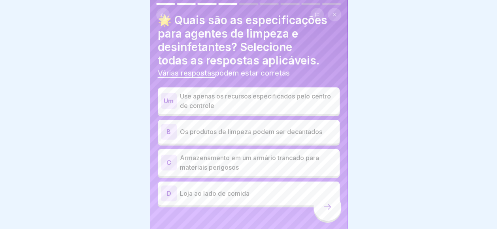
scroll to position [28, 0]
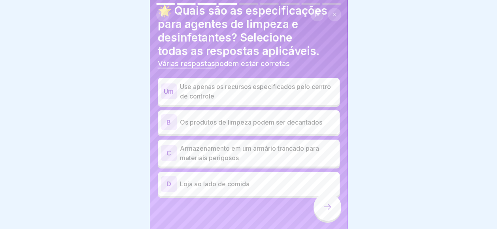
click at [275, 82] on p "Use apenas os recursos especificados pelo centro de controle" at bounding box center [258, 91] width 157 height 19
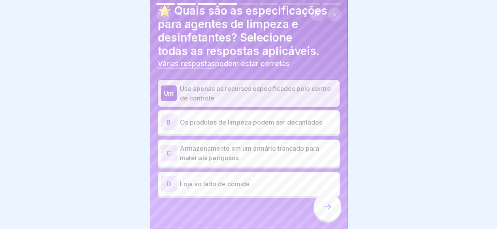
click at [311, 143] on p "Armazenamento em um armário trancado para materiais perigosos" at bounding box center [258, 152] width 157 height 19
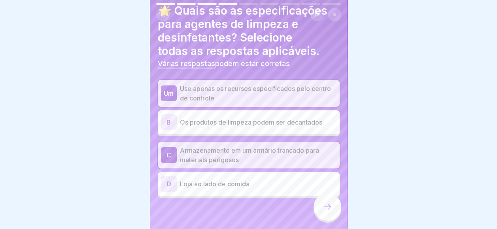
click at [328, 196] on div at bounding box center [327, 207] width 28 height 28
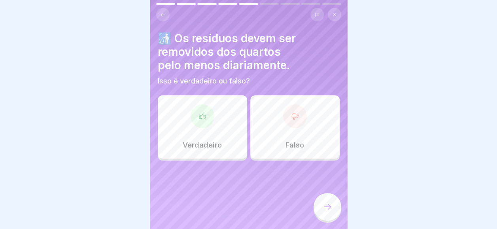
click at [219, 105] on div "Verdadeiro" at bounding box center [202, 126] width 89 height 63
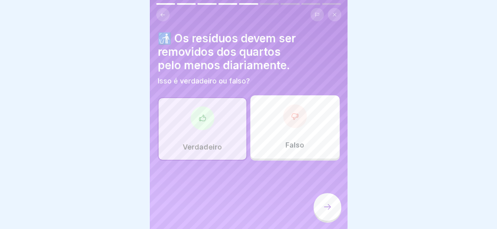
click at [336, 209] on div at bounding box center [327, 207] width 28 height 28
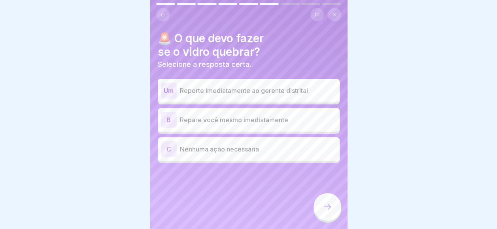
click at [291, 96] on div "Um Reporte imediatamente ao gerente distrital" at bounding box center [249, 91] width 182 height 24
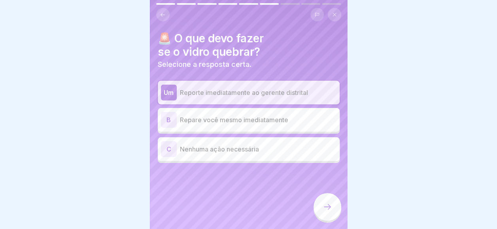
click at [313, 198] on div "Inglês Avaliação Quiz 9 Perguntas 60% Passar 0 Tentativas 45 Pontos Seu resulta…" at bounding box center [249, 114] width 198 height 229
click at [318, 200] on div at bounding box center [327, 207] width 28 height 28
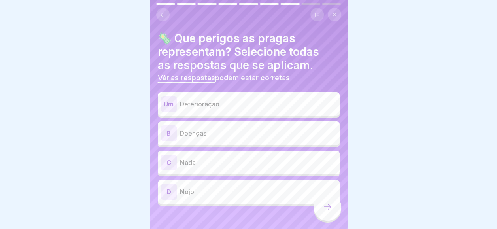
click at [193, 188] on p "Nojo" at bounding box center [258, 191] width 157 height 9
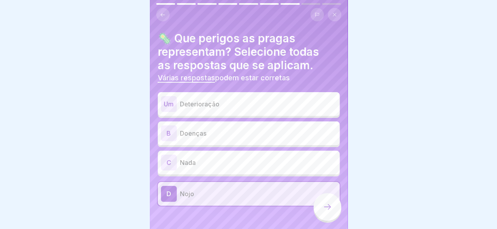
click at [210, 128] on p "Doenças" at bounding box center [258, 132] width 157 height 9
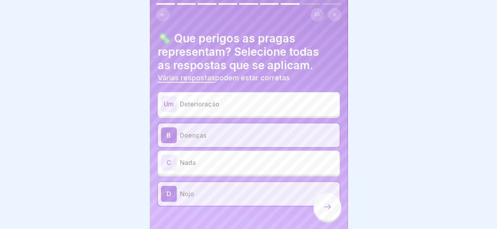
click at [222, 102] on div "Um Deterioração" at bounding box center [248, 104] width 175 height 16
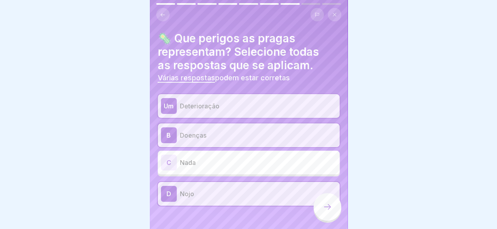
click at [319, 207] on div at bounding box center [327, 207] width 28 height 28
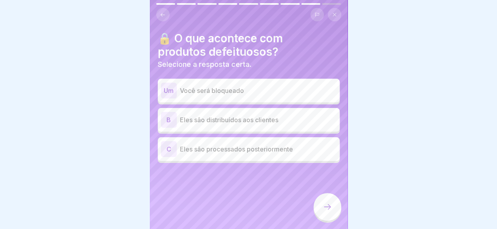
scroll to position [0, 0]
click at [272, 83] on div "Um Você será bloqueado" at bounding box center [248, 91] width 175 height 16
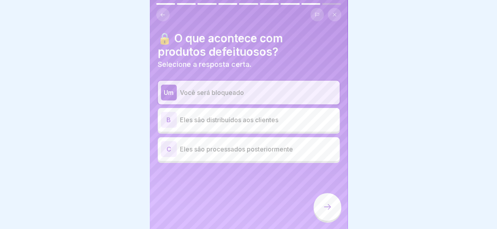
click at [331, 210] on div at bounding box center [327, 207] width 28 height 28
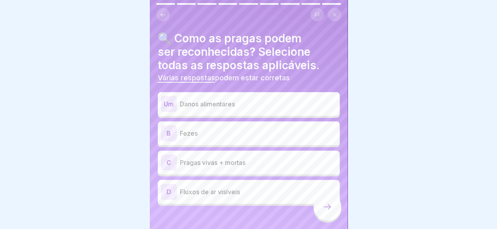
click at [230, 123] on div "B Fezes" at bounding box center [249, 133] width 182 height 24
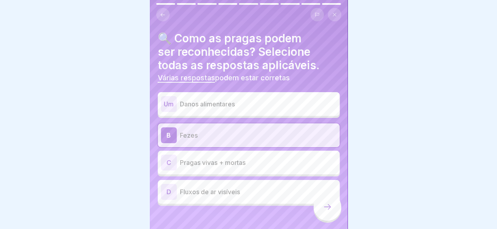
click at [246, 170] on div "C Pragas vivas + mortas" at bounding box center [249, 163] width 182 height 24
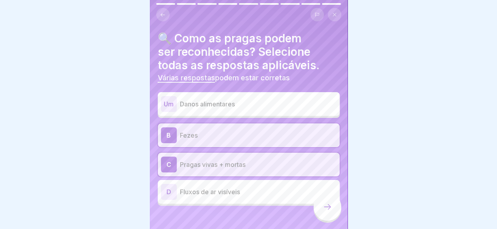
click at [242, 108] on div "Um Danos alimentares" at bounding box center [248, 104] width 175 height 16
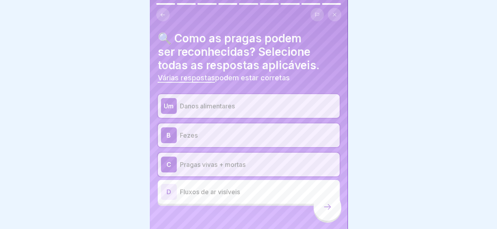
click at [329, 206] on div at bounding box center [327, 207] width 28 height 28
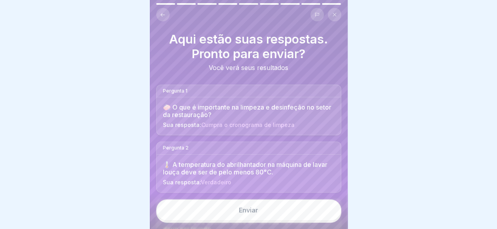
click at [327, 206] on div "Enviar" at bounding box center [249, 211] width 198 height 36
drag, startPoint x: 294, startPoint y: 223, endPoint x: 289, endPoint y: 222, distance: 5.6
click at [294, 221] on button "Enviar" at bounding box center [248, 209] width 185 height 21
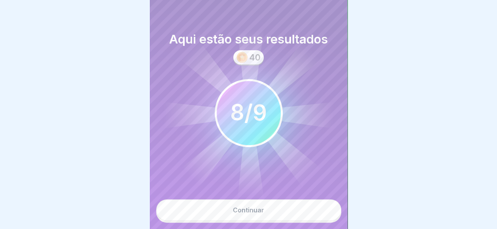
click at [286, 213] on button "Continuar" at bounding box center [248, 209] width 185 height 21
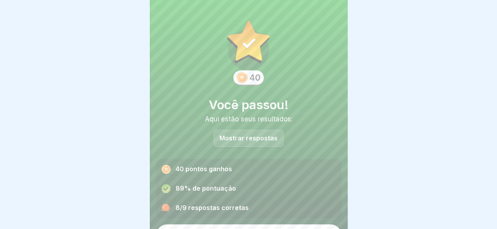
scroll to position [18, 0]
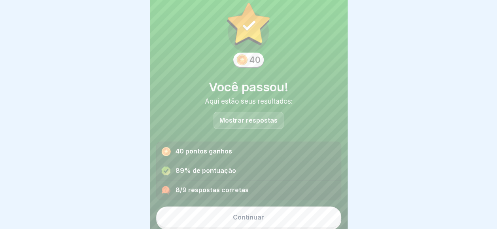
click at [227, 212] on button "Continuar" at bounding box center [248, 216] width 185 height 21
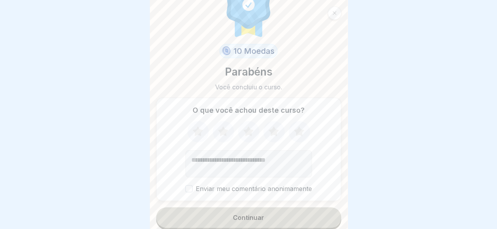
scroll to position [28, 0]
click at [232, 209] on button "Continuar" at bounding box center [248, 217] width 185 height 21
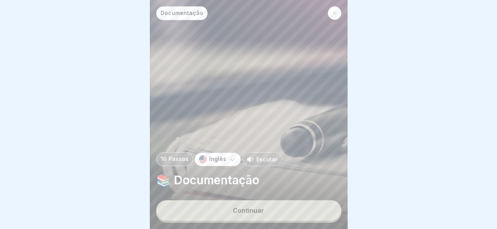
click at [343, 9] on div "Documentação 16 Passos Inglês Escutar 📚 Documentação Continuar" at bounding box center [249, 114] width 198 height 229
click at [332, 13] on icon at bounding box center [334, 13] width 5 height 5
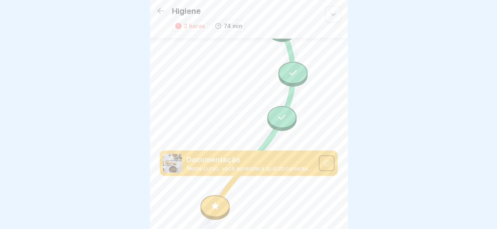
scroll to position [789, 0]
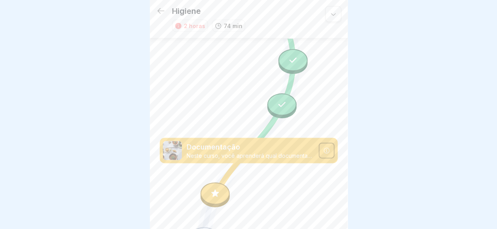
click at [222, 183] on div at bounding box center [214, 194] width 29 height 22
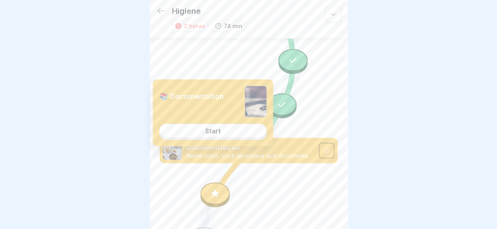
click at [219, 135] on link "Start" at bounding box center [212, 131] width 107 height 14
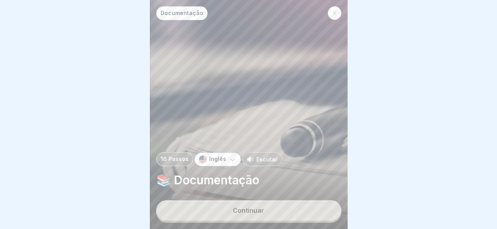
click at [239, 206] on button "Continuar" at bounding box center [248, 210] width 185 height 21
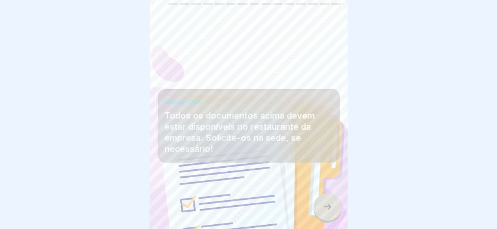
click at [326, 195] on div at bounding box center [327, 207] width 28 height 28
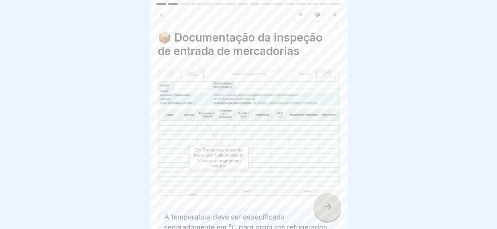
click at [326, 195] on div at bounding box center [327, 207] width 28 height 28
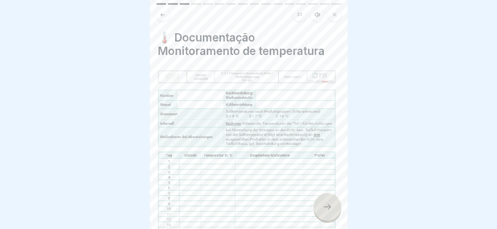
click at [326, 195] on div at bounding box center [327, 207] width 28 height 28
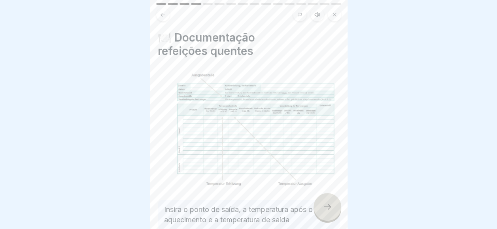
click at [326, 195] on div at bounding box center [327, 207] width 28 height 28
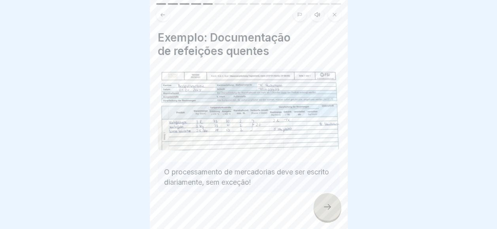
click at [326, 195] on div at bounding box center [327, 207] width 28 height 28
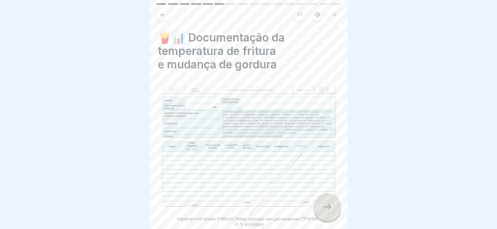
click at [326, 195] on div at bounding box center [327, 207] width 28 height 28
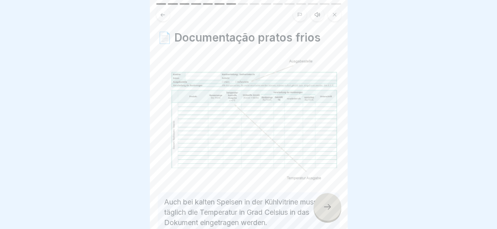
click at [326, 195] on div at bounding box center [327, 207] width 28 height 28
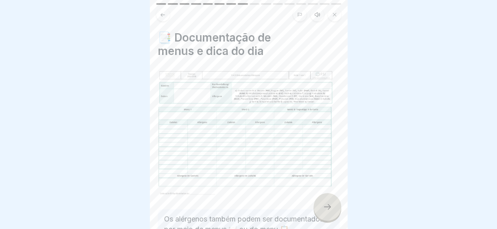
click at [326, 195] on div at bounding box center [327, 207] width 28 height 28
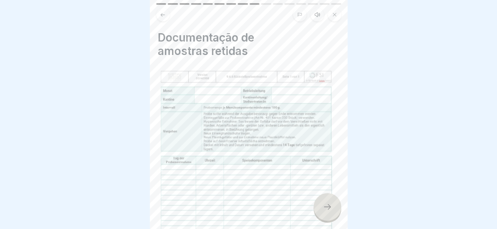
click at [326, 195] on div at bounding box center [327, 207] width 28 height 28
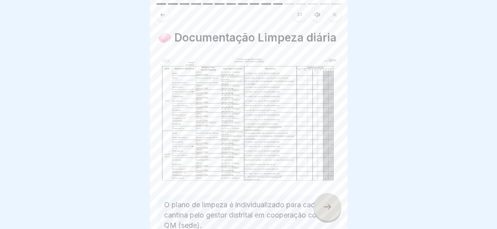
click at [326, 195] on div at bounding box center [327, 207] width 28 height 28
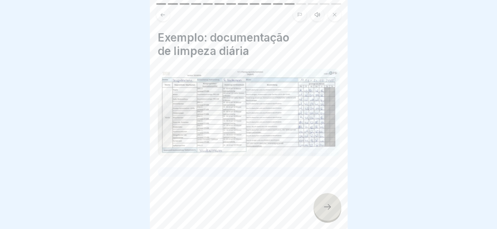
click at [326, 195] on div at bounding box center [327, 207] width 28 height 28
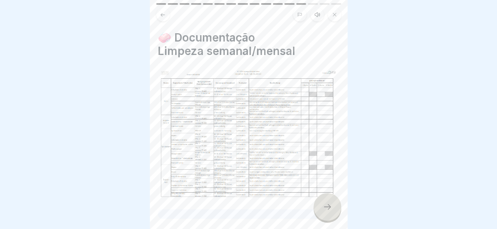
click at [326, 195] on div at bounding box center [327, 207] width 28 height 28
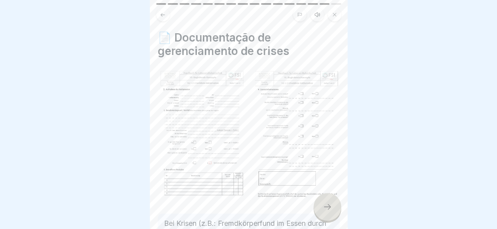
click at [326, 195] on div at bounding box center [327, 207] width 28 height 28
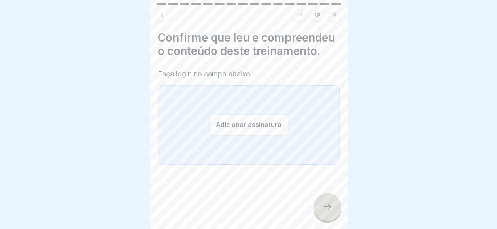
click at [326, 195] on div at bounding box center [327, 207] width 28 height 28
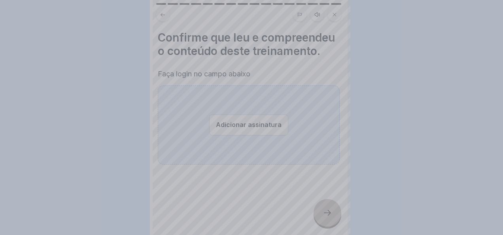
click at [326, 195] on div at bounding box center [251, 117] width 503 height 235
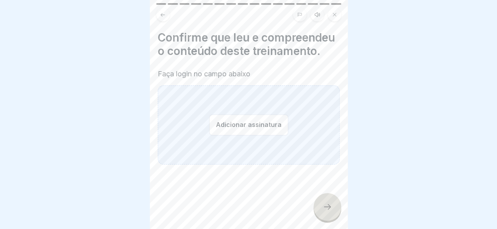
click at [251, 125] on div "Adicionar assinatura" at bounding box center [249, 124] width 182 height 79
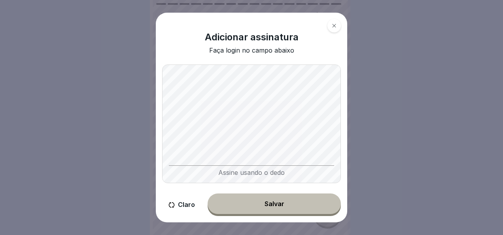
click at [293, 202] on button "Salvar" at bounding box center [273, 203] width 133 height 21
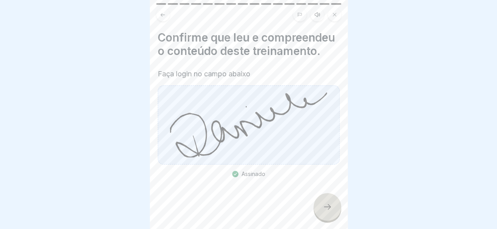
click at [323, 211] on icon at bounding box center [326, 206] width 9 height 9
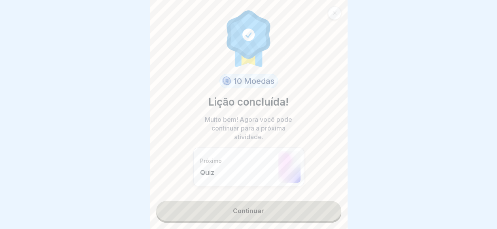
click at [315, 209] on link "Continuar" at bounding box center [248, 211] width 185 height 20
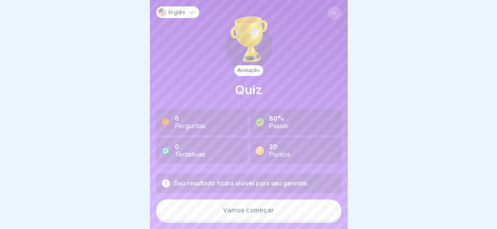
click at [291, 212] on button "Vamos começar" at bounding box center [248, 209] width 185 height 21
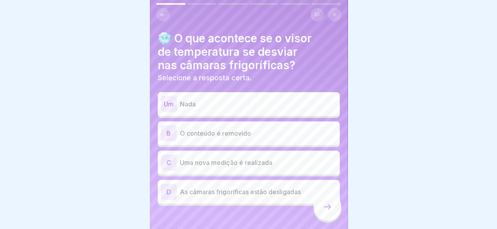
click at [254, 131] on p "O conteúdo é removido" at bounding box center [258, 132] width 157 height 9
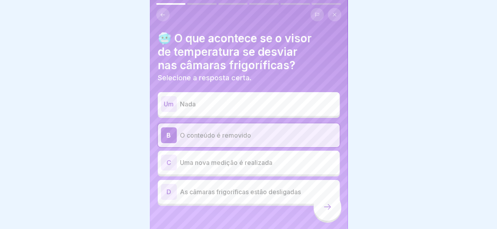
click at [326, 211] on icon at bounding box center [326, 206] width 9 height 9
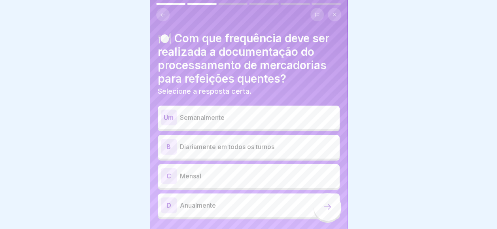
click at [285, 142] on p "Diariamente em todos os turnos" at bounding box center [258, 146] width 157 height 9
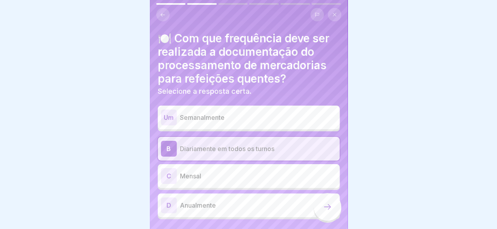
click at [322, 221] on div at bounding box center [327, 207] width 28 height 28
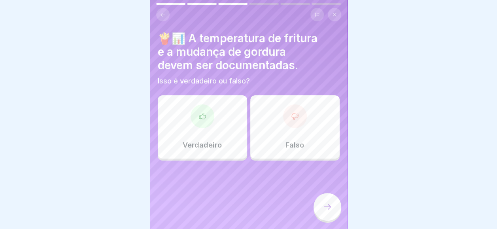
click at [209, 112] on div at bounding box center [202, 116] width 24 height 24
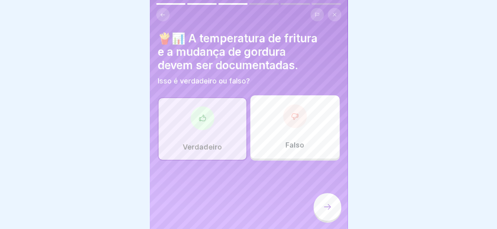
click at [327, 203] on div at bounding box center [327, 207] width 28 height 28
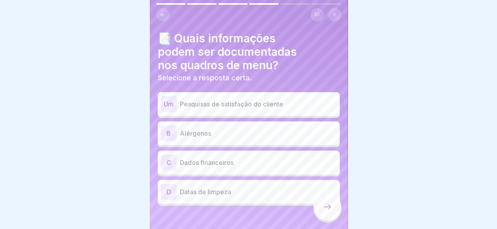
click at [282, 104] on p "Pesquisas de satisfação do cliente" at bounding box center [258, 103] width 157 height 9
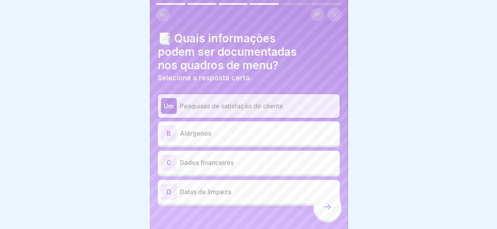
click at [277, 136] on p "Alérgenos" at bounding box center [258, 132] width 157 height 9
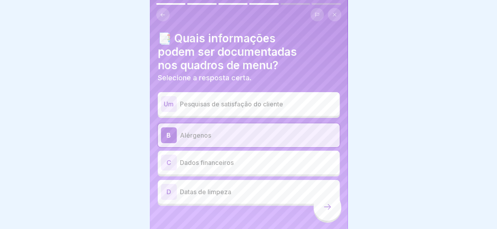
click at [319, 214] on div at bounding box center [327, 207] width 28 height 28
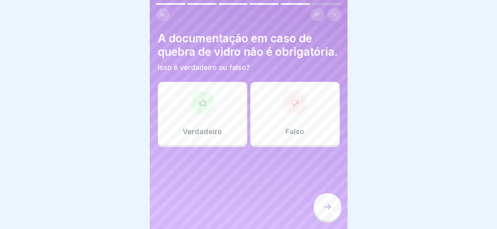
click at [260, 130] on div "Falso" at bounding box center [294, 113] width 89 height 63
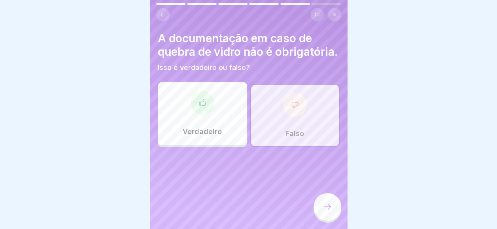
click at [331, 209] on div at bounding box center [327, 207] width 28 height 28
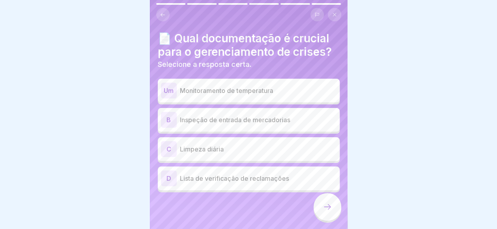
click at [272, 179] on p "Lista de verificação de reclamações" at bounding box center [258, 177] width 157 height 9
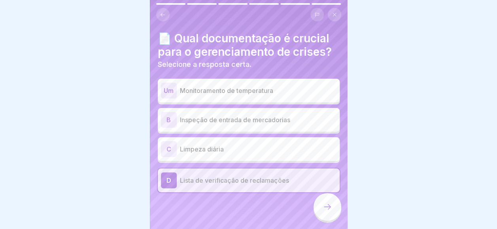
click at [340, 221] on div at bounding box center [327, 208] width 28 height 30
click at [326, 209] on div at bounding box center [327, 207] width 28 height 28
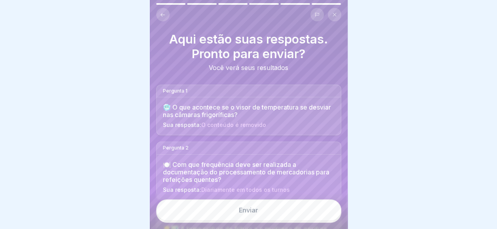
click at [312, 193] on div "🍽️ Com que frequência deve ser realizada a documentação do processamento de mer…" at bounding box center [249, 177] width 184 height 45
click at [311, 203] on div "Enviar" at bounding box center [249, 211] width 198 height 36
click at [311, 210] on button "Enviar" at bounding box center [248, 209] width 185 height 21
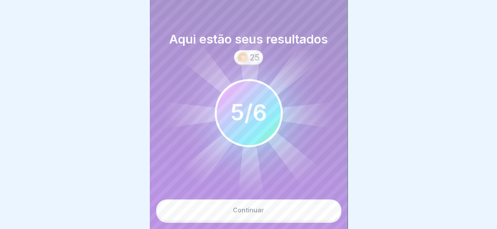
click at [311, 210] on button "Continuar" at bounding box center [248, 209] width 185 height 21
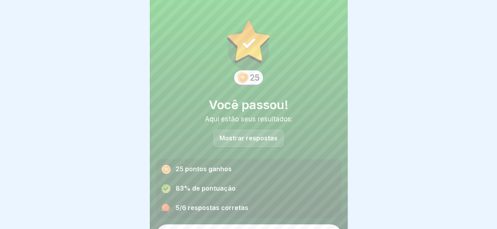
click at [311, 210] on div "5/6 respostas corretas" at bounding box center [249, 207] width 184 height 19
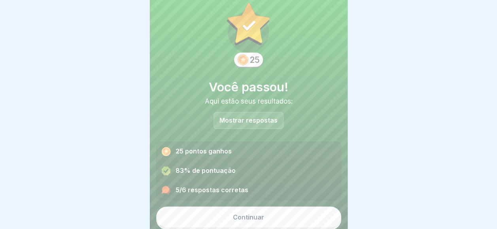
click at [300, 221] on button "Continuar" at bounding box center [248, 216] width 185 height 21
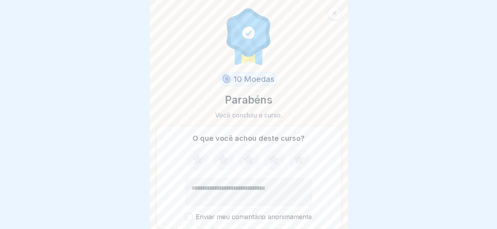
scroll to position [28, 0]
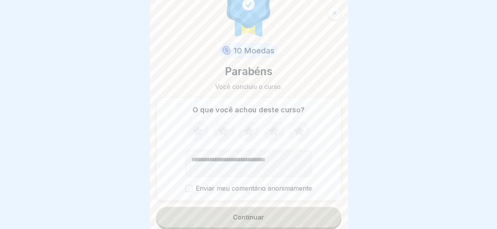
click at [287, 217] on button "Continuar" at bounding box center [248, 217] width 185 height 21
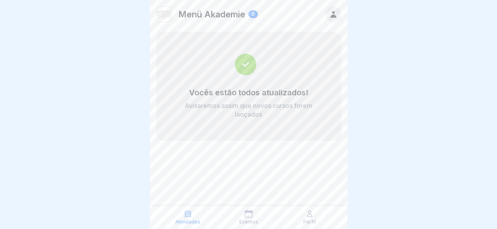
scroll to position [6, 0]
click at [245, 209] on icon at bounding box center [249, 213] width 8 height 8
